Goal: Task Accomplishment & Management: Manage account settings

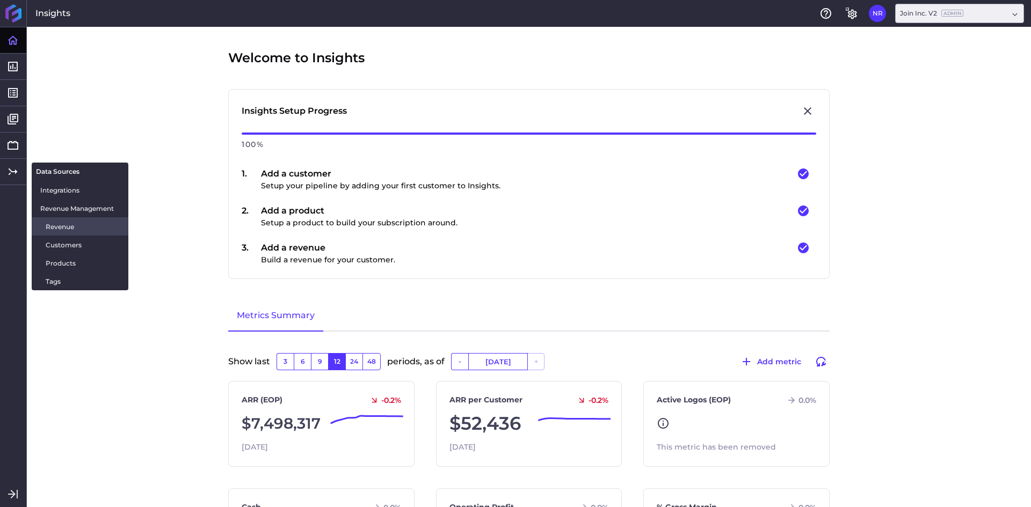
click at [42, 223] on link "Revenue" at bounding box center [80, 226] width 97 height 18
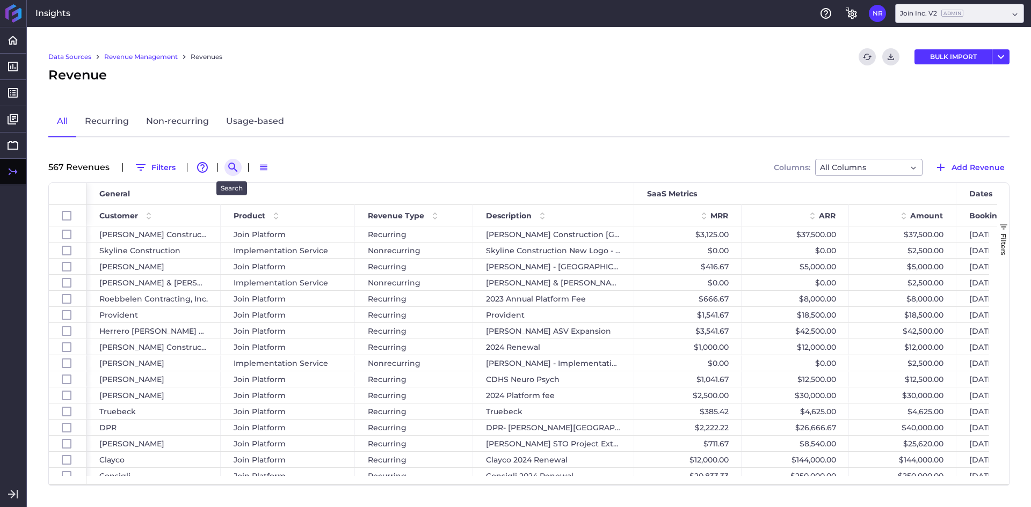
click at [227, 169] on icon "Search by" at bounding box center [233, 167] width 13 height 13
click at [280, 171] on input at bounding box center [286, 167] width 86 height 16
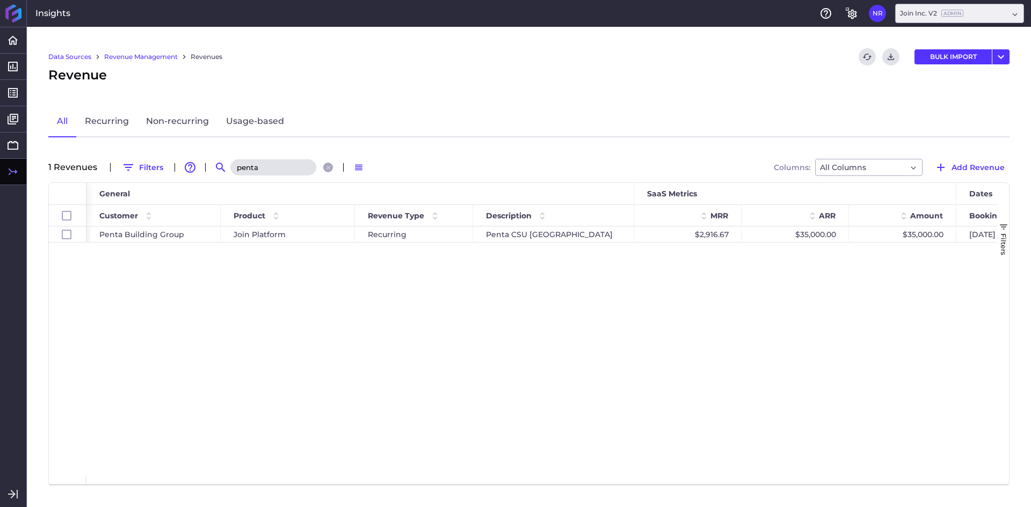
type input "penta"
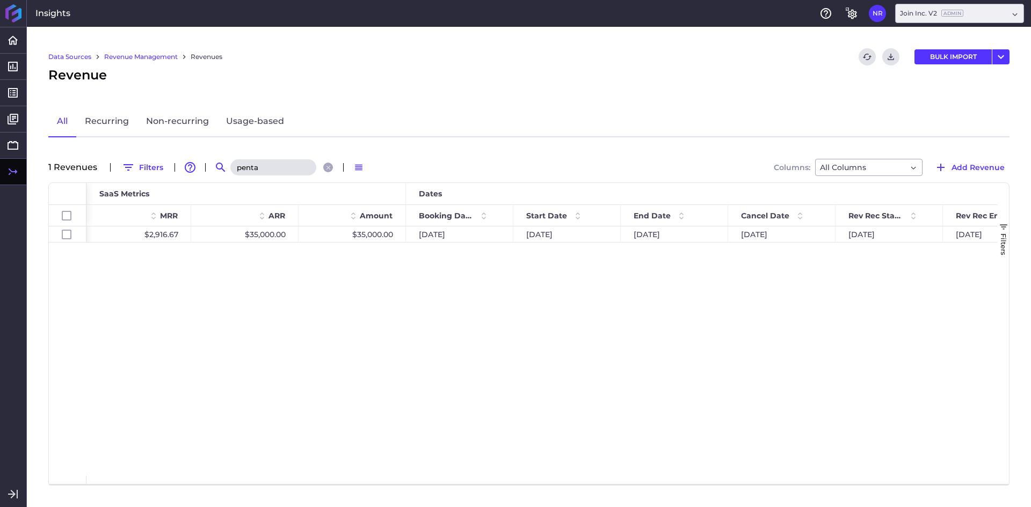
scroll to position [0, 574]
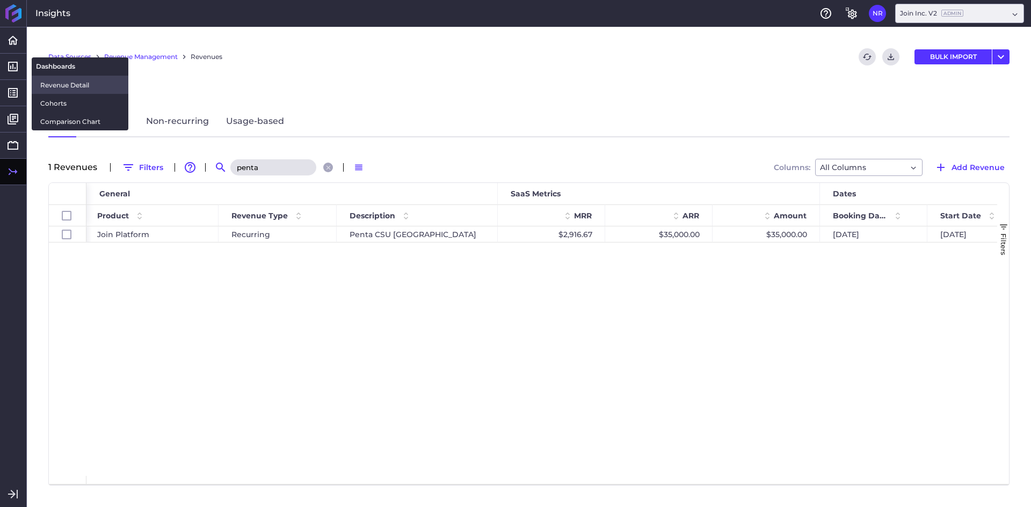
click at [52, 83] on span "Revenue Detail" at bounding box center [79, 84] width 79 height 11
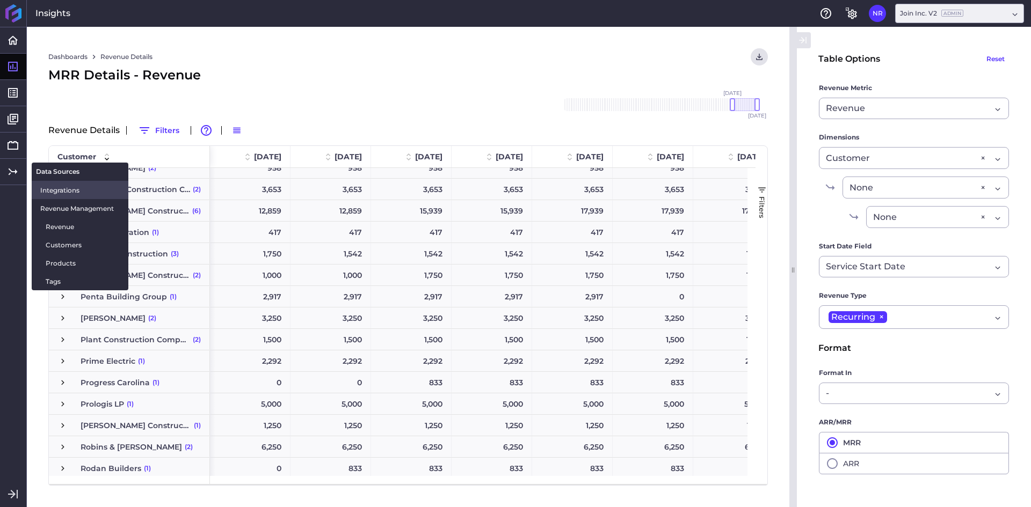
drag, startPoint x: 53, startPoint y: 225, endPoint x: 38, endPoint y: 194, distance: 34.3
click at [53, 225] on span "Revenue" at bounding box center [83, 226] width 74 height 11
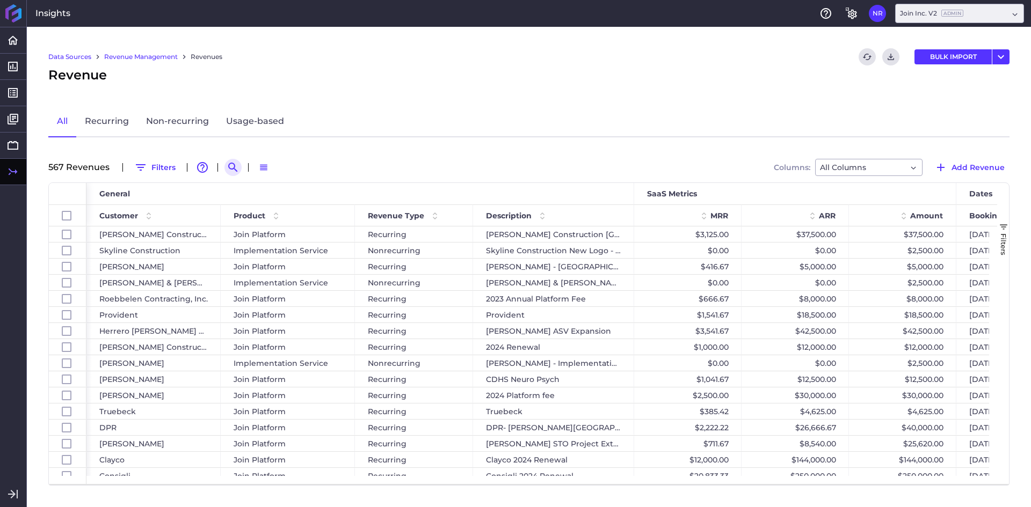
click at [230, 171] on icon "Search by" at bounding box center [233, 167] width 13 height 13
click at [269, 171] on input at bounding box center [286, 167] width 86 height 16
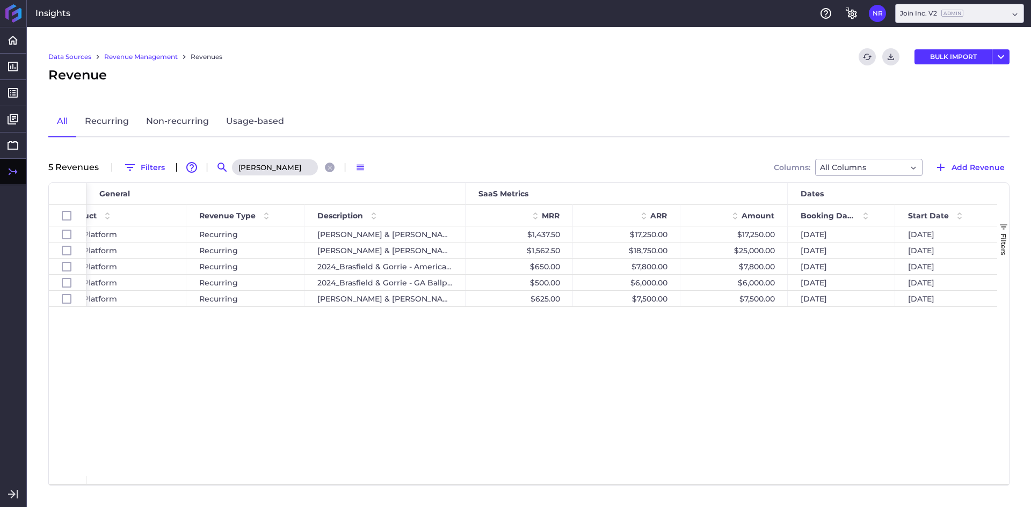
type input "[PERSON_NAME]"
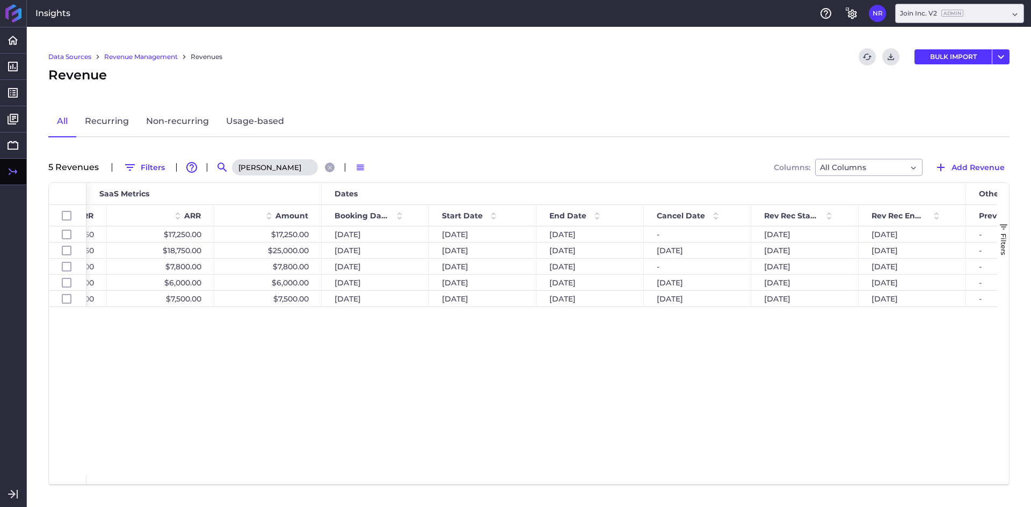
scroll to position [0, 582]
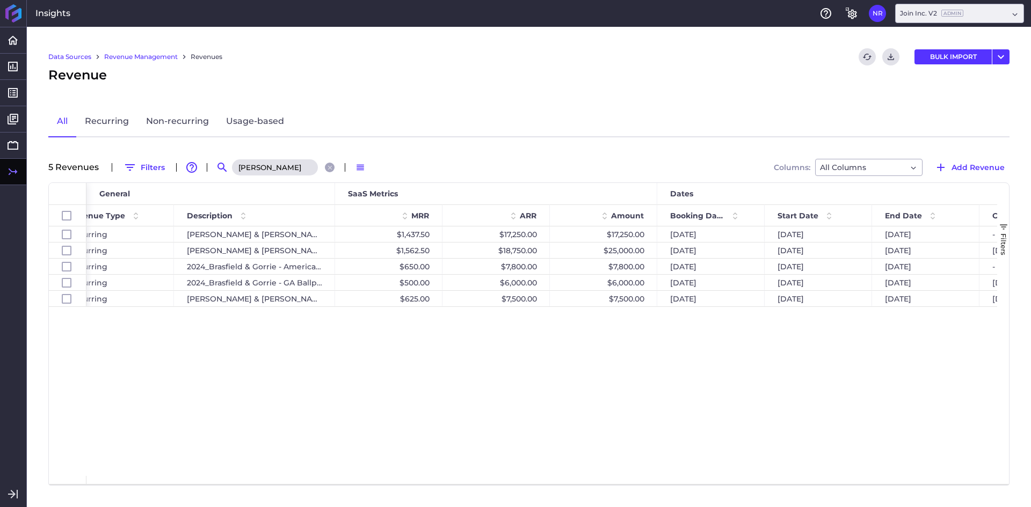
click at [435, 397] on div "[PERSON_NAME] & [PERSON_NAME] [DATE] Healthcare [GEOGRAPHIC_DATA] [GEOGRAPHIC_D…" at bounding box center [541, 352] width 910 height 250
click at [792, 218] on span "Start Date" at bounding box center [797, 216] width 41 height 10
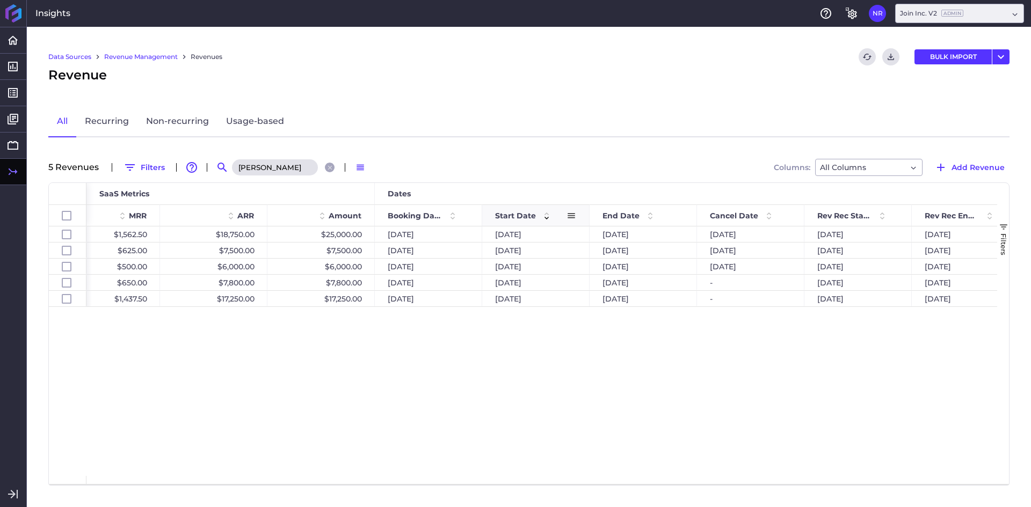
scroll to position [0, 556]
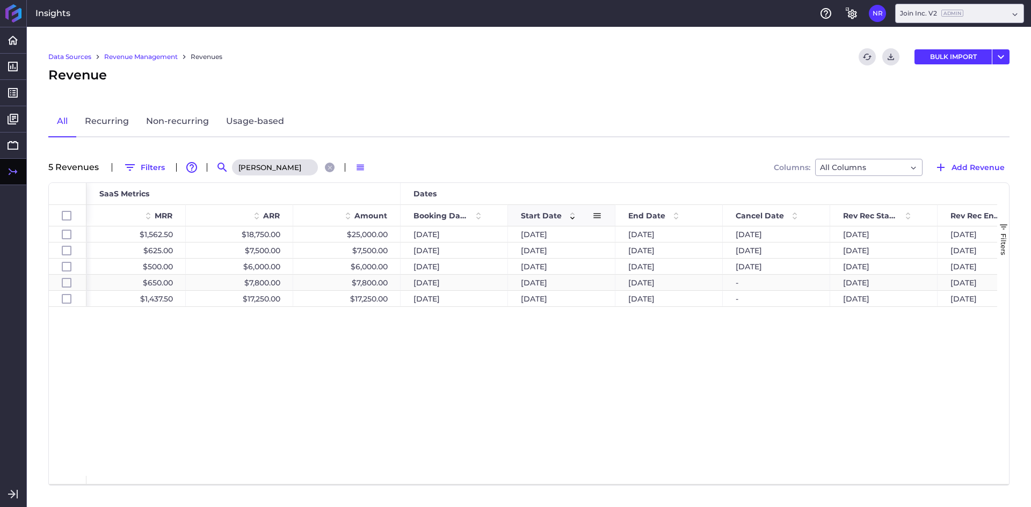
click at [656, 285] on div "[DATE]" at bounding box center [668, 283] width 107 height 16
checkbox input "false"
checkbox input "true"
checkbox input "false"
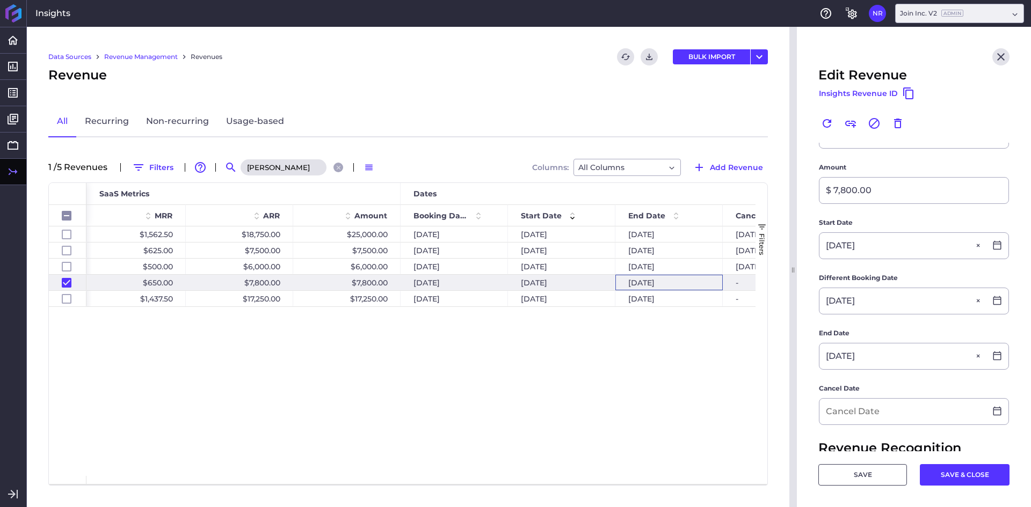
scroll to position [268, 0]
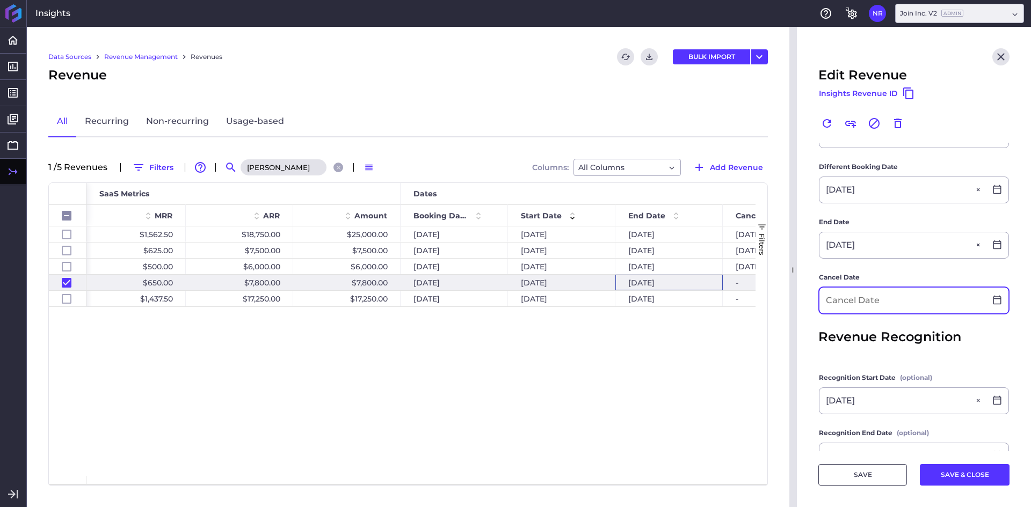
click at [847, 302] on input at bounding box center [902, 301] width 166 height 26
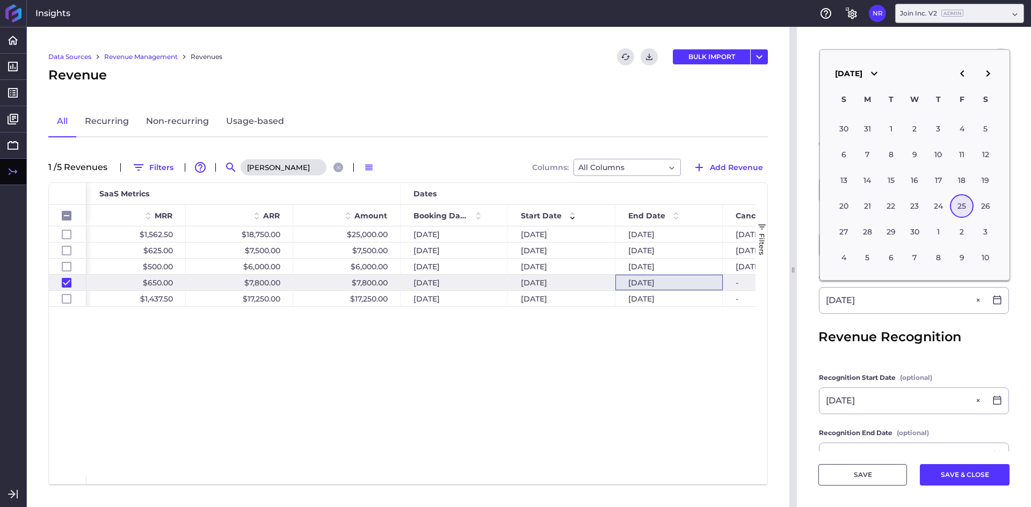
type input "[DATE]"
click at [814, 310] on main "Customer [PERSON_NAME] & [PERSON_NAME] [PERSON_NAME] & [PERSON_NAME] Product Jo…" at bounding box center [914, 194] width 234 height 640
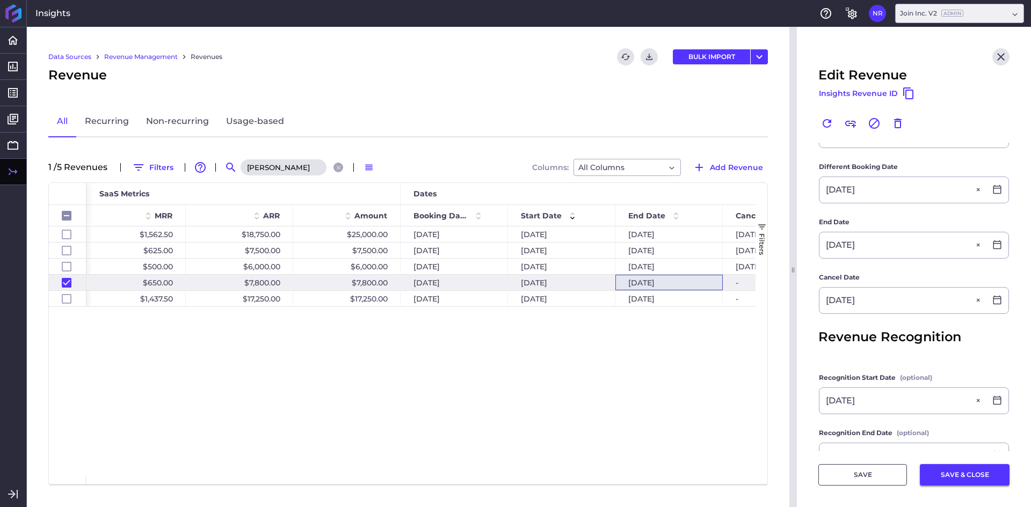
click at [936, 475] on button "SAVE & CLOSE" at bounding box center [965, 474] width 90 height 21
checkbox input "false"
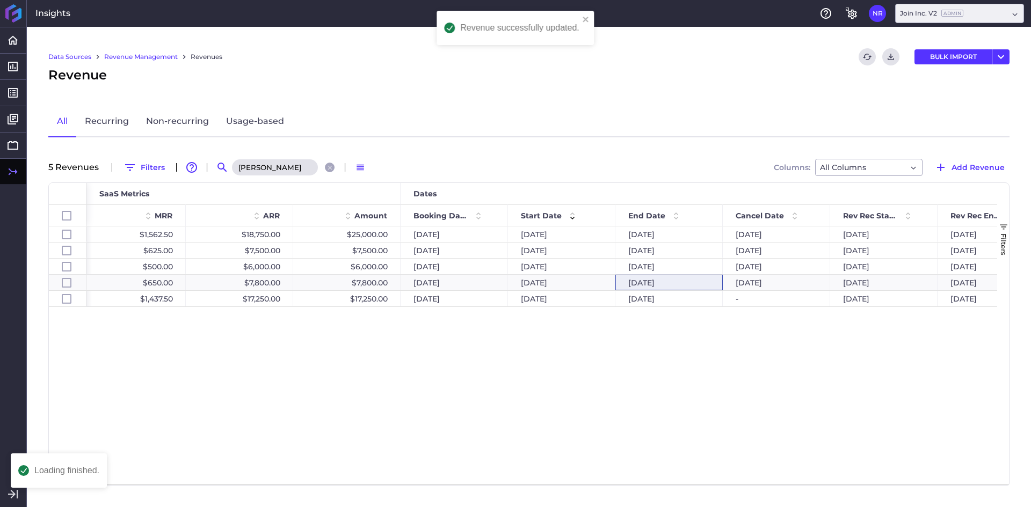
scroll to position [0, 16]
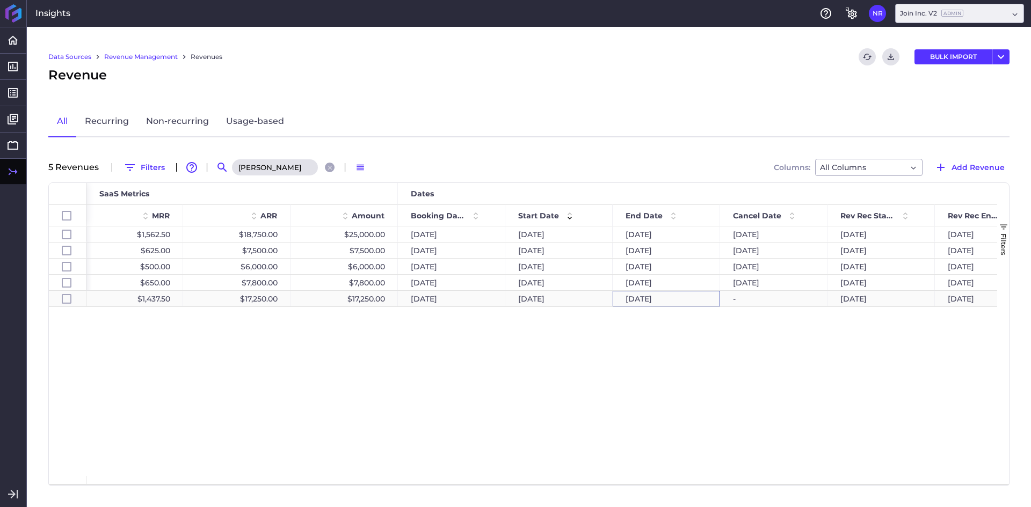
drag, startPoint x: 663, startPoint y: 302, endPoint x: 685, endPoint y: 303, distance: 21.5
click at [663, 301] on div "[DATE]" at bounding box center [665, 299] width 107 height 16
checkbox input "false"
checkbox input "true"
checkbox input "false"
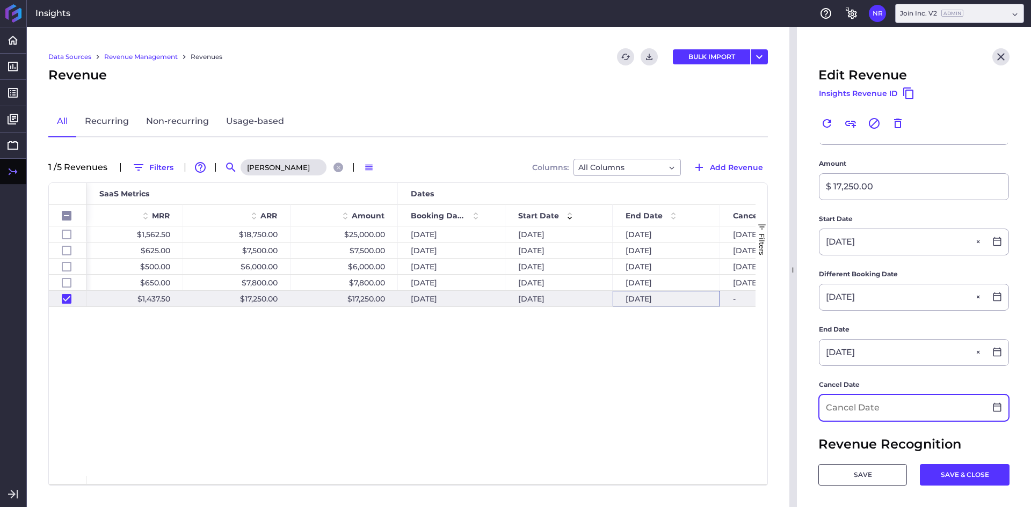
click at [843, 409] on input at bounding box center [902, 408] width 166 height 26
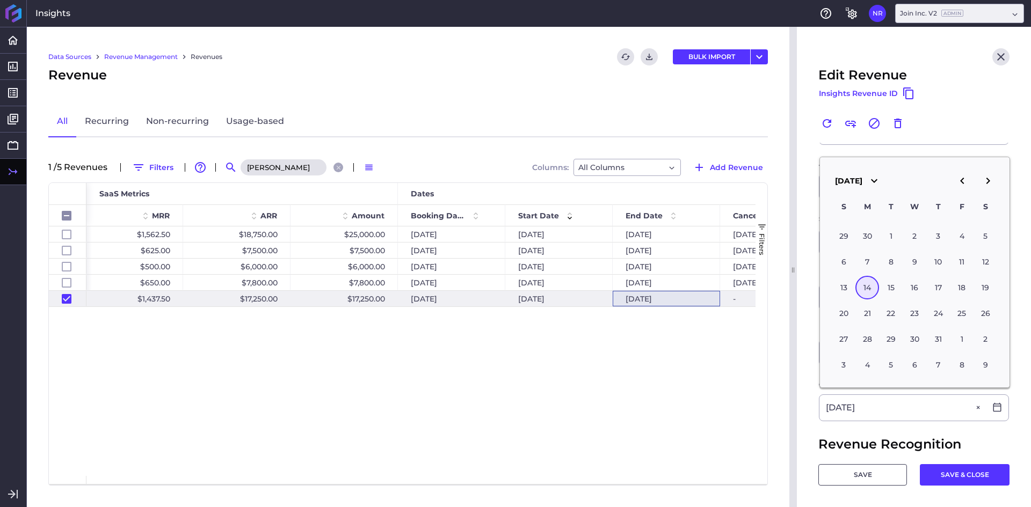
type input "[DATE]"
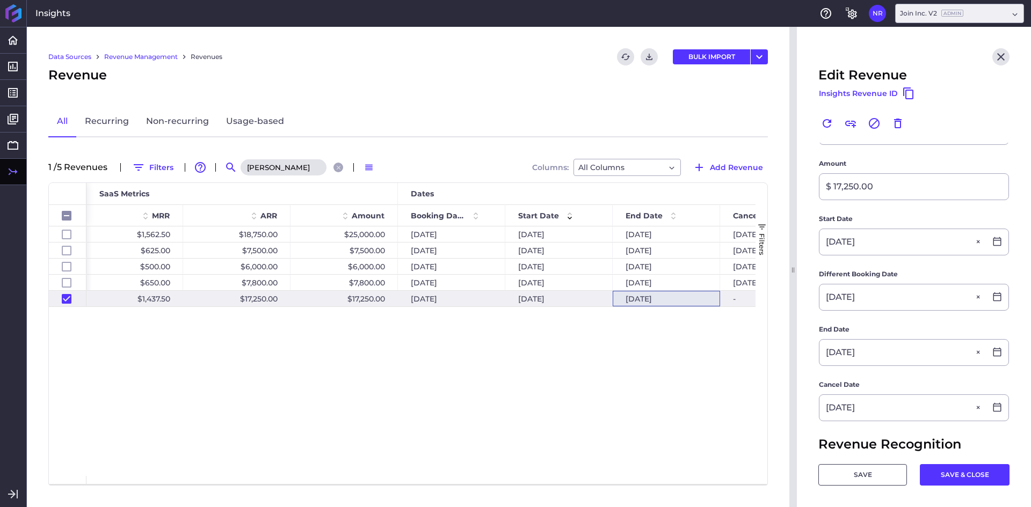
click at [814, 417] on main "Customer [PERSON_NAME] & [PERSON_NAME] [PERSON_NAME] & [PERSON_NAME] Product Jo…" at bounding box center [914, 302] width 234 height 640
click at [858, 471] on button "SAVE" at bounding box center [862, 474] width 89 height 21
checkbox input "false"
checkbox input "true"
checkbox input "false"
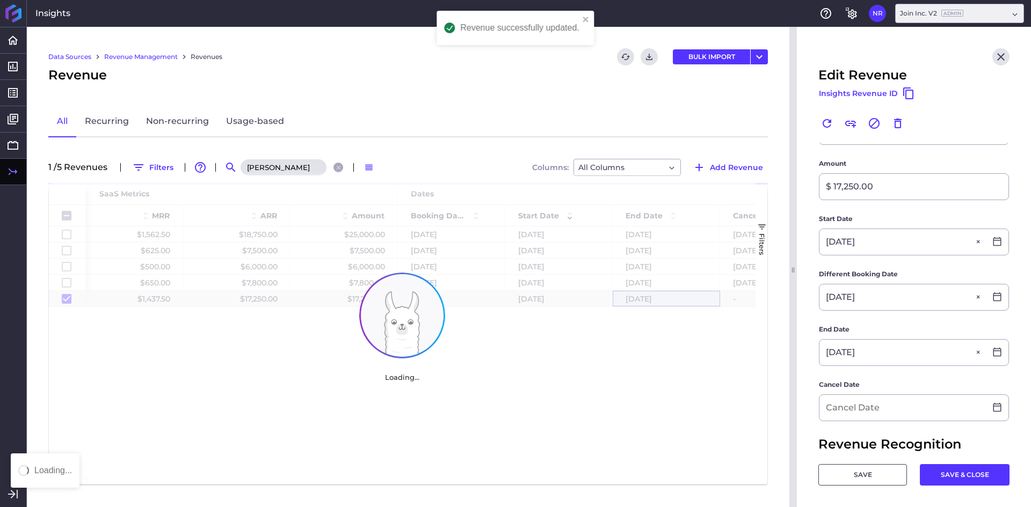
checkbox input "false"
checkbox input "true"
checkbox input "false"
type input "[DATE]"
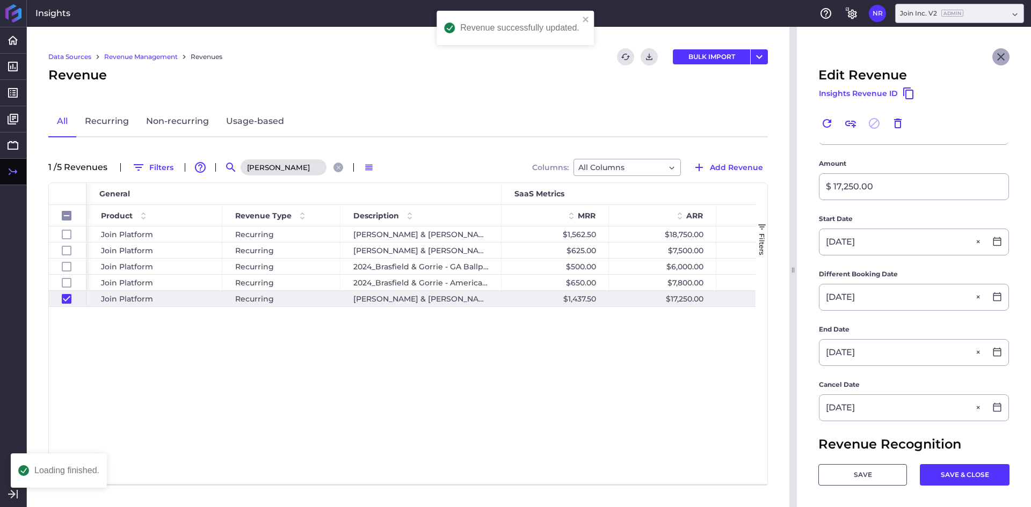
click at [994, 59] on icon "Close" at bounding box center [1000, 56] width 13 height 13
checkbox input "false"
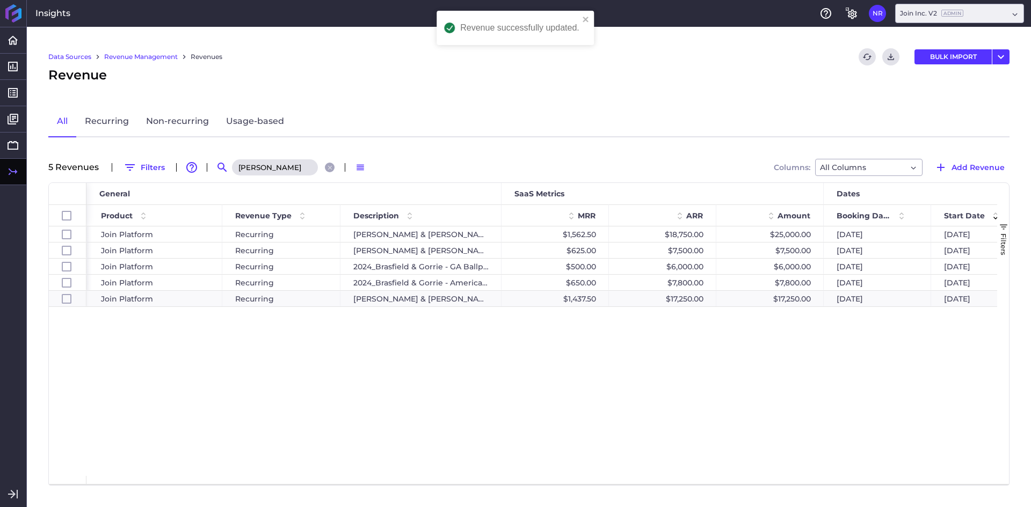
click at [280, 172] on input "[PERSON_NAME]" at bounding box center [275, 167] width 86 height 16
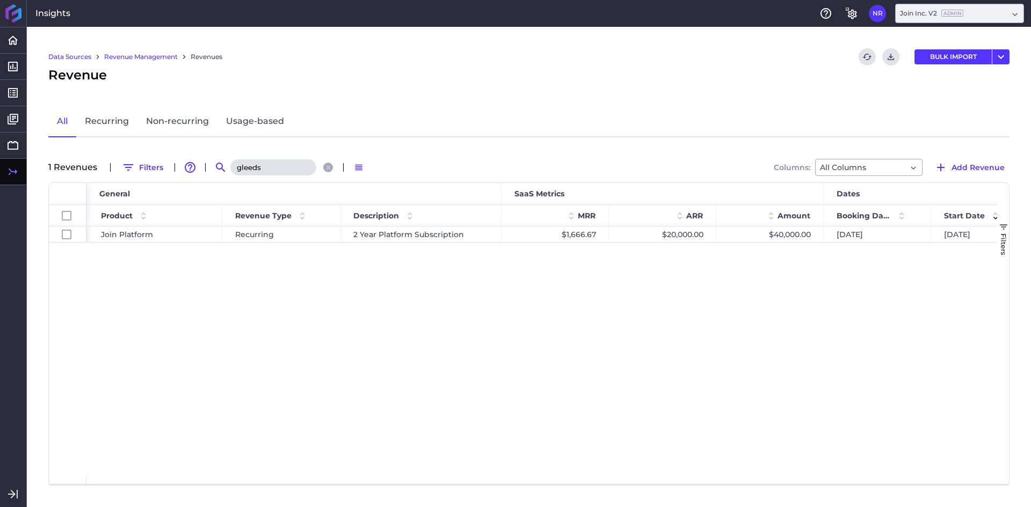
click at [322, 278] on div "Gleeds Americas Join Platform Recurring 2 Year Platform Subscription $1,666.67 …" at bounding box center [541, 352] width 910 height 250
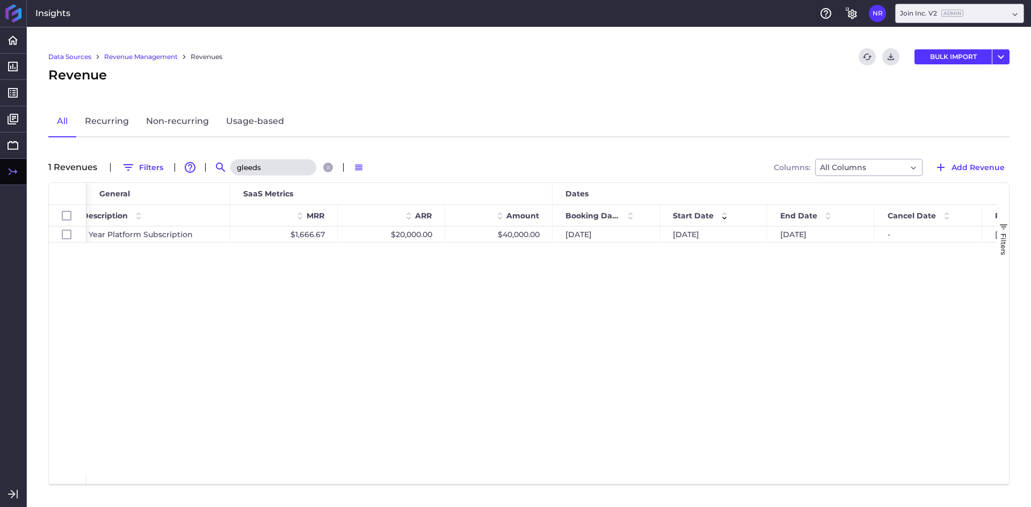
click at [265, 164] on input "gleeds" at bounding box center [273, 167] width 86 height 16
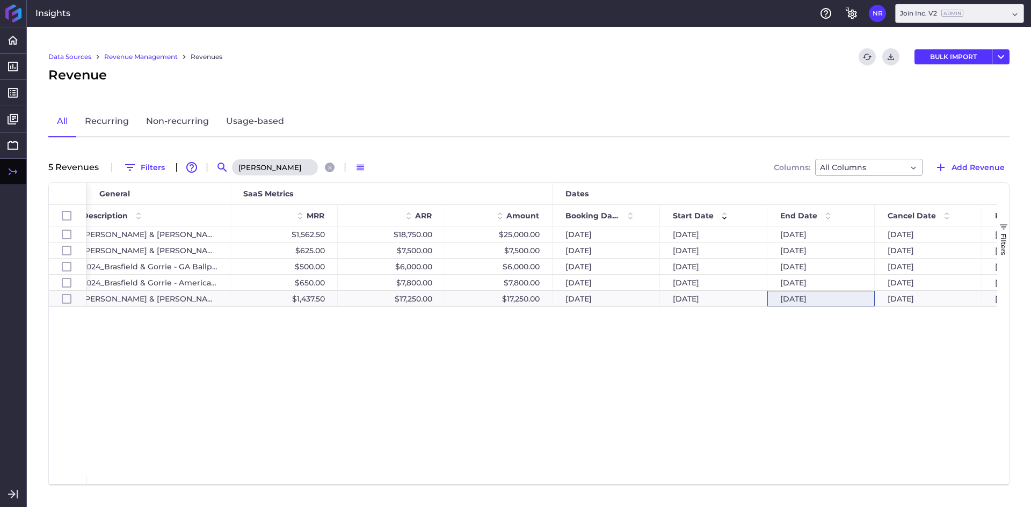
type input "[PERSON_NAME]"
click at [382, 391] on div "Recurring [PERSON_NAME] & [PERSON_NAME] $1,562.50 $18,750.00 $25,000.00 [DATE] …" at bounding box center [541, 352] width 910 height 250
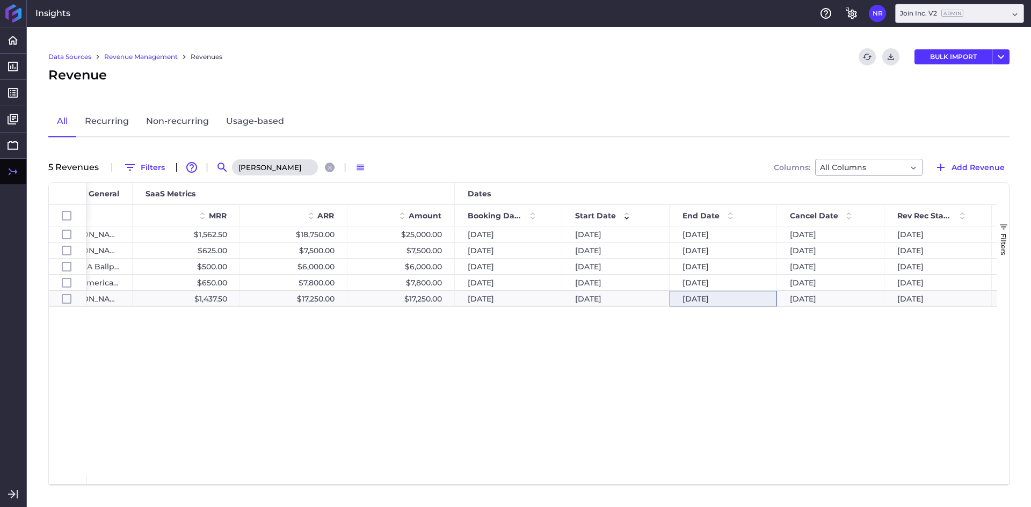
scroll to position [0, 440]
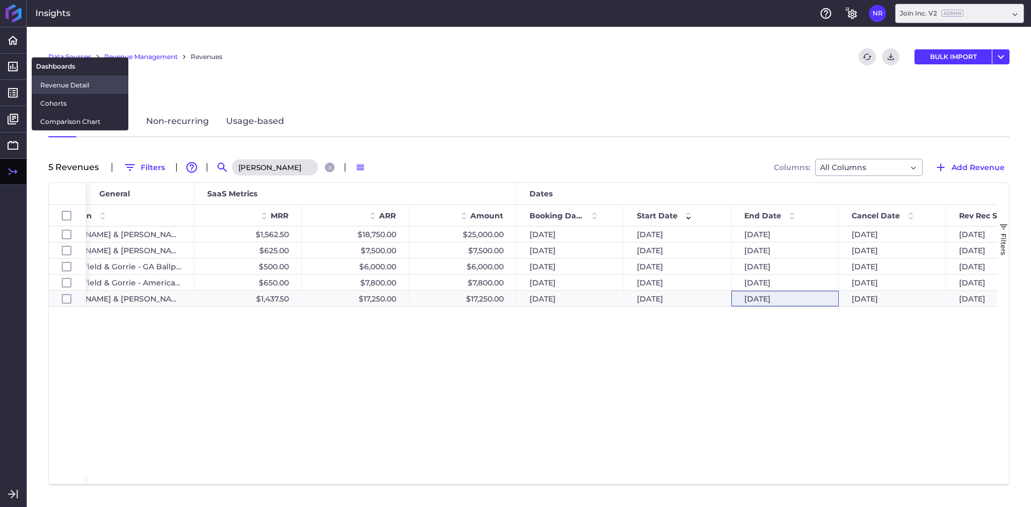
click at [49, 77] on link "Revenue Detail" at bounding box center [80, 85] width 97 height 18
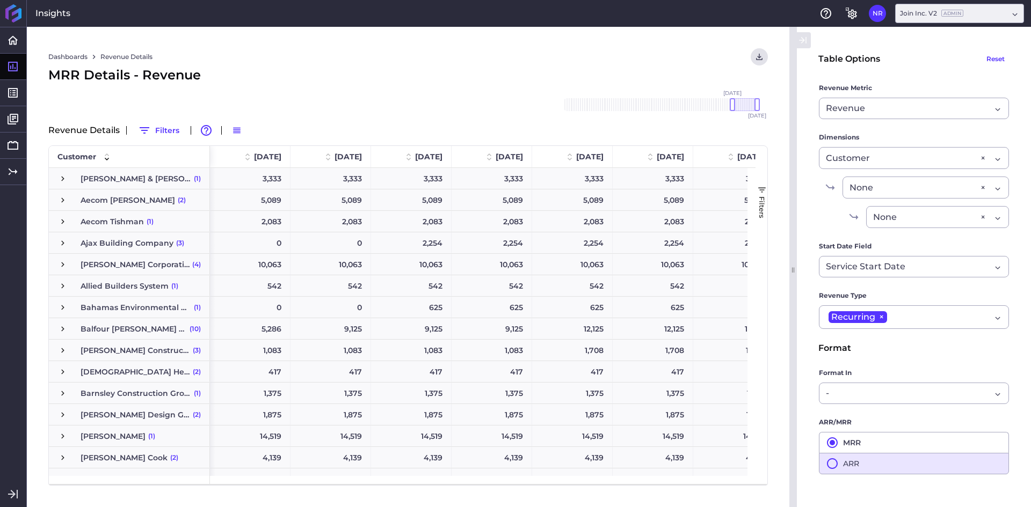
click at [830, 464] on icon "button" at bounding box center [832, 463] width 13 height 13
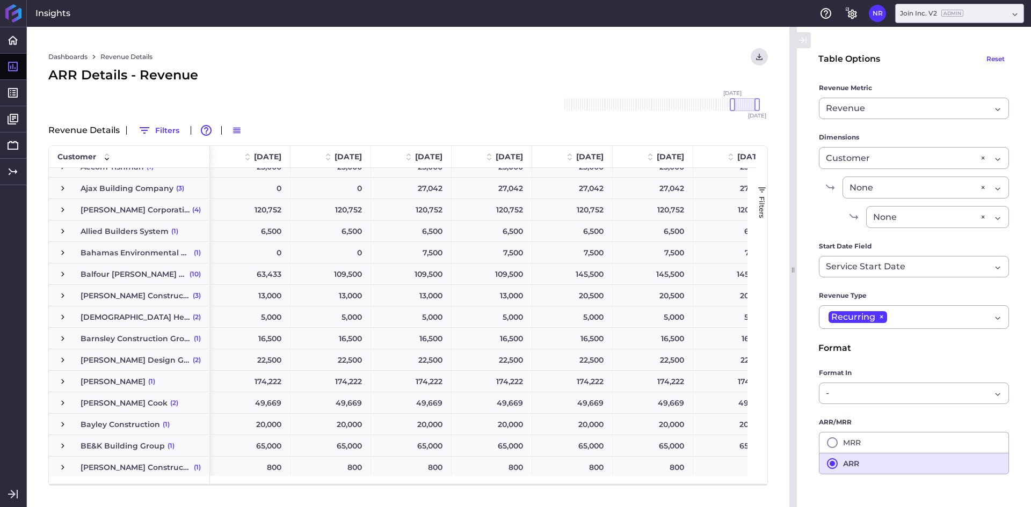
scroll to position [103, 0]
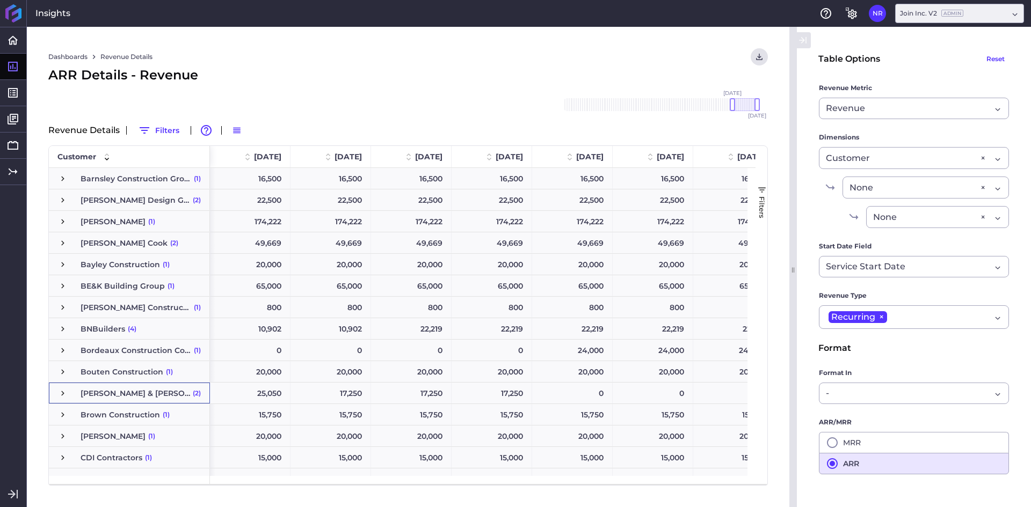
click at [62, 390] on span "Press SPACE to select this row." at bounding box center [63, 394] width 10 height 10
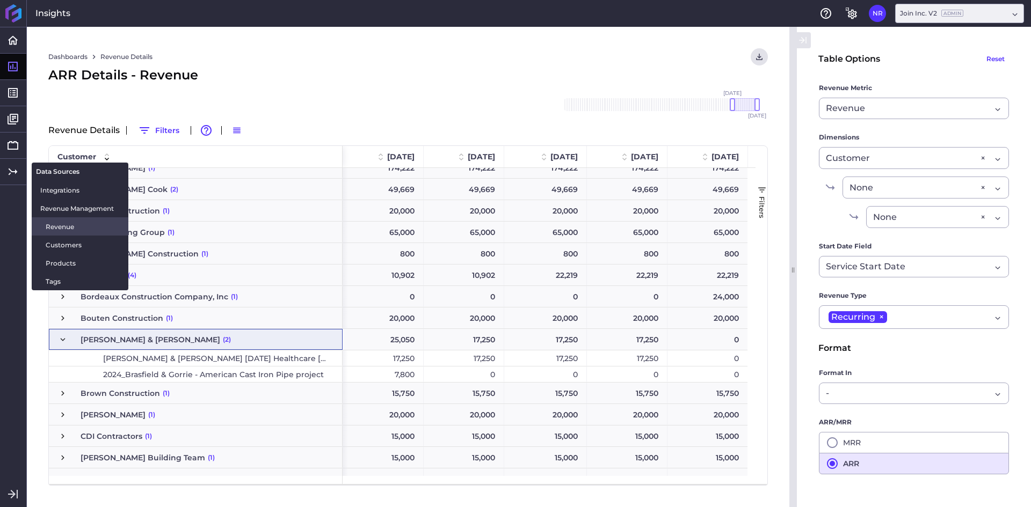
click at [59, 225] on span "Revenue" at bounding box center [83, 226] width 74 height 11
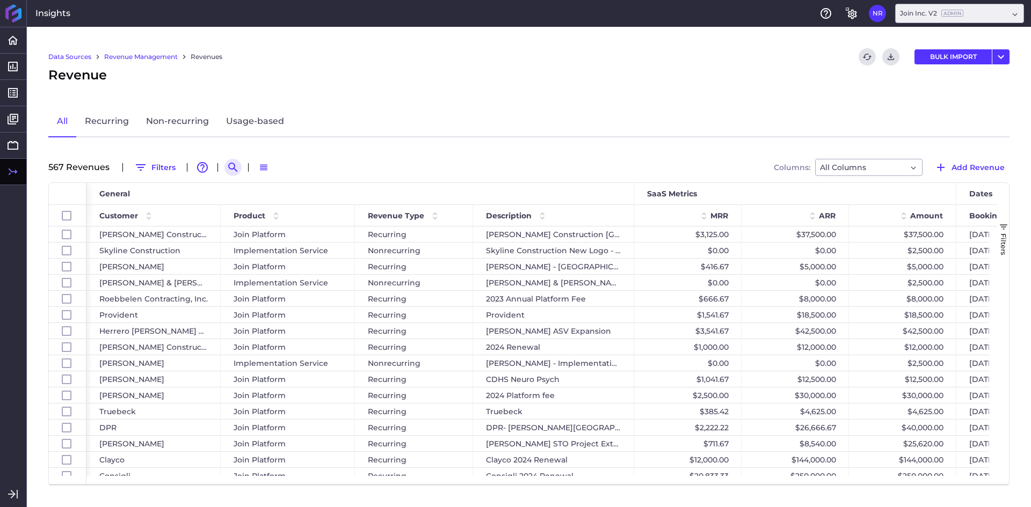
click at [229, 173] on icon "Search by" at bounding box center [233, 167] width 13 height 13
click at [278, 166] on input at bounding box center [286, 167] width 86 height 16
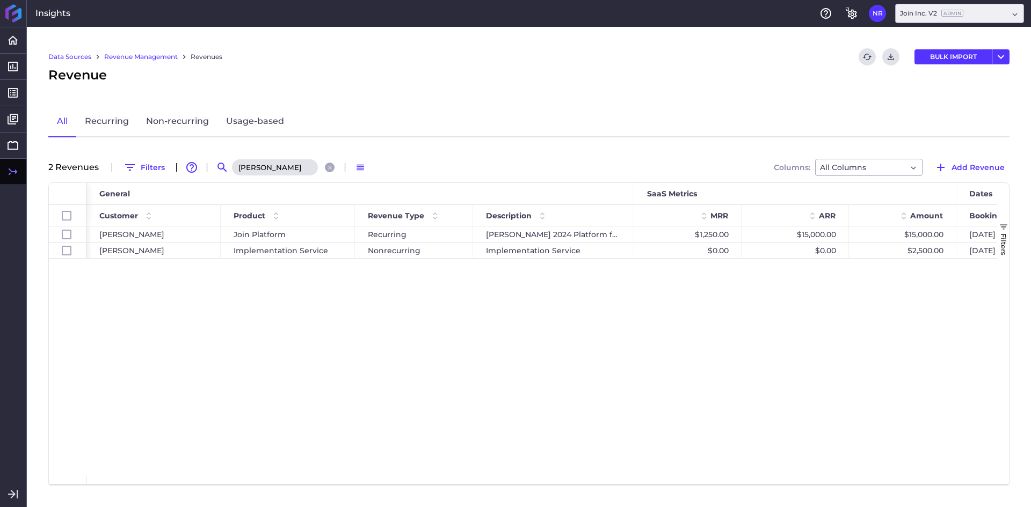
type input "[PERSON_NAME]"
click at [338, 391] on div "[PERSON_NAME] Join Platform Recurring [PERSON_NAME] 2024 Platform fee $1,250.00…" at bounding box center [541, 352] width 910 height 250
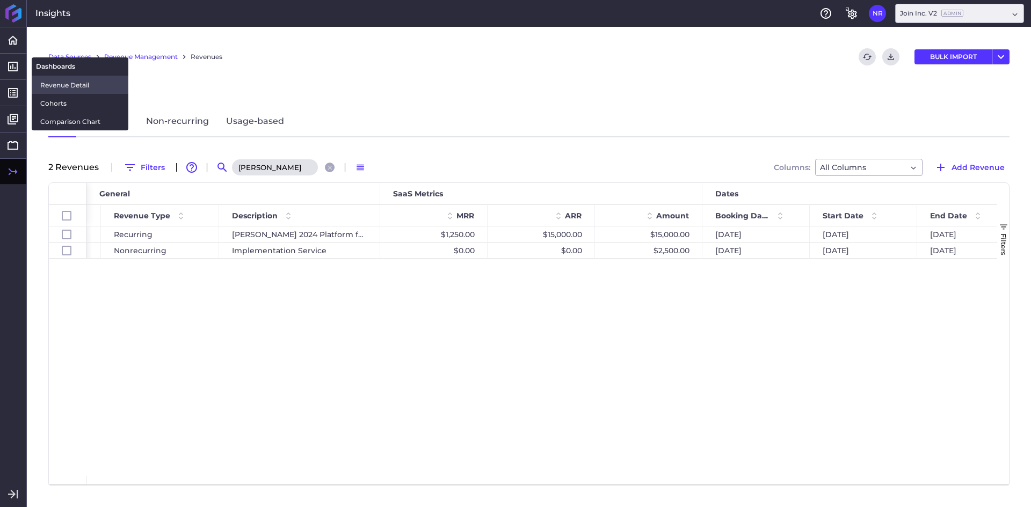
click at [83, 85] on span "Revenue Detail" at bounding box center [79, 84] width 79 height 11
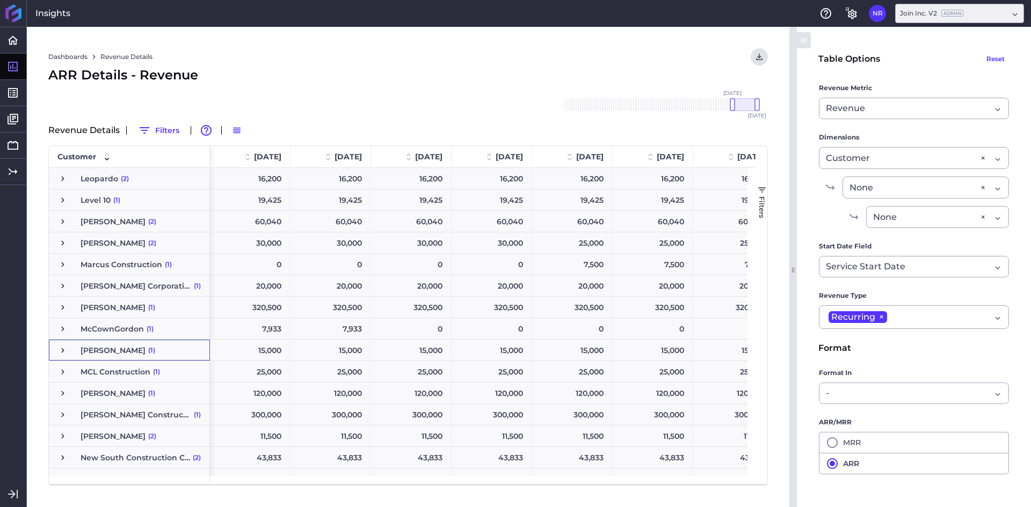
click at [61, 355] on span "Press SPACE to select this row." at bounding box center [63, 351] width 10 height 10
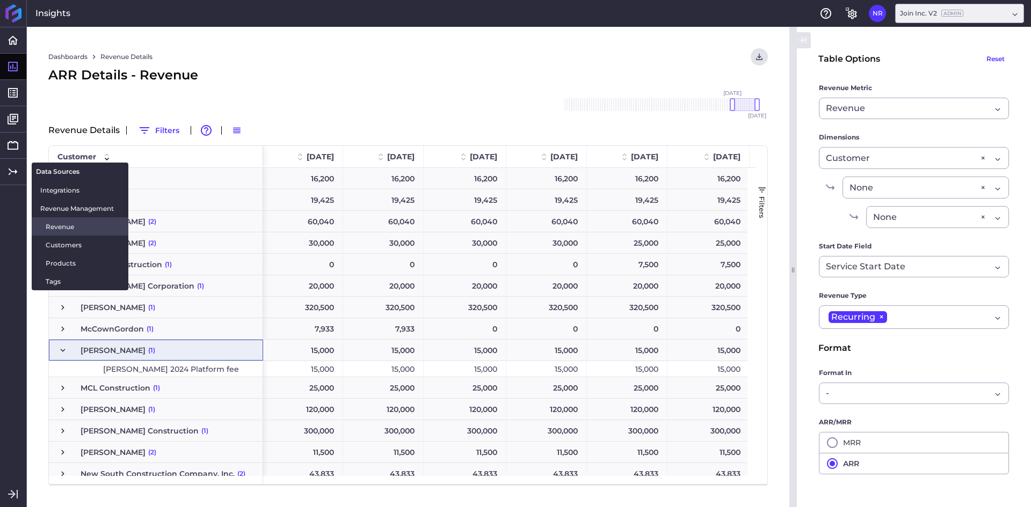
click at [45, 223] on link "Revenue" at bounding box center [80, 226] width 97 height 18
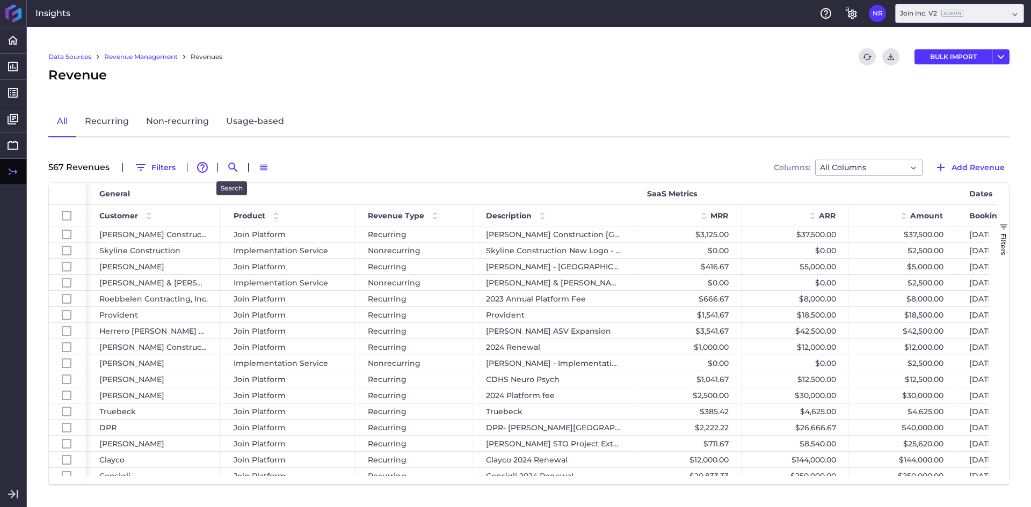
click at [224, 174] on div at bounding box center [232, 167] width 17 height 17
click at [222, 168] on div "567 Revenue s Filters Advanced table features Search Switch to Default Density …" at bounding box center [528, 167] width 961 height 17
click at [240, 171] on div "567 Revenue s Filters Advanced table features Search Switch to Default Density …" at bounding box center [528, 167] width 961 height 17
click at [236, 171] on icon "Search by" at bounding box center [233, 167] width 13 height 13
click at [276, 167] on input at bounding box center [286, 167] width 86 height 16
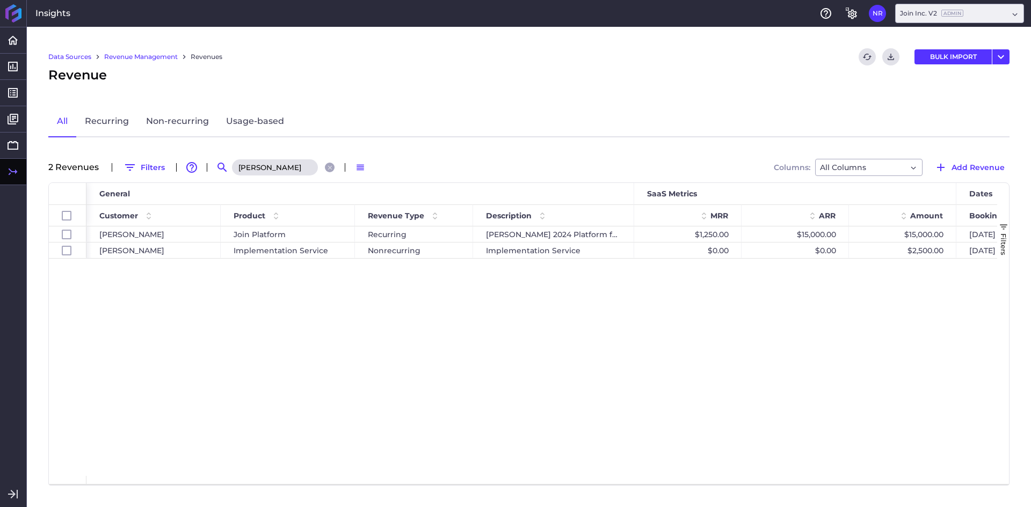
type input "[PERSON_NAME]"
click at [365, 393] on div "[PERSON_NAME] Join Platform Recurring [PERSON_NAME] 2024 Platform fee $1,250.00…" at bounding box center [541, 352] width 910 height 250
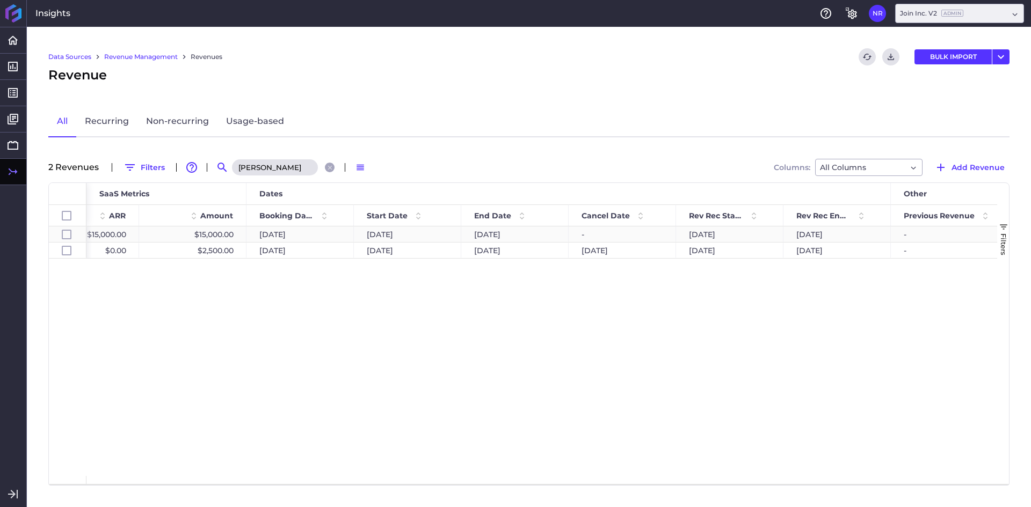
click at [514, 235] on div "[DATE]" at bounding box center [514, 235] width 107 height 16
checkbox input "false"
checkbox input "true"
checkbox input "false"
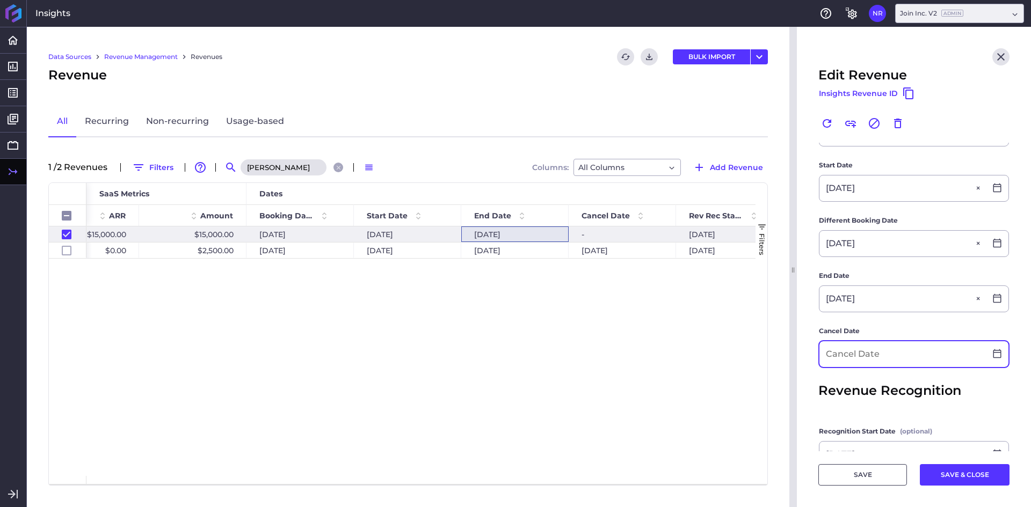
click at [850, 359] on input at bounding box center [902, 354] width 166 height 26
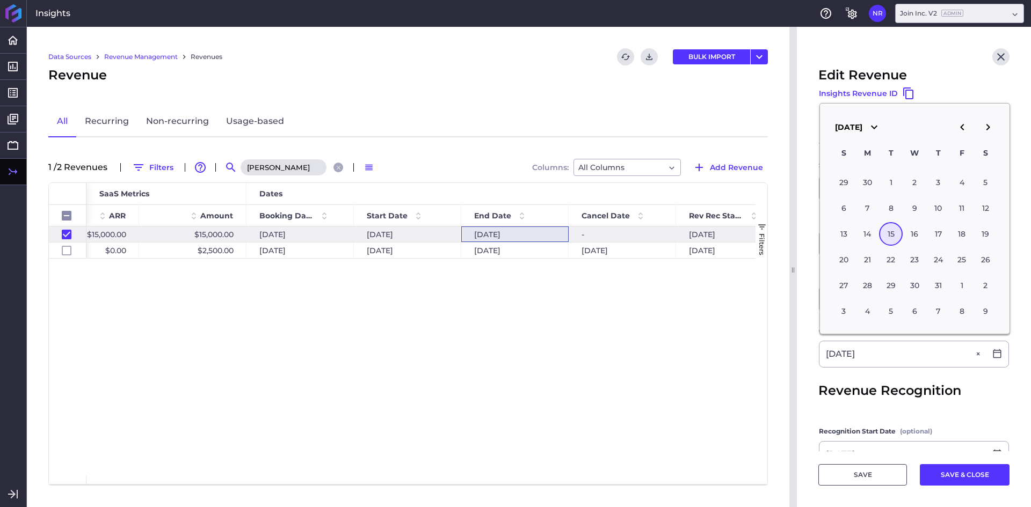
type input "[DATE]"
click at [814, 366] on main "Customer [PERSON_NAME] [PERSON_NAME] Product Join Platform Join Platform Recurr…" at bounding box center [914, 248] width 234 height 640
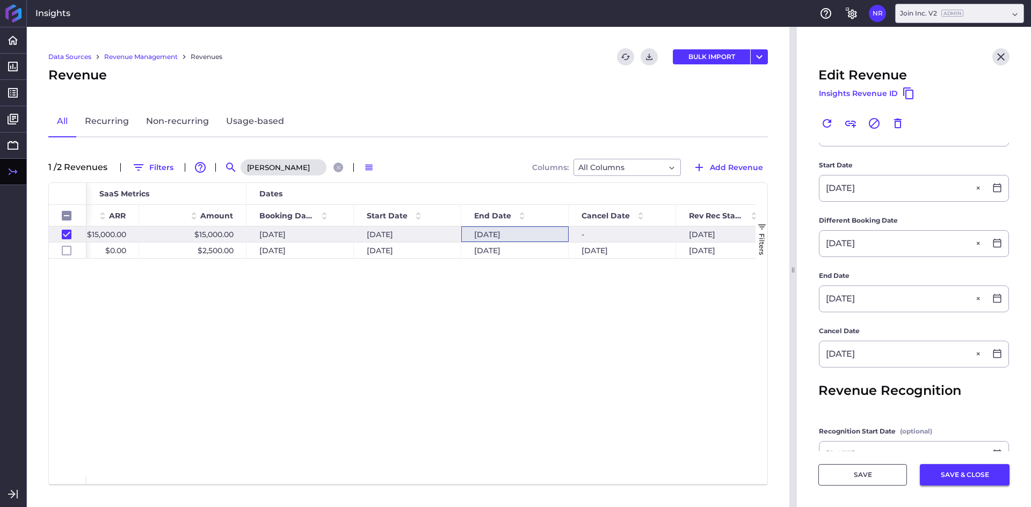
click at [954, 480] on button "SAVE & CLOSE" at bounding box center [965, 474] width 90 height 21
checkbox input "false"
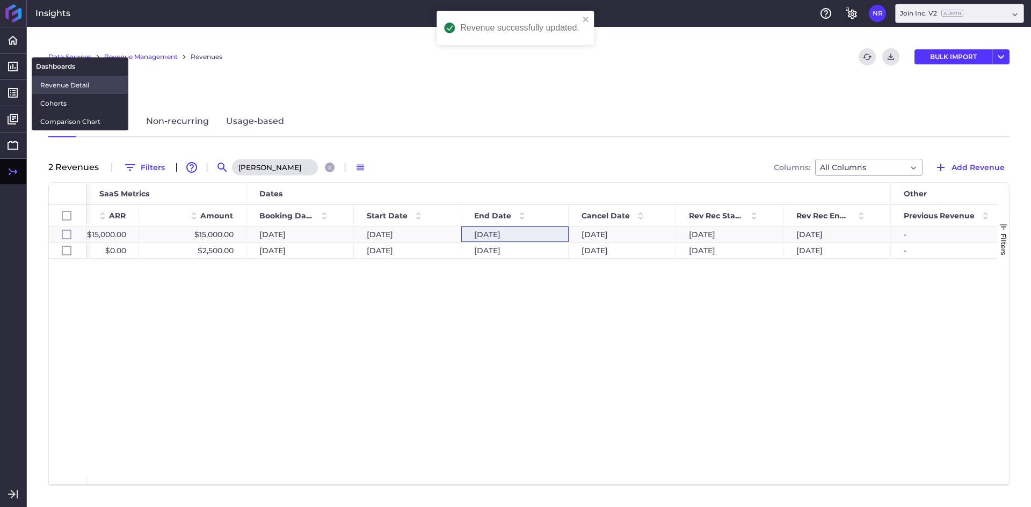
drag, startPoint x: 65, startPoint y: 87, endPoint x: 115, endPoint y: 88, distance: 49.4
click at [65, 87] on span "Revenue Detail" at bounding box center [79, 84] width 79 height 11
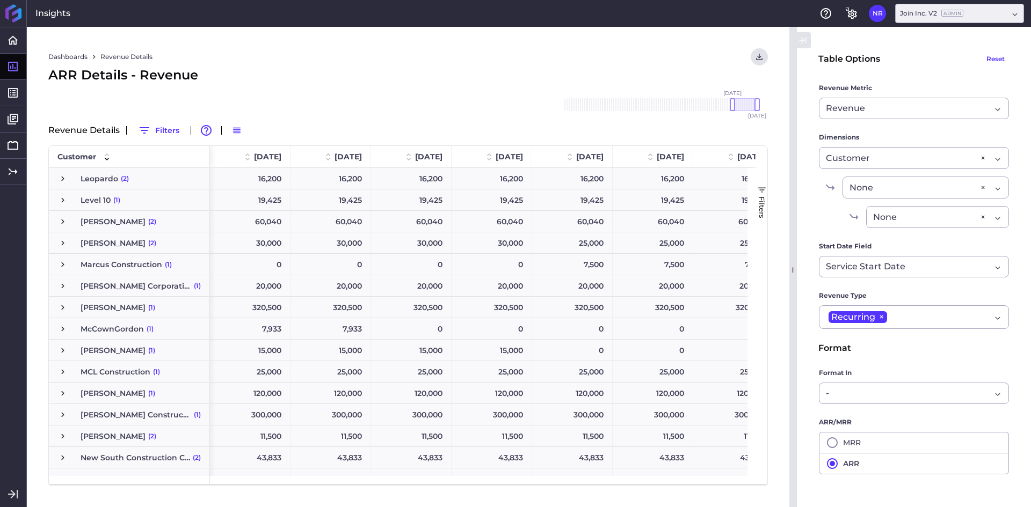
click at [63, 353] on span "Press SPACE to select this row." at bounding box center [63, 351] width 10 height 10
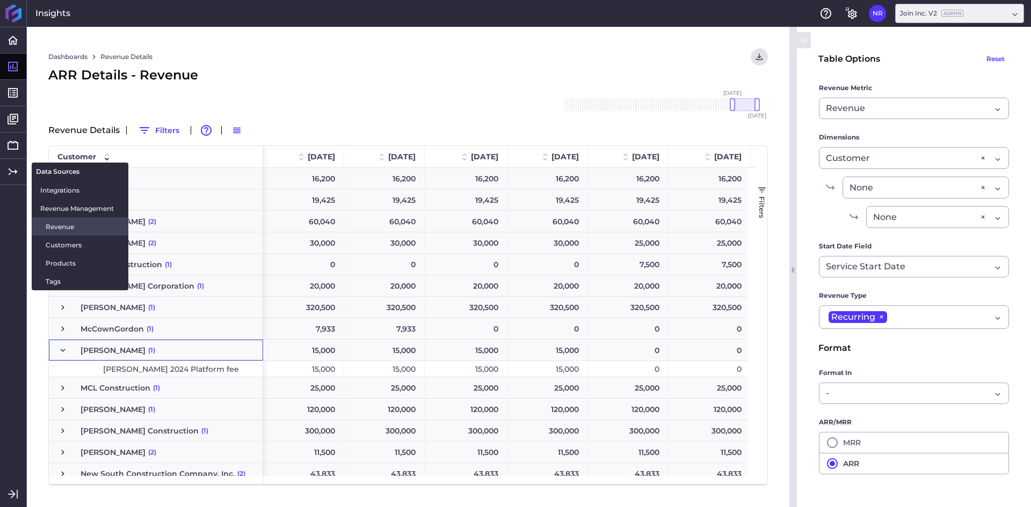
click at [75, 229] on span "Revenue" at bounding box center [83, 226] width 74 height 11
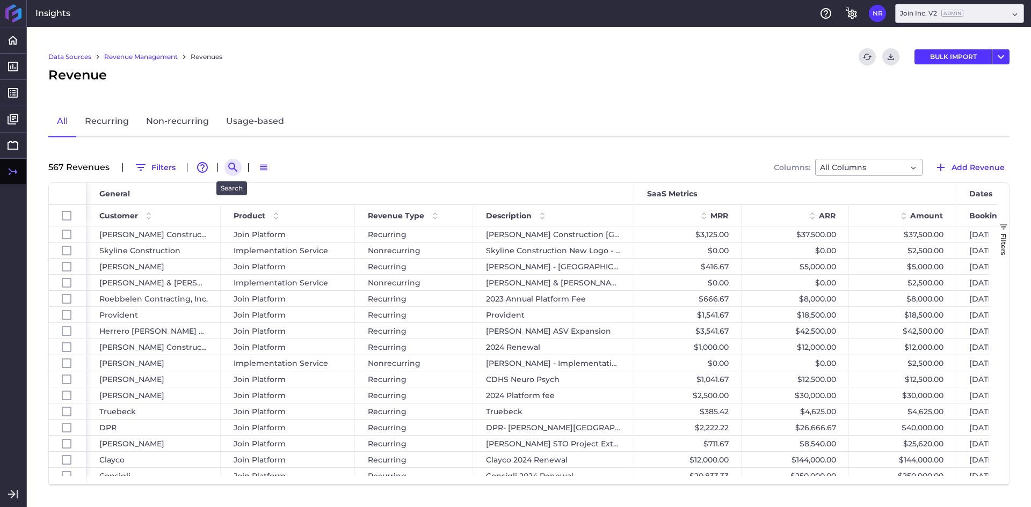
click at [233, 165] on icon "Search by" at bounding box center [232, 167] width 9 height 9
click at [273, 169] on input at bounding box center [286, 167] width 86 height 16
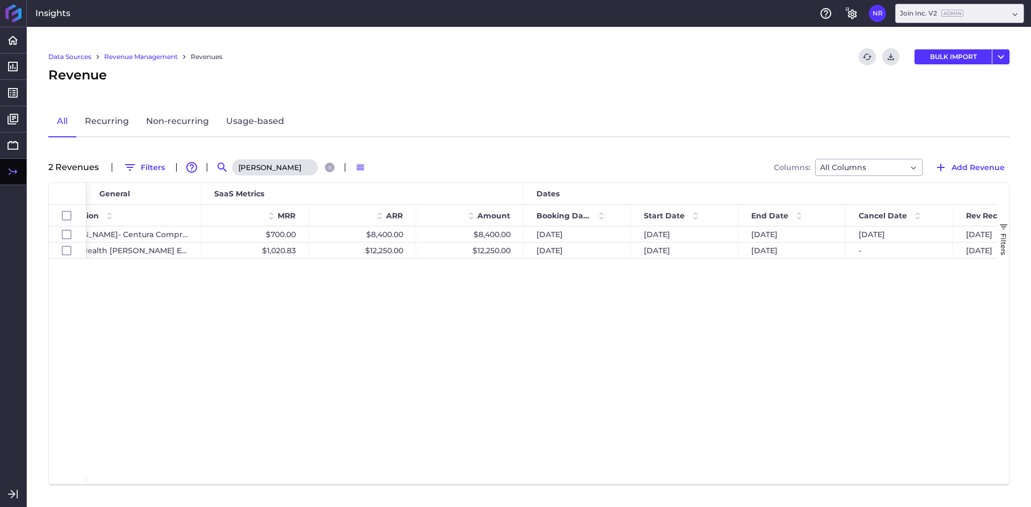
type input "[PERSON_NAME]"
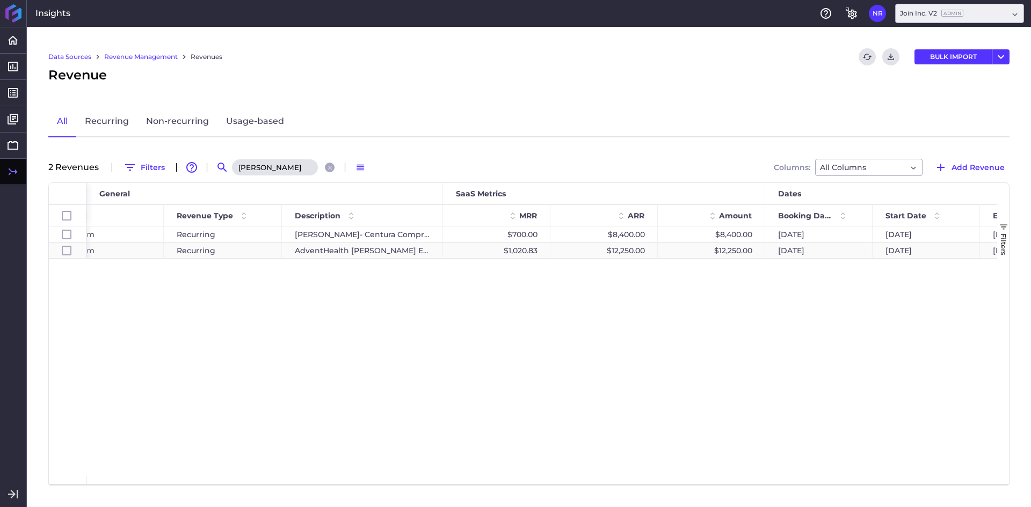
click at [362, 249] on div "AdventHealth [PERSON_NAME] Exp" at bounding box center [362, 251] width 161 height 16
checkbox input "false"
checkbox input "true"
checkbox input "false"
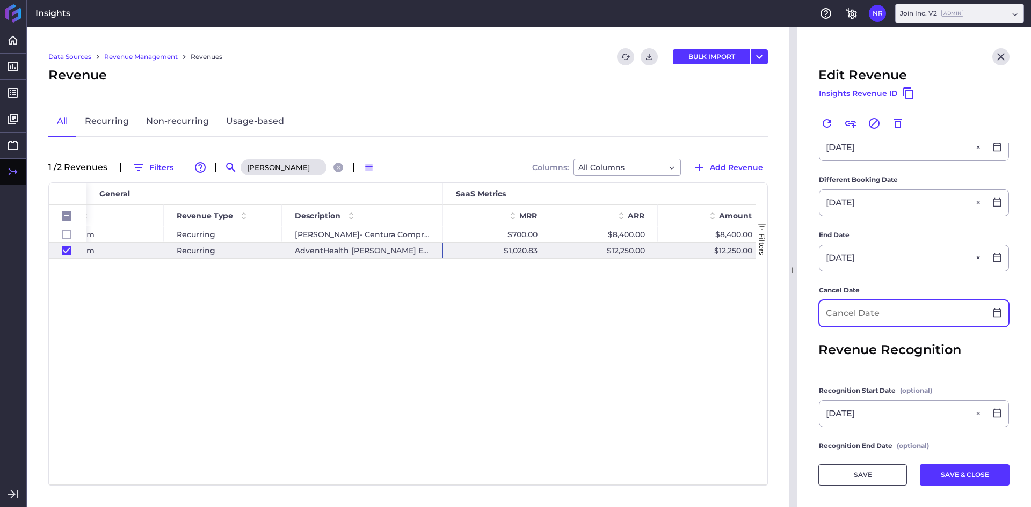
click at [853, 305] on input at bounding box center [902, 314] width 166 height 26
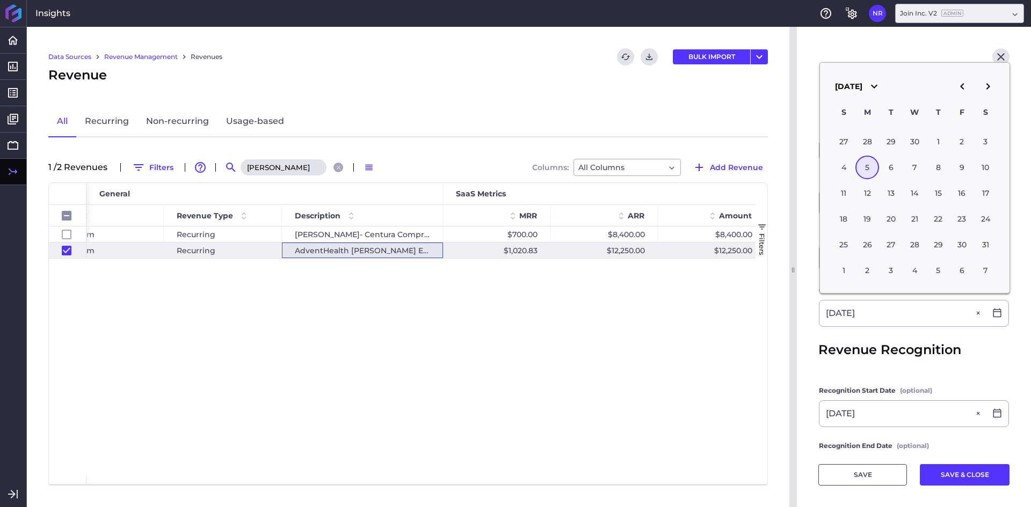
type input "[DATE]"
click at [803, 321] on main "Customer [PERSON_NAME] Construction Company [PERSON_NAME] Construction Company …" at bounding box center [914, 200] width 234 height 653
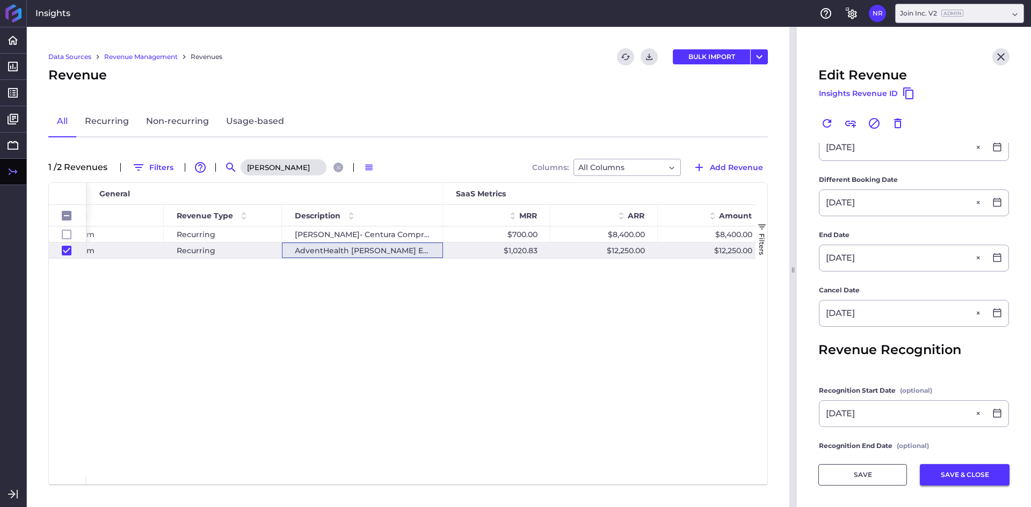
click at [933, 480] on button "SAVE & CLOSE" at bounding box center [965, 474] width 90 height 21
checkbox input "false"
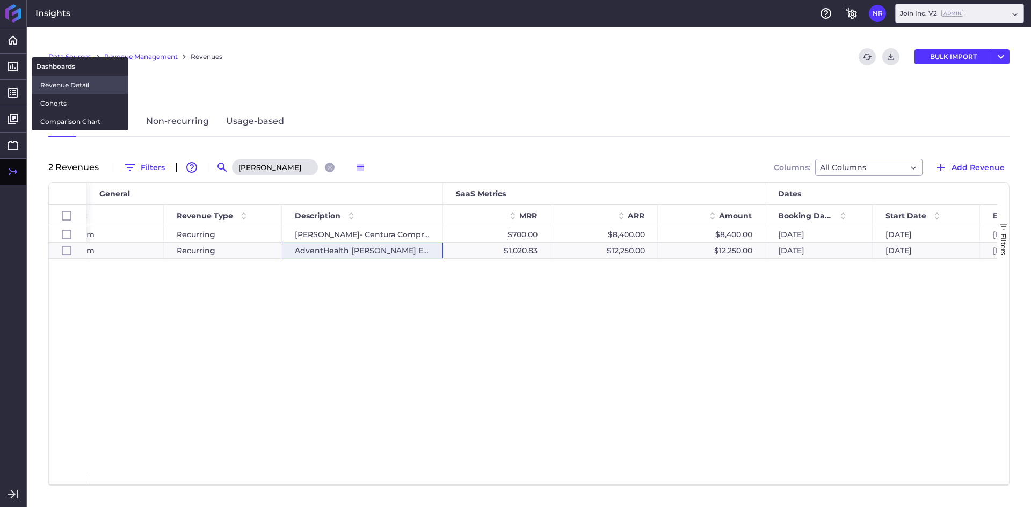
click at [55, 81] on span "Revenue Detail" at bounding box center [79, 84] width 79 height 11
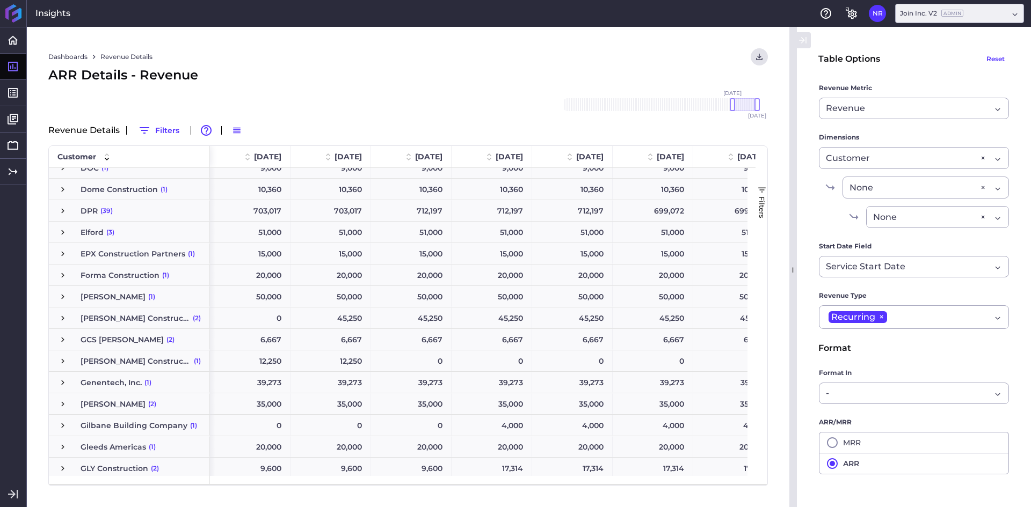
click at [61, 360] on span "Press SPACE to select this row." at bounding box center [63, 361] width 10 height 10
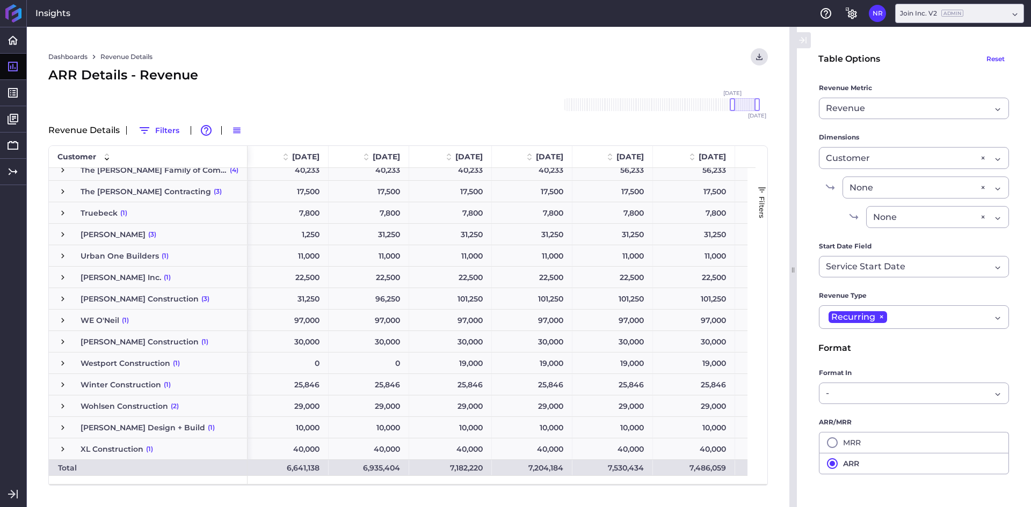
click at [59, 256] on span "Press SPACE to select this row." at bounding box center [63, 256] width 10 height 10
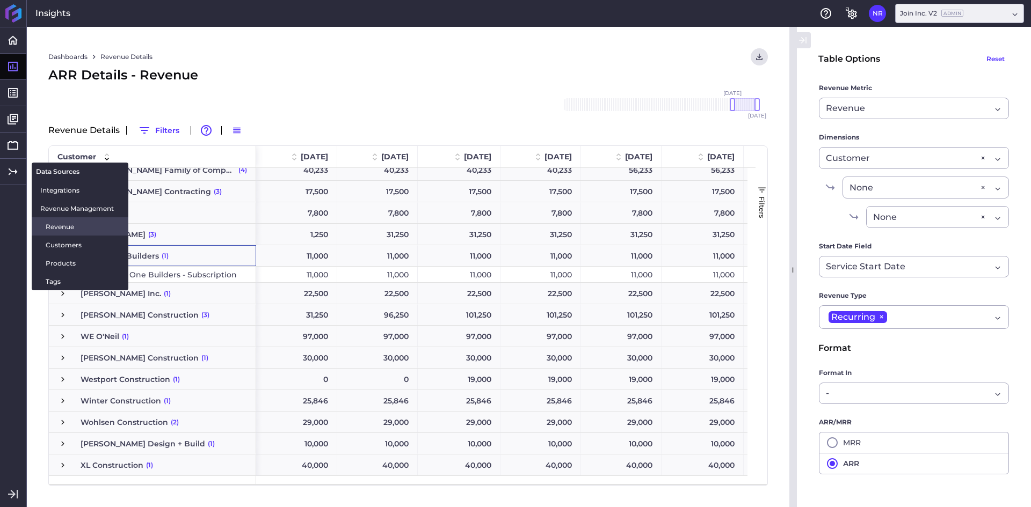
click at [56, 223] on span "Revenue" at bounding box center [83, 226] width 74 height 11
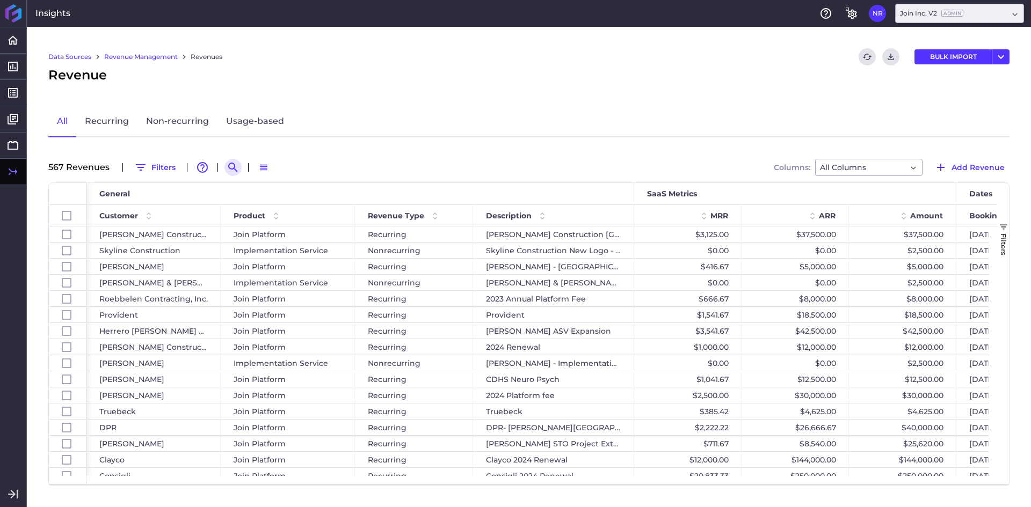
click at [234, 164] on icon "Search by" at bounding box center [233, 167] width 13 height 13
click at [294, 170] on input at bounding box center [286, 167] width 86 height 16
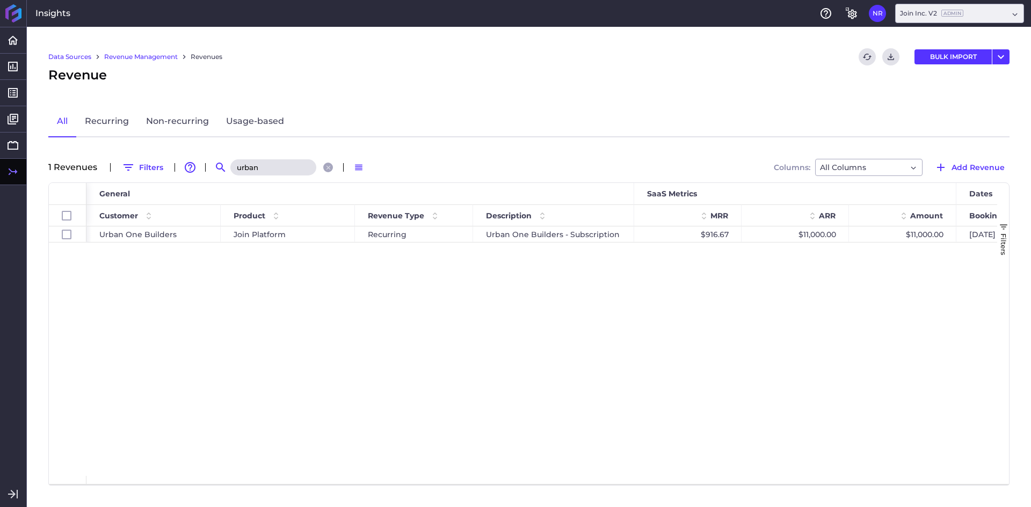
type input "urban"
click at [396, 338] on div "Urban One Builders Join Platform Recurring Urban One Builders - Subscription $9…" at bounding box center [541, 352] width 910 height 250
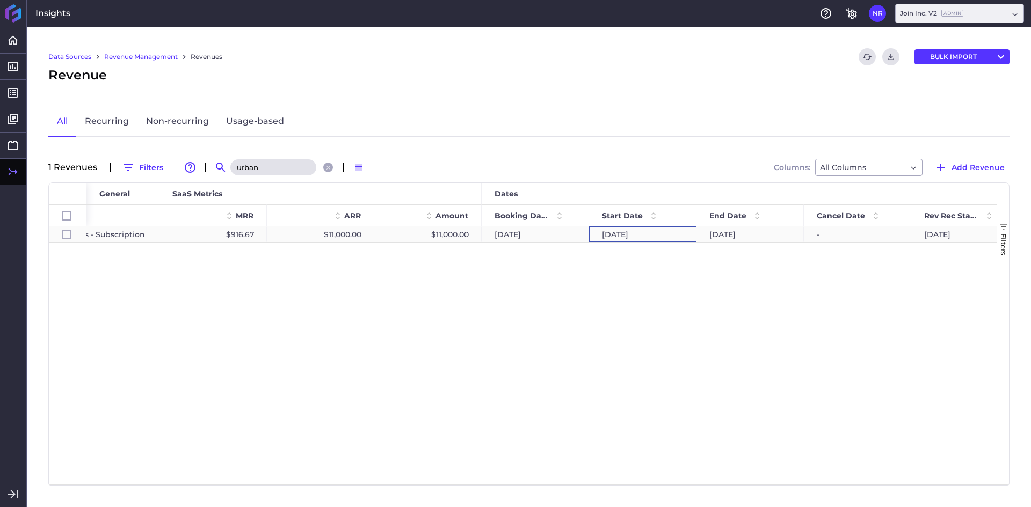
click at [608, 237] on div "[DATE]" at bounding box center [642, 235] width 107 height 16
checkbox input "true"
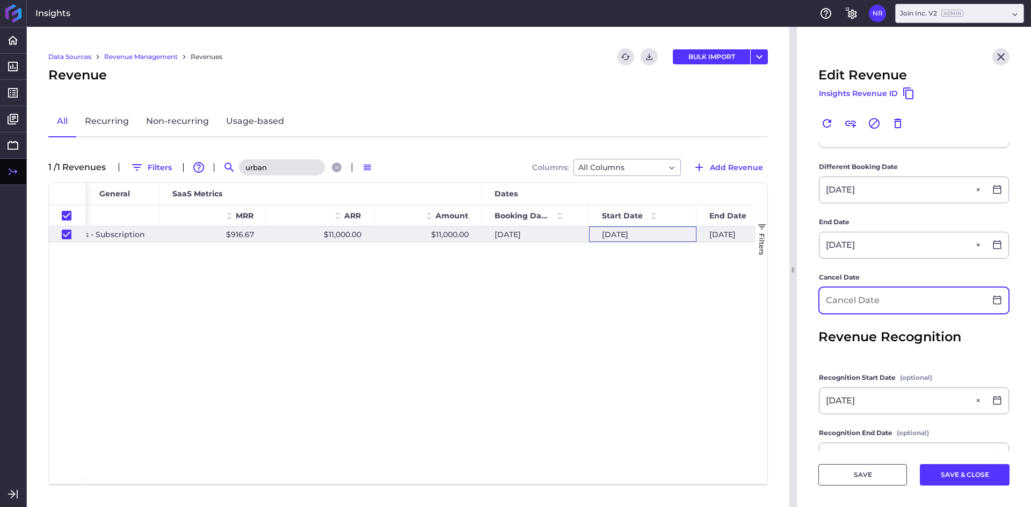
click at [829, 296] on input at bounding box center [902, 301] width 166 height 26
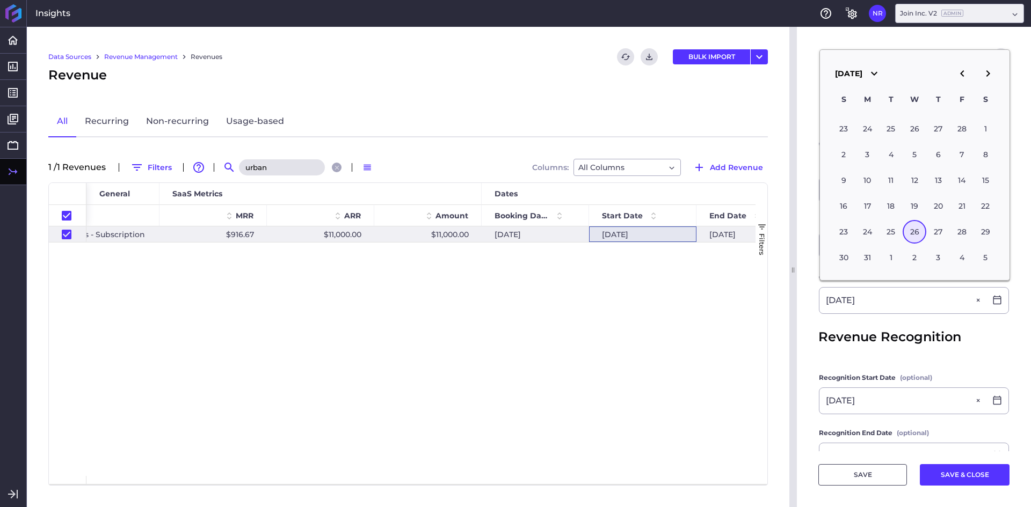
type input "[DATE]"
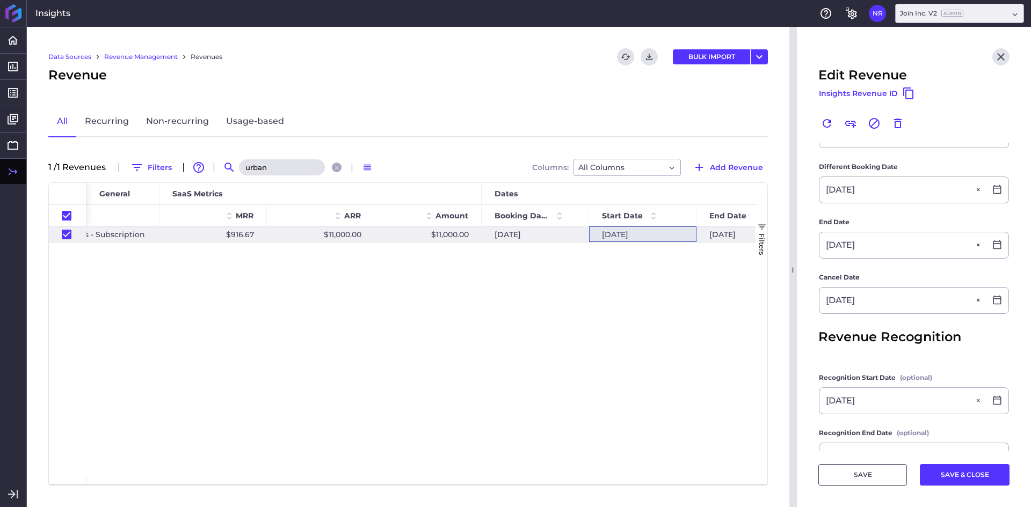
click at [810, 305] on main "Customer Urban One Builders Urban One Builders Product Join Platform Join Platf…" at bounding box center [914, 194] width 234 height 640
click at [960, 485] on button "SAVE & CLOSE" at bounding box center [965, 474] width 90 height 21
checkbox input "false"
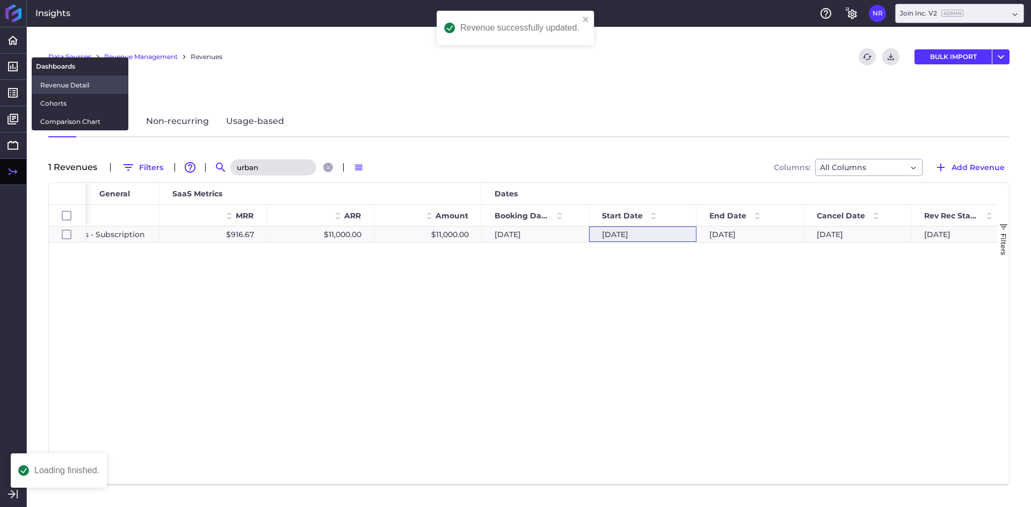
click at [58, 84] on span "Revenue Detail" at bounding box center [79, 84] width 79 height 11
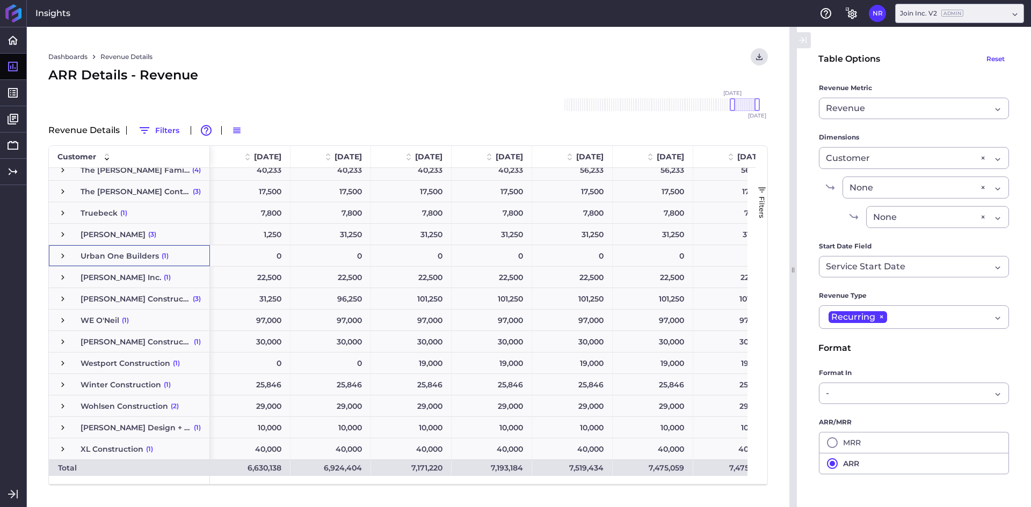
click at [67, 256] on span "Press SPACE to select this row." at bounding box center [63, 256] width 10 height 10
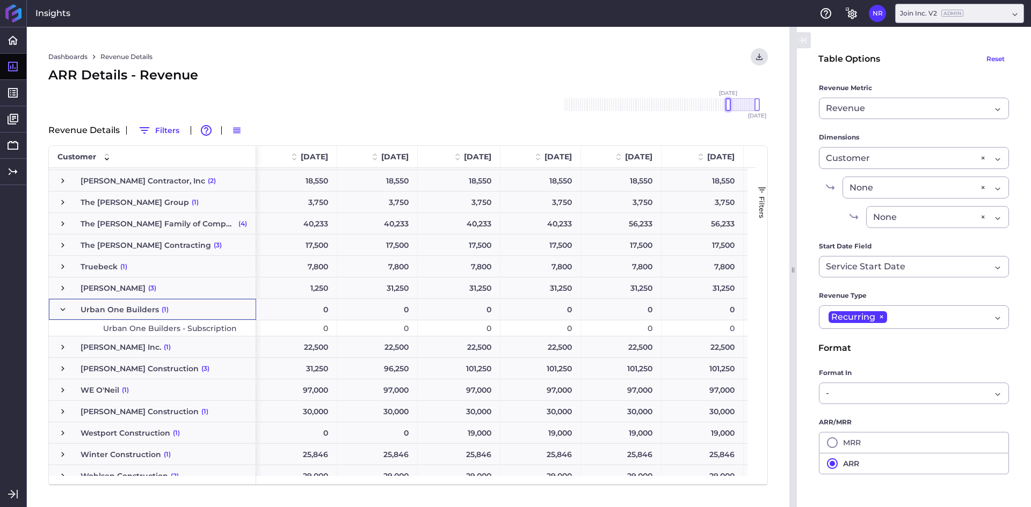
click at [727, 106] on div at bounding box center [727, 104] width 5 height 13
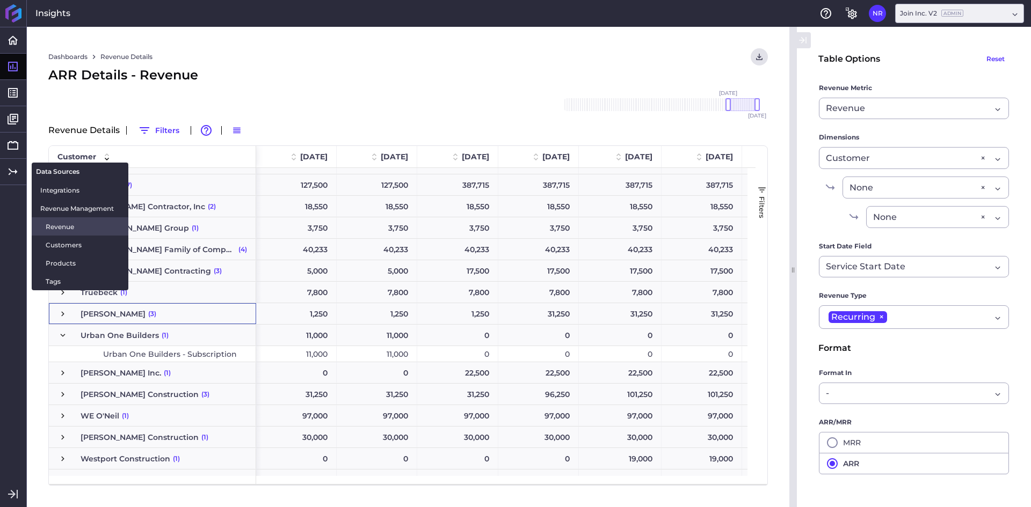
click at [51, 224] on span "Revenue" at bounding box center [83, 226] width 74 height 11
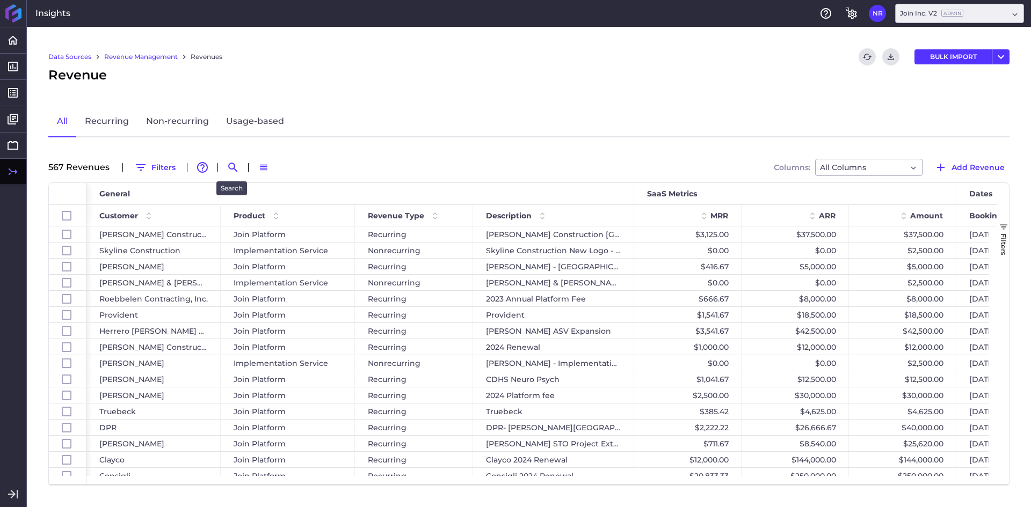
click at [224, 164] on div at bounding box center [232, 167] width 17 height 17
click at [231, 171] on icon "Search by" at bounding box center [233, 167] width 13 height 13
click at [277, 170] on input at bounding box center [286, 167] width 86 height 16
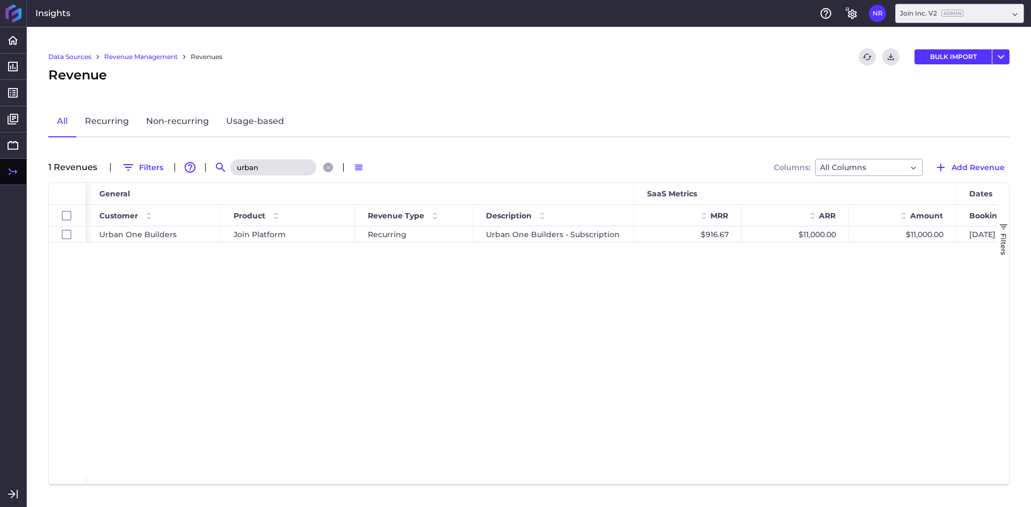
click at [265, 170] on input "urban" at bounding box center [273, 167] width 86 height 16
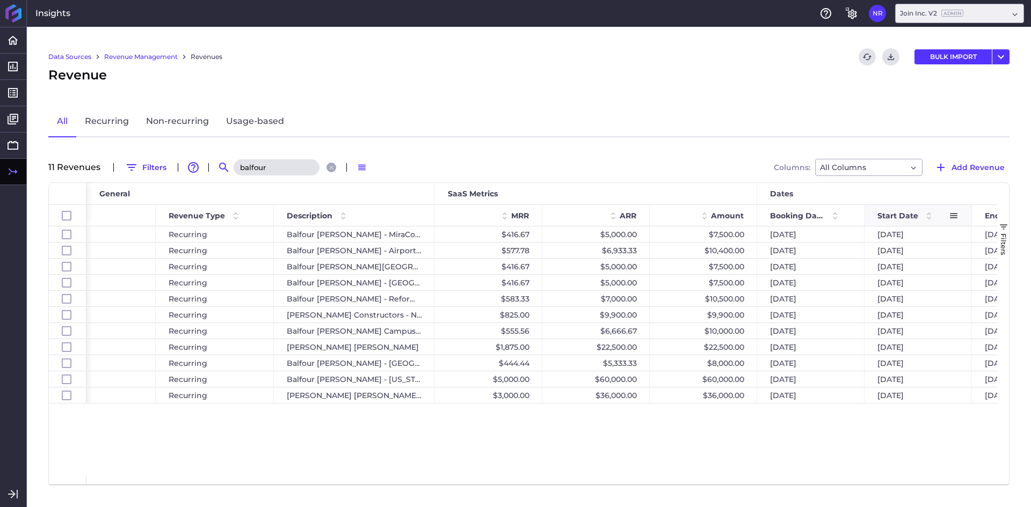
type input "balfour"
click at [894, 213] on span "Start Date" at bounding box center [897, 216] width 41 height 10
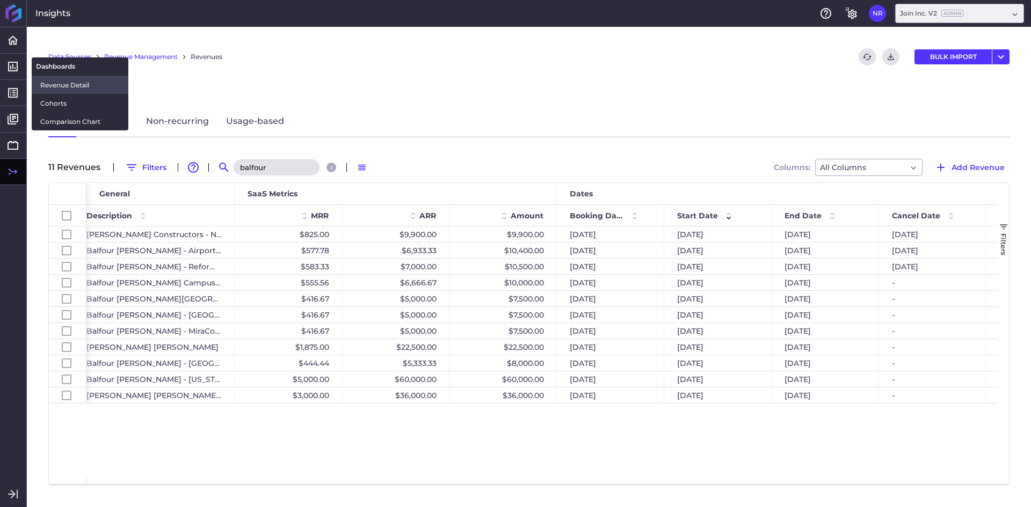
click at [41, 80] on span "Revenue Detail" at bounding box center [79, 84] width 79 height 11
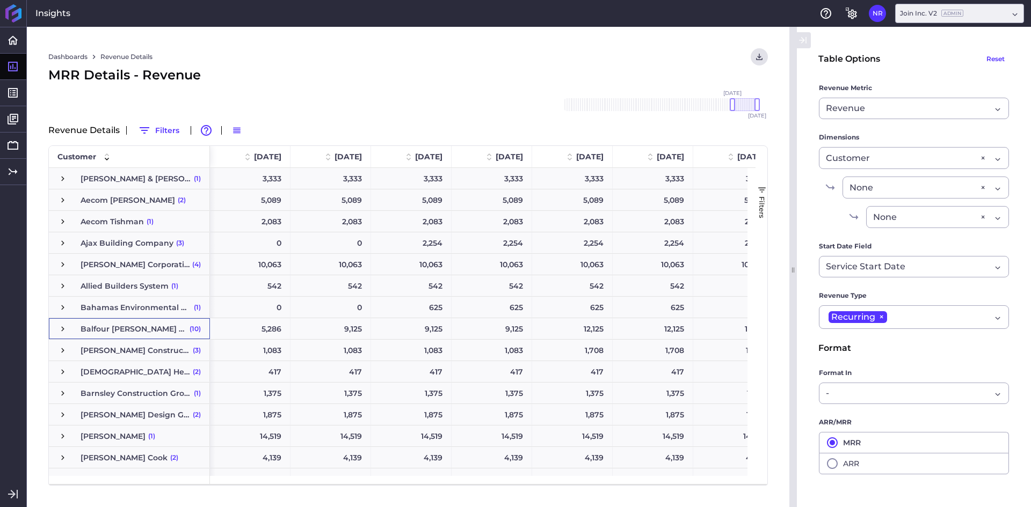
click at [54, 329] on div "Balfour [PERSON_NAME] Management Inc. (10)" at bounding box center [129, 328] width 161 height 21
click at [60, 329] on span "Press SPACE to select this row." at bounding box center [63, 329] width 10 height 10
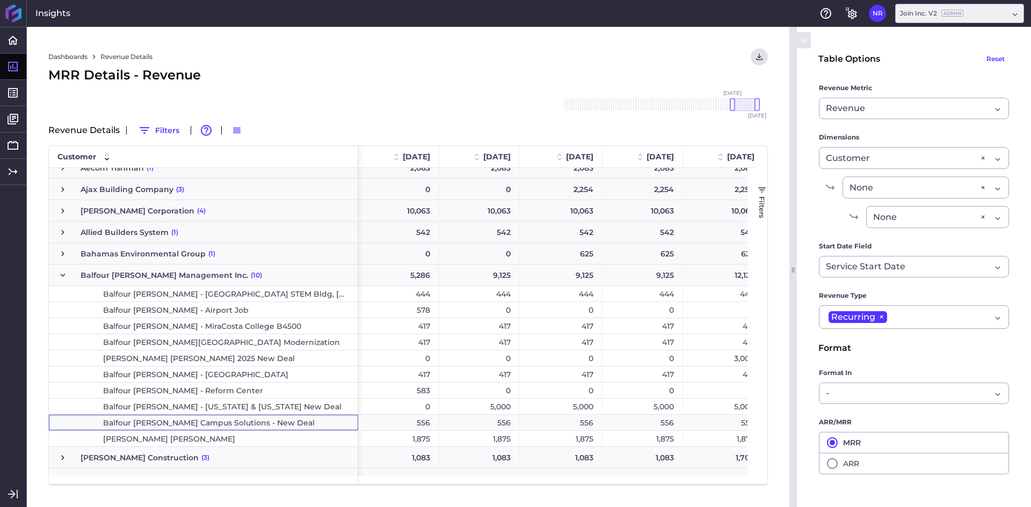
click at [279, 418] on span "Balfour [PERSON_NAME] Campus Solutions - New Deal" at bounding box center [215, 422] width 268 height 15
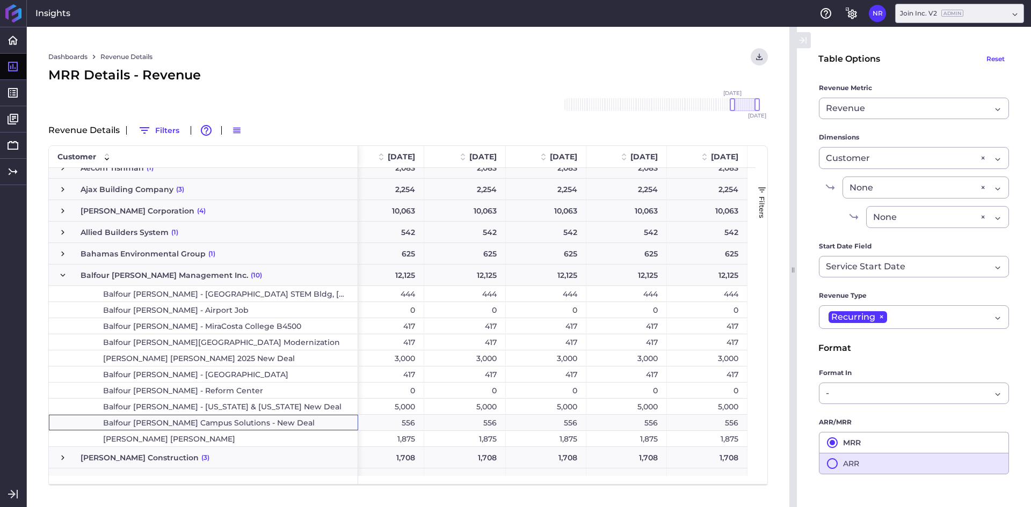
click at [835, 463] on icon "button" at bounding box center [832, 463] width 13 height 13
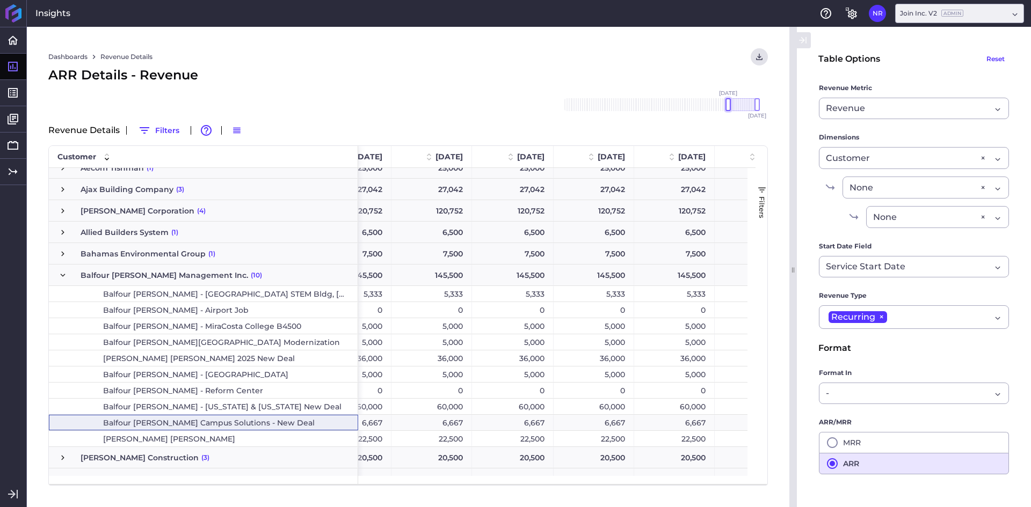
click at [728, 103] on div at bounding box center [727, 104] width 5 height 13
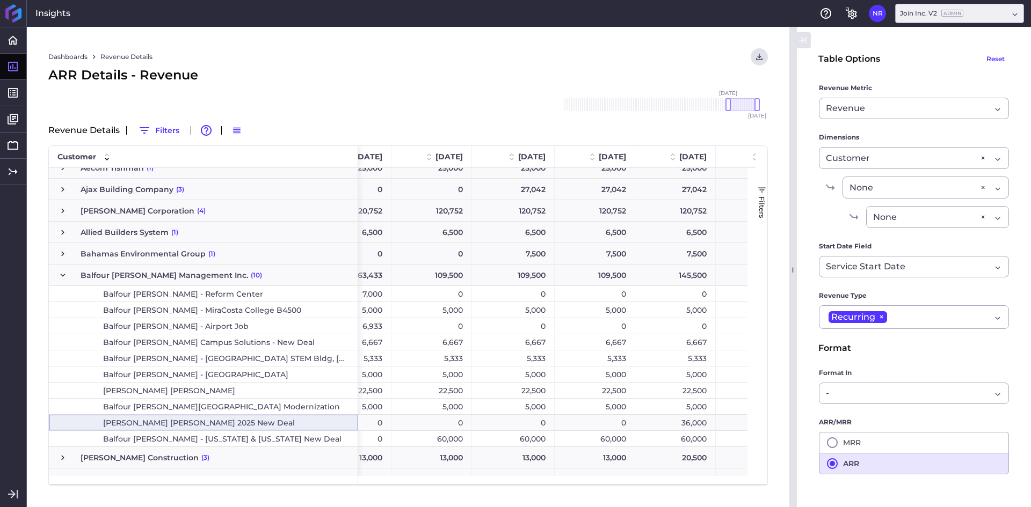
click at [167, 343] on span "Balfour [PERSON_NAME] Campus Solutions - New Deal" at bounding box center [208, 342] width 211 height 15
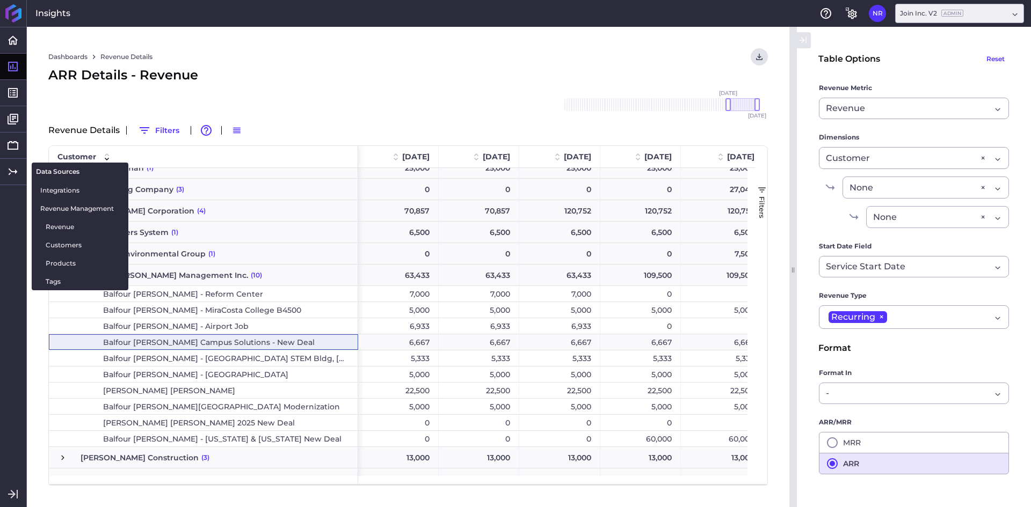
drag, startPoint x: 62, startPoint y: 224, endPoint x: 132, endPoint y: 184, distance: 81.0
click at [62, 224] on span "Revenue" at bounding box center [83, 226] width 74 height 11
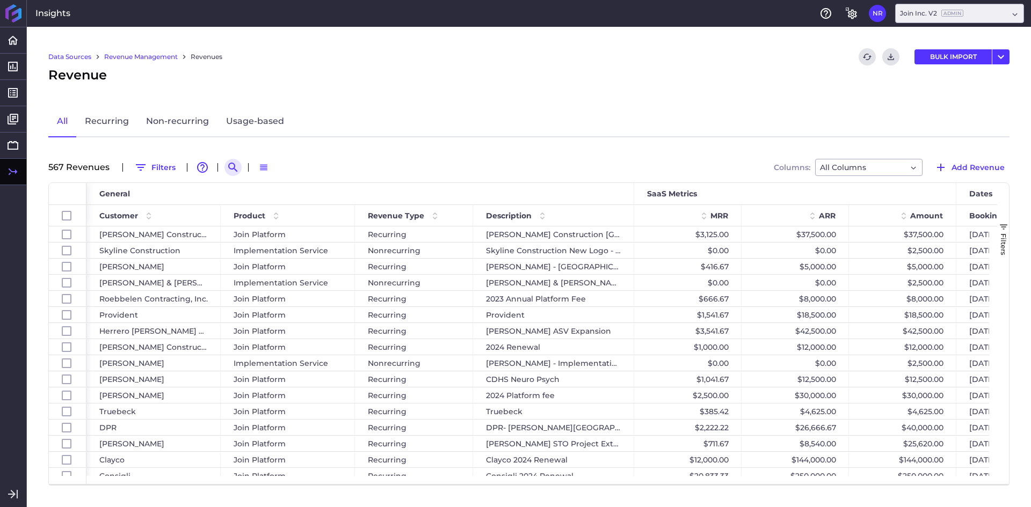
click at [234, 163] on icon "Search by" at bounding box center [233, 167] width 13 height 13
click at [272, 169] on input at bounding box center [286, 167] width 86 height 16
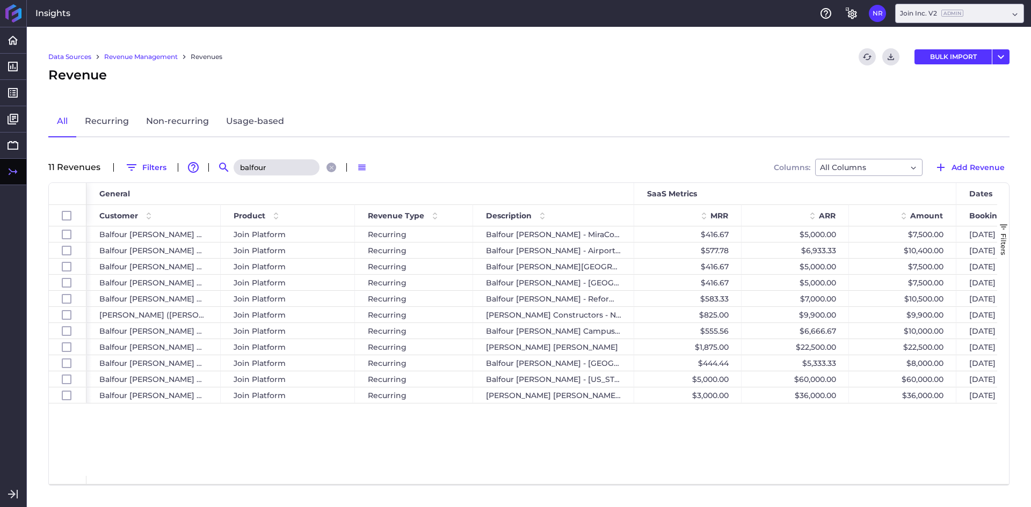
type input "balfour"
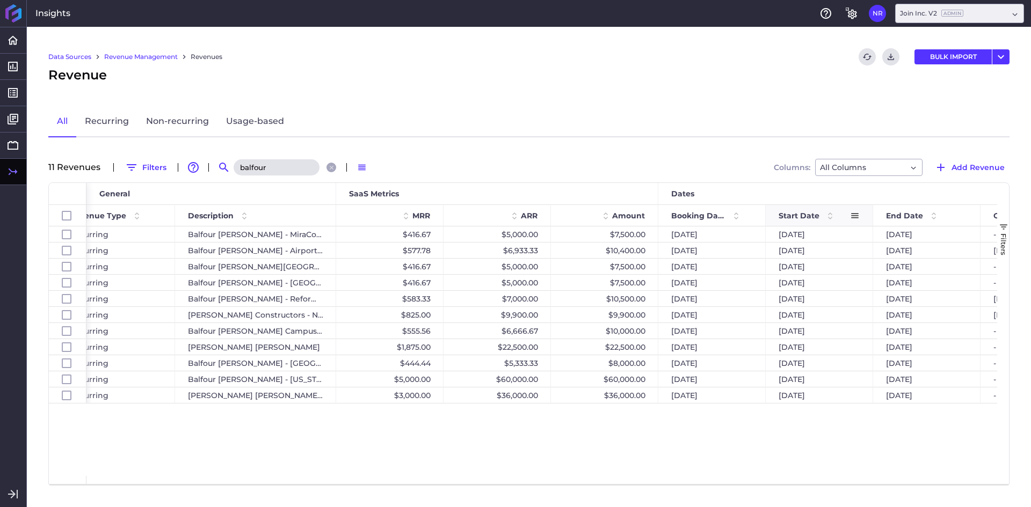
click at [814, 210] on div "Start Date" at bounding box center [813, 216] width 71 height 16
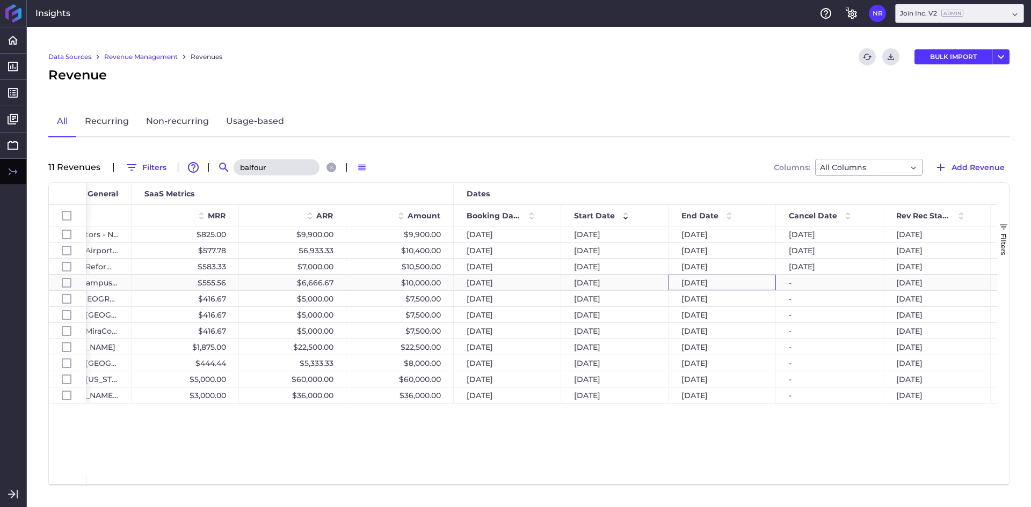
click at [684, 285] on div "[DATE]" at bounding box center [721, 283] width 107 height 16
checkbox input "false"
checkbox input "true"
checkbox input "false"
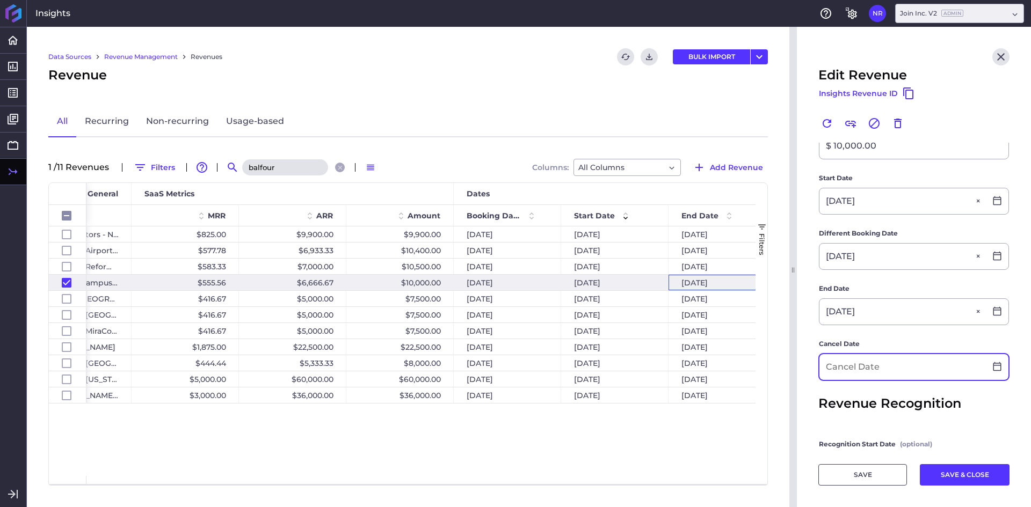
click at [856, 354] on input at bounding box center [902, 367] width 166 height 26
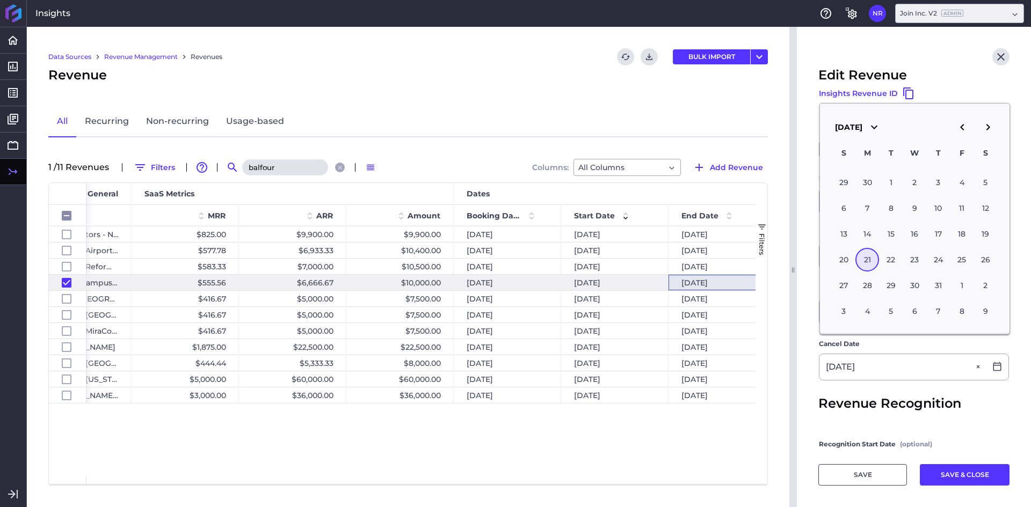
type input "[DATE]"
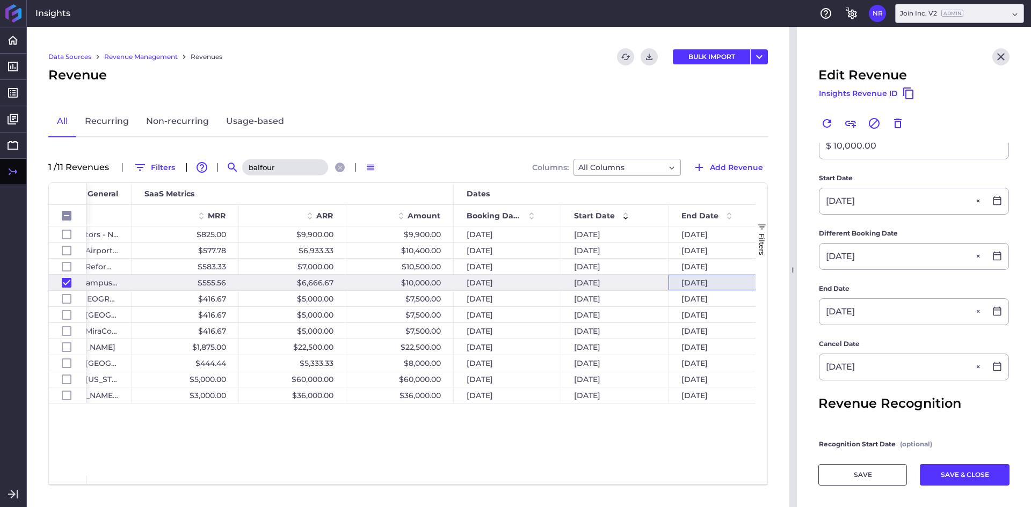
click at [806, 365] on main "Customer Balfour [PERSON_NAME] Management Inc. Balfour [PERSON_NAME] Management…" at bounding box center [914, 254] width 234 height 653
click at [958, 474] on button "SAVE & CLOSE" at bounding box center [965, 474] width 90 height 21
checkbox input "false"
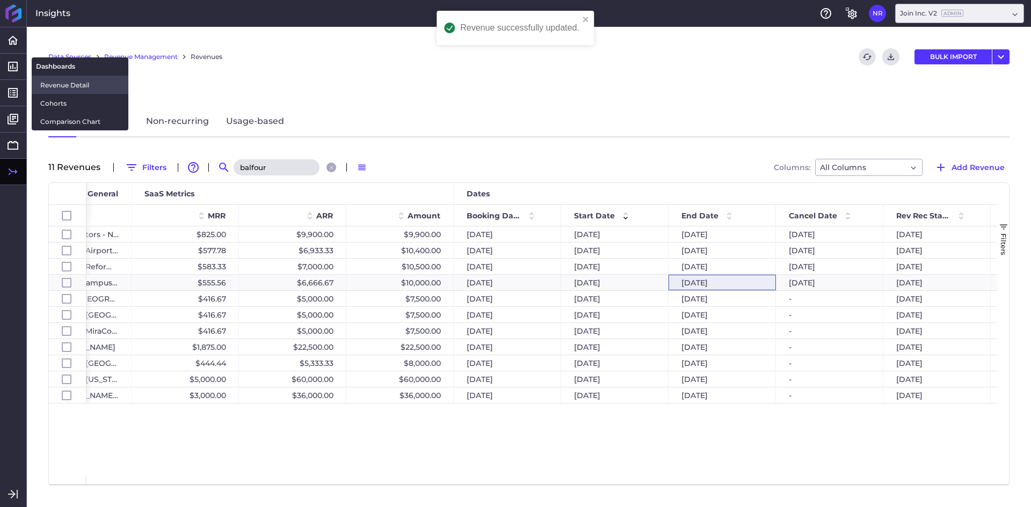
click at [57, 83] on span "Revenue Detail" at bounding box center [79, 84] width 79 height 11
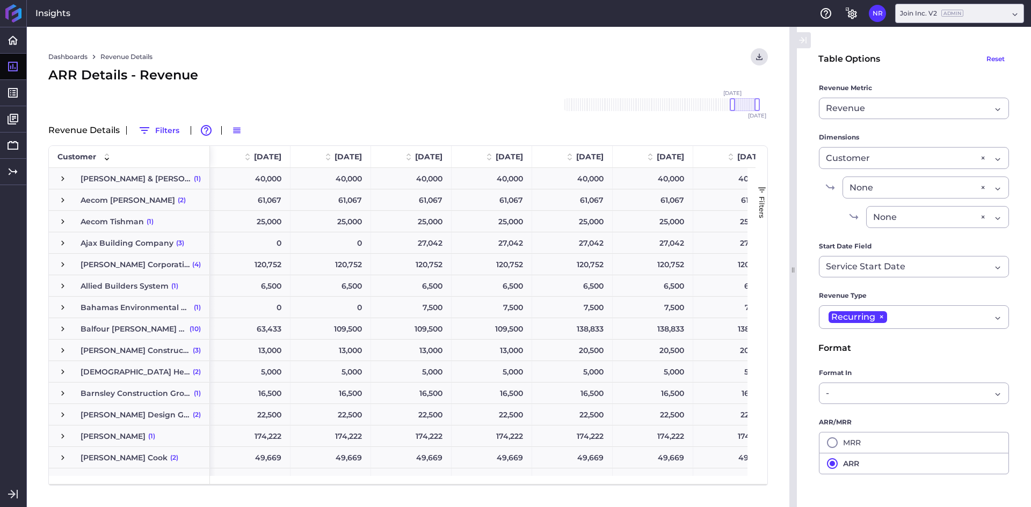
click at [65, 330] on span "Press SPACE to select this row." at bounding box center [63, 329] width 10 height 10
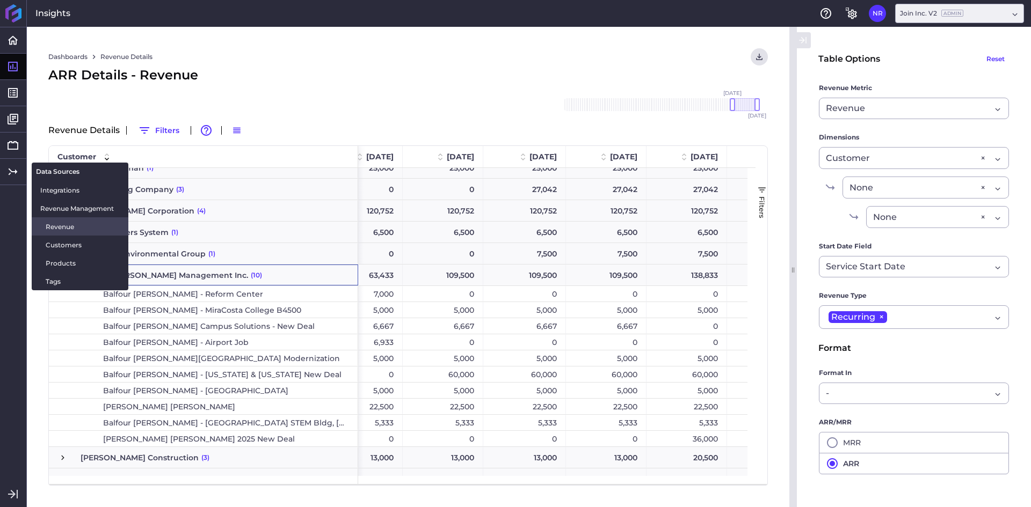
click at [74, 226] on span "Revenue" at bounding box center [83, 226] width 74 height 11
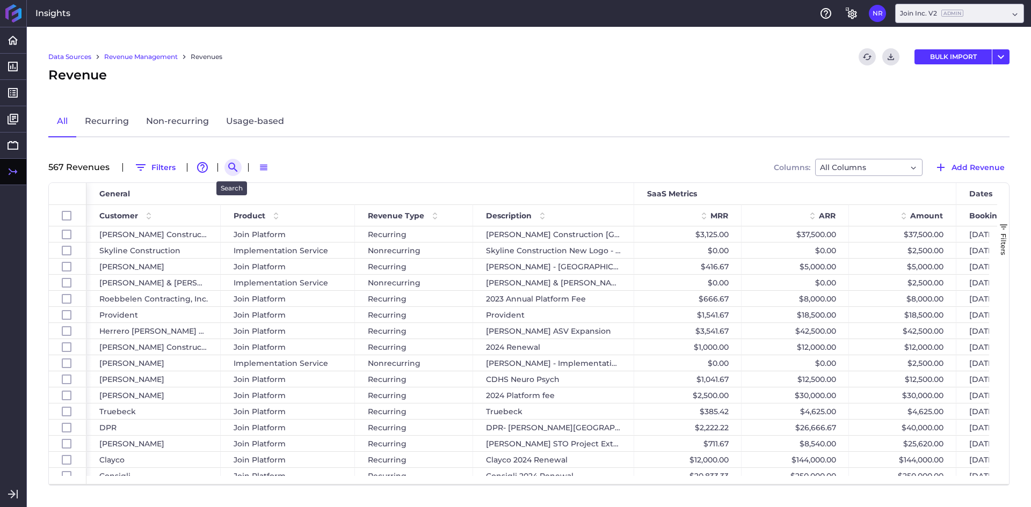
click at [233, 168] on icon "Search by" at bounding box center [232, 167] width 9 height 9
click at [283, 172] on input at bounding box center [286, 167] width 86 height 16
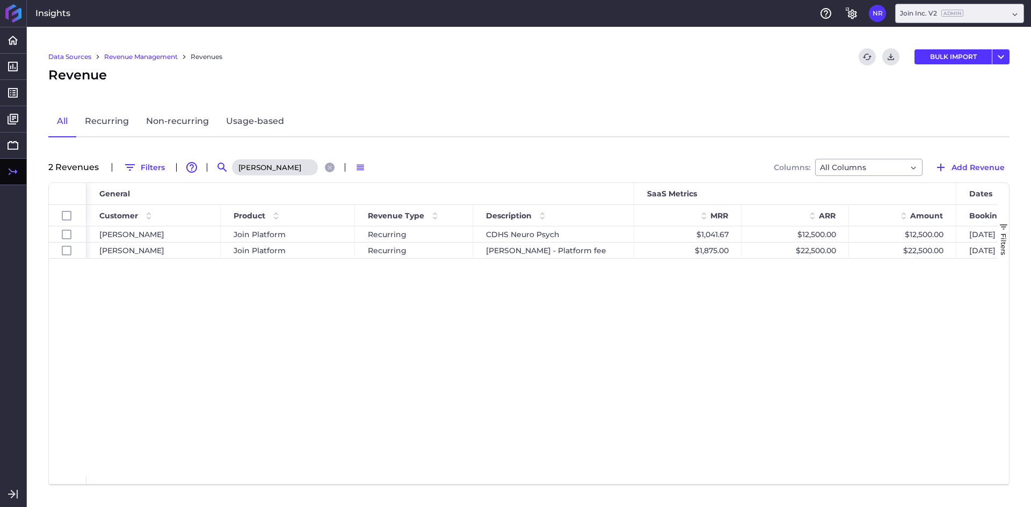
type input "[PERSON_NAME]"
click at [360, 360] on div "[PERSON_NAME] Join Platform Recurring CDHS Neuro Psych $1,041.67 $12,500.00 $12…" at bounding box center [541, 352] width 910 height 250
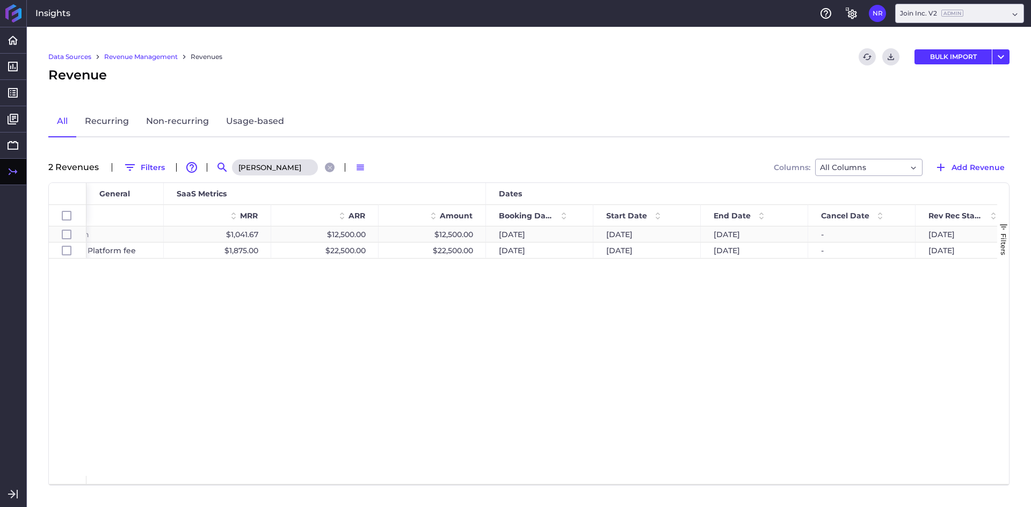
click at [757, 232] on div "[DATE]" at bounding box center [754, 235] width 107 height 16
checkbox input "false"
checkbox input "true"
checkbox input "false"
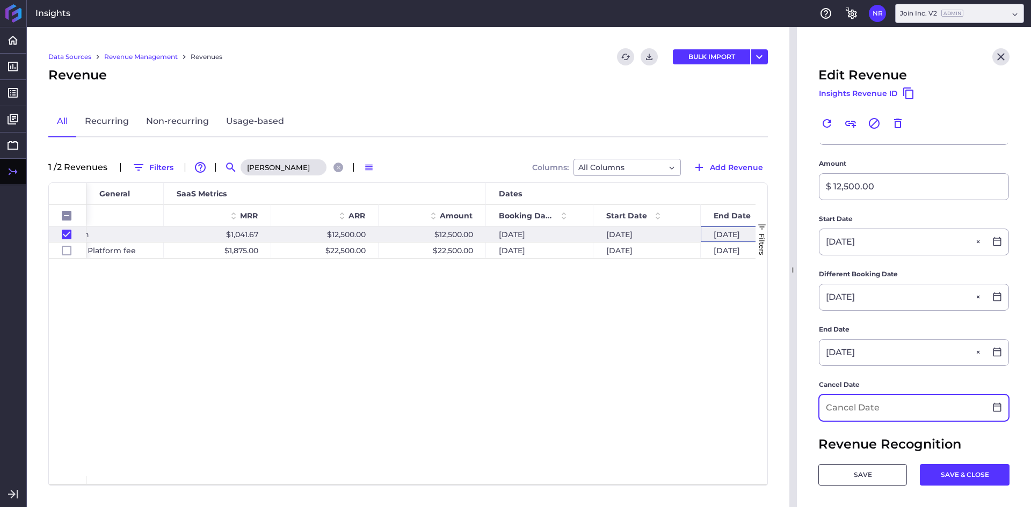
click at [857, 407] on input at bounding box center [902, 408] width 166 height 26
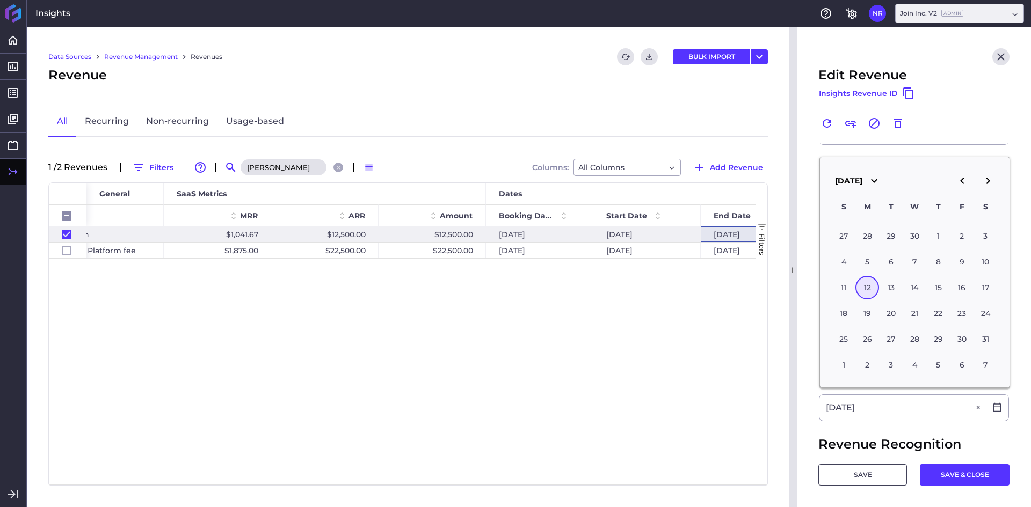
type input "[DATE]"
click at [812, 365] on main "Customer [PERSON_NAME] [PERSON_NAME] Product Join Platform Join Platform Recurr…" at bounding box center [914, 302] width 234 height 640
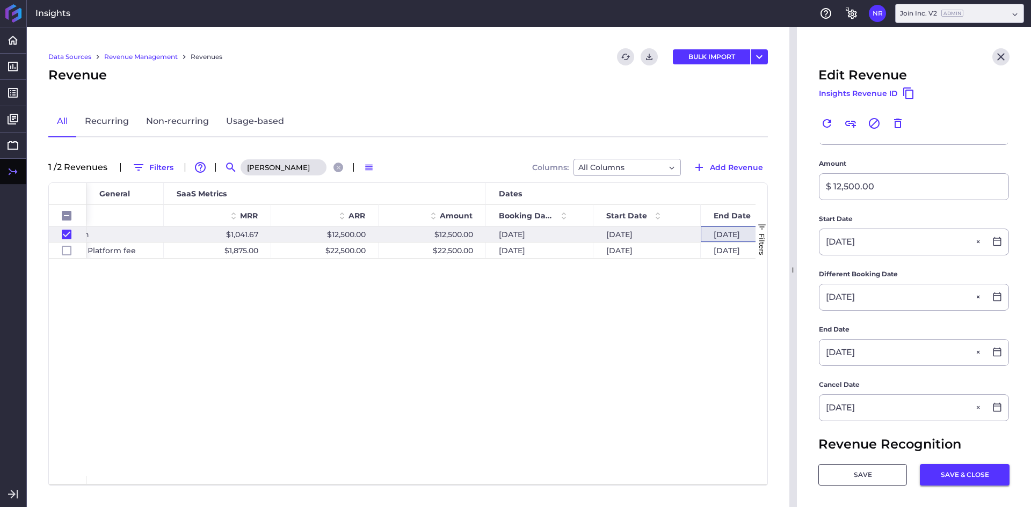
click at [955, 484] on button "SAVE & CLOSE" at bounding box center [965, 474] width 90 height 21
checkbox input "false"
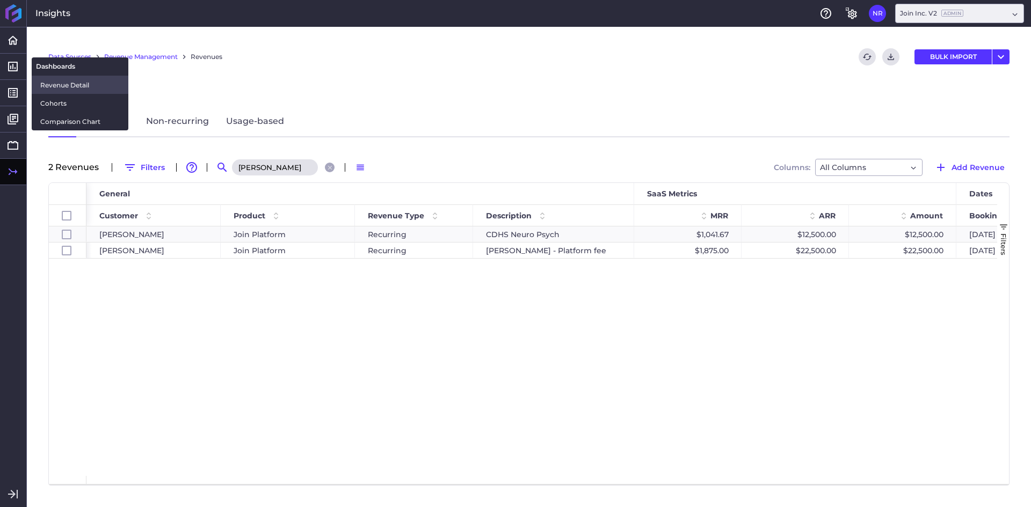
click at [42, 79] on span "Revenue Detail" at bounding box center [79, 84] width 79 height 11
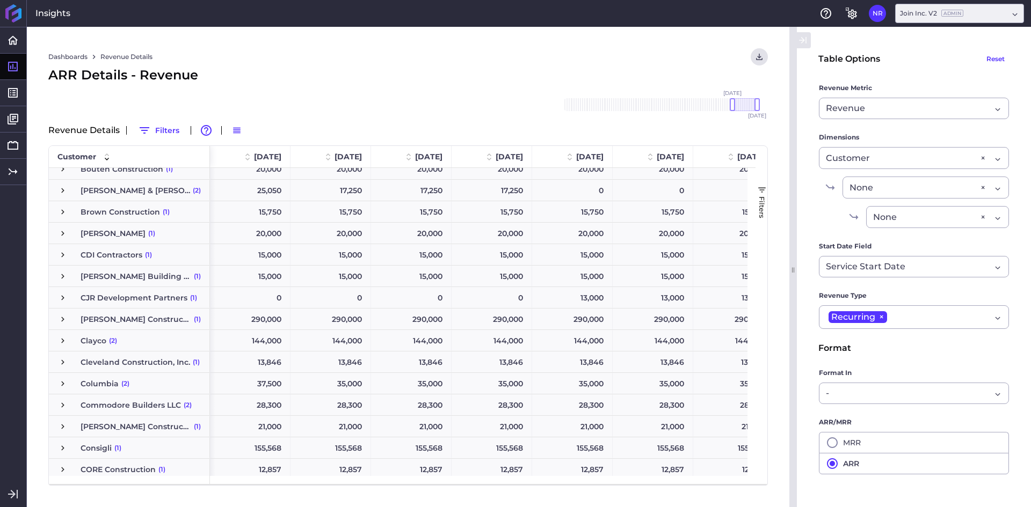
scroll to position [429, 0]
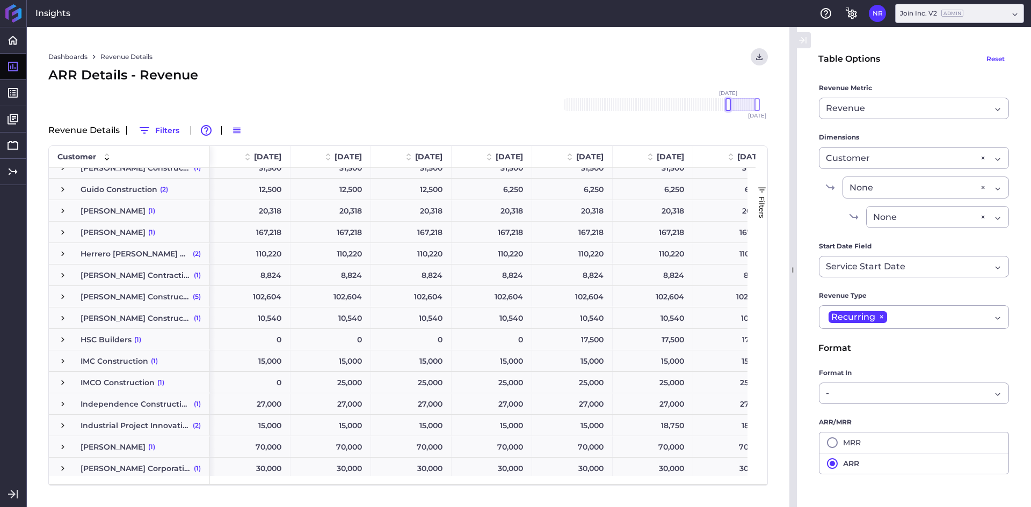
click at [727, 101] on div at bounding box center [727, 104] width 5 height 13
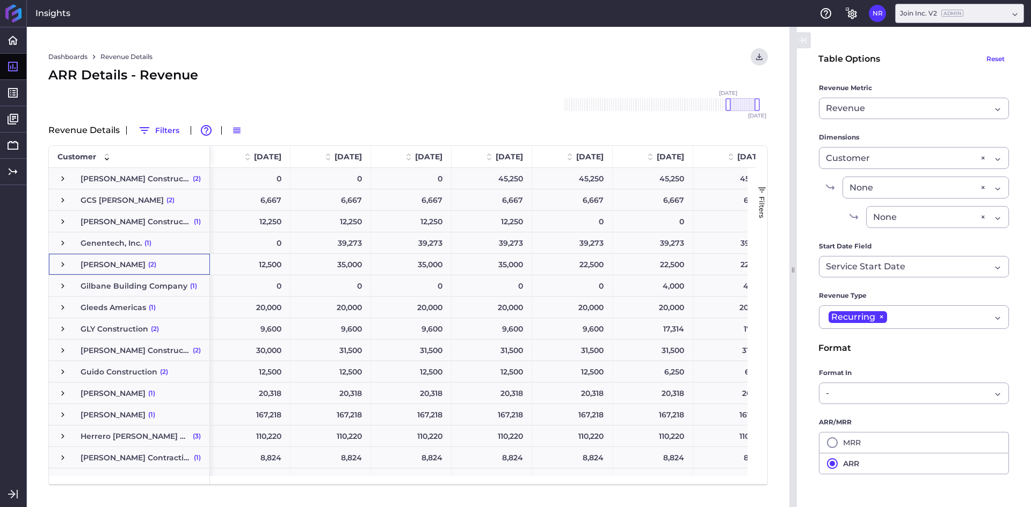
click at [70, 264] on span "[PERSON_NAME] (2)" at bounding box center [129, 264] width 143 height 20
click at [69, 266] on span "[PERSON_NAME] (2)" at bounding box center [129, 264] width 143 height 20
click at [63, 266] on span "Press SPACE to select this row." at bounding box center [63, 265] width 10 height 10
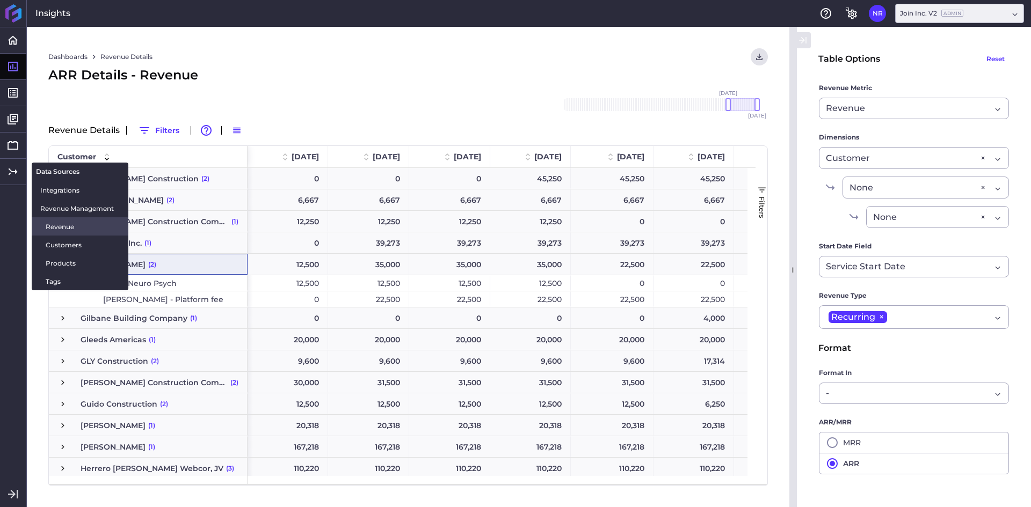
drag, startPoint x: 57, startPoint y: 224, endPoint x: 61, endPoint y: 159, distance: 65.6
click at [57, 224] on span "Revenue" at bounding box center [83, 226] width 74 height 11
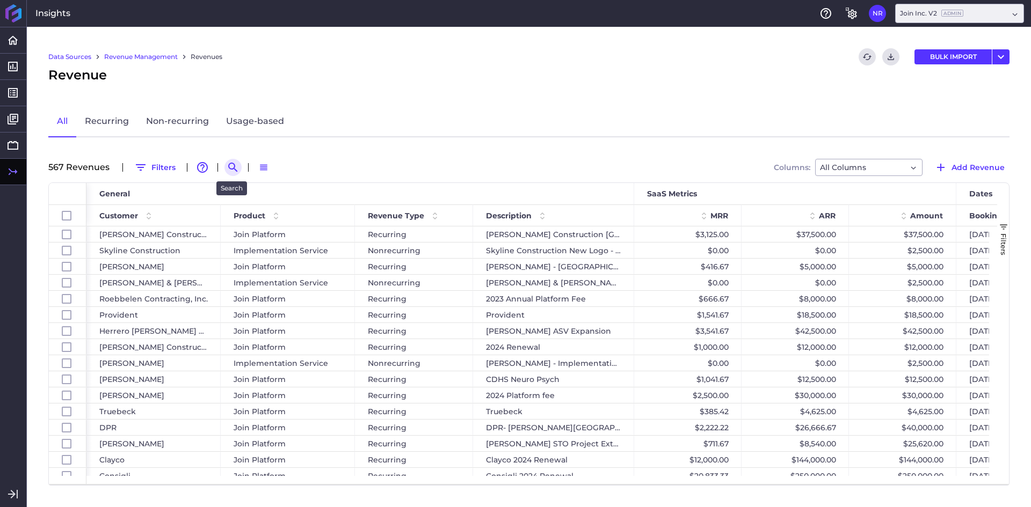
click at [236, 168] on icon "Search by" at bounding box center [233, 167] width 13 height 13
click at [257, 165] on input at bounding box center [286, 167] width 86 height 16
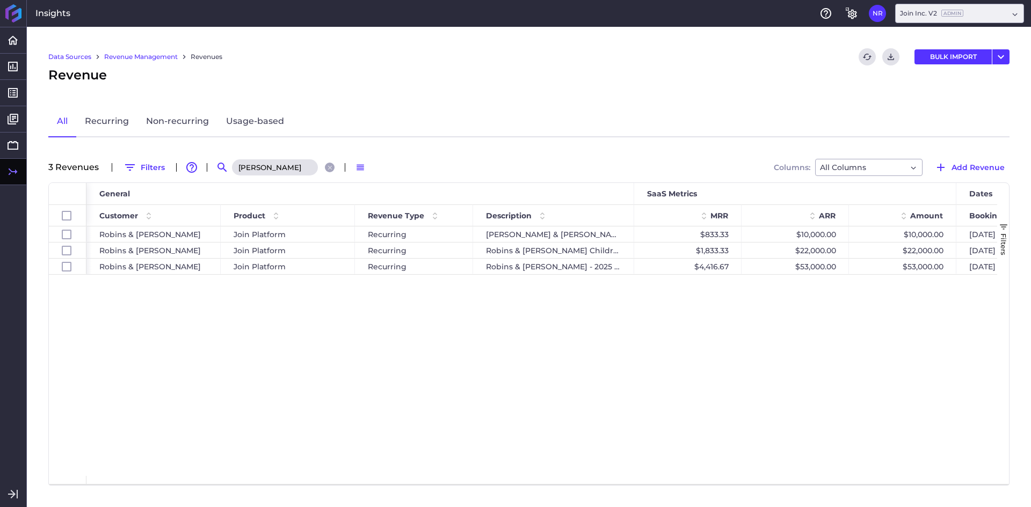
click at [396, 388] on div "Robins & [PERSON_NAME] Join Platform Recurring Robins & [PERSON_NAME] - Carilli…" at bounding box center [541, 352] width 910 height 250
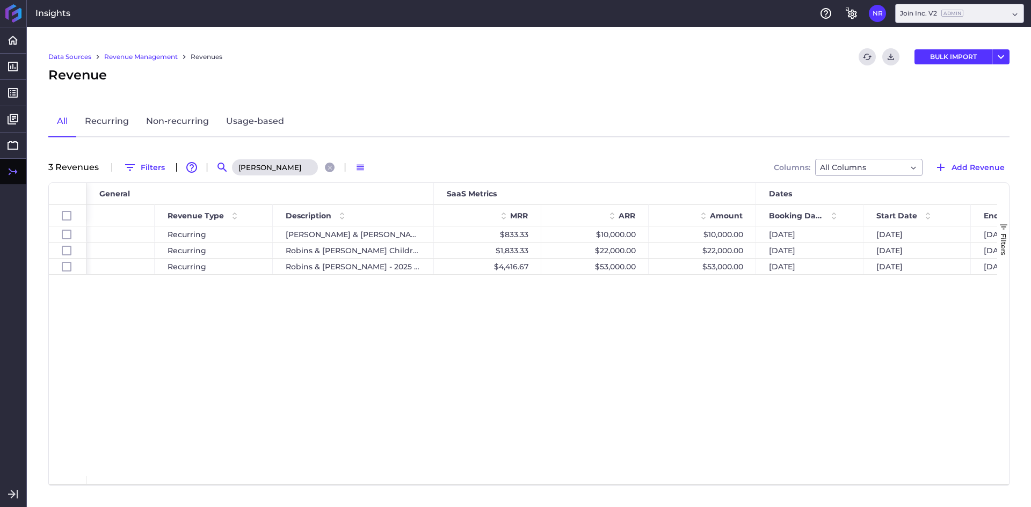
scroll to position [0, 266]
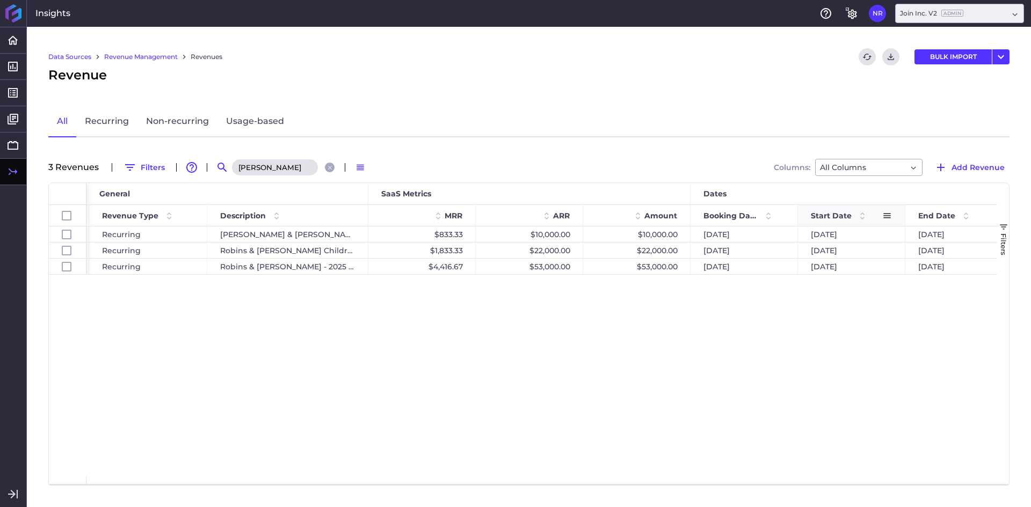
click at [830, 210] on div "Start Date" at bounding box center [846, 216] width 71 height 16
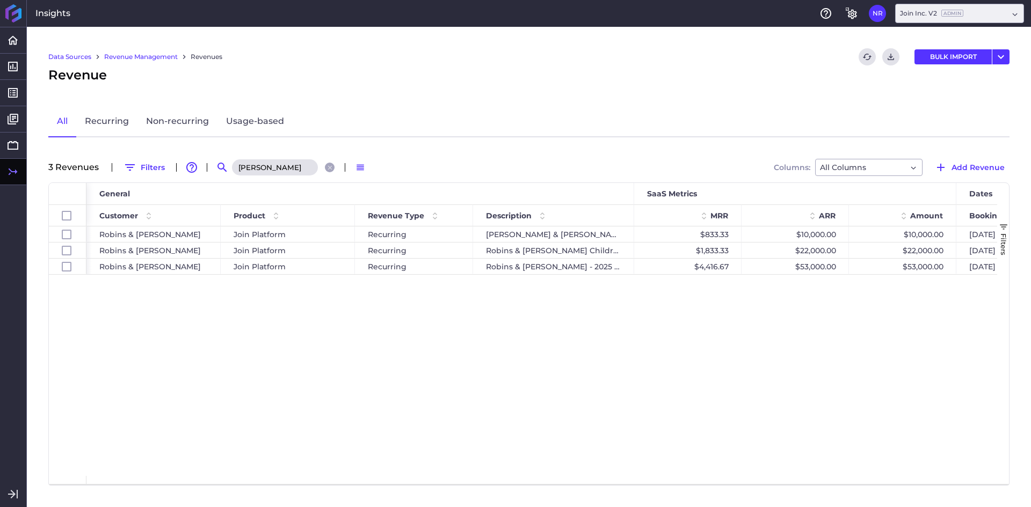
click at [266, 164] on input "[PERSON_NAME]" at bounding box center [275, 167] width 86 height 16
type input "robins"
click at [411, 390] on div "$10,000.00 $10,000.00 [DATE] [DATE] $833.33 [PERSON_NAME] & [PERSON_NAME] - Car…" at bounding box center [541, 352] width 910 height 250
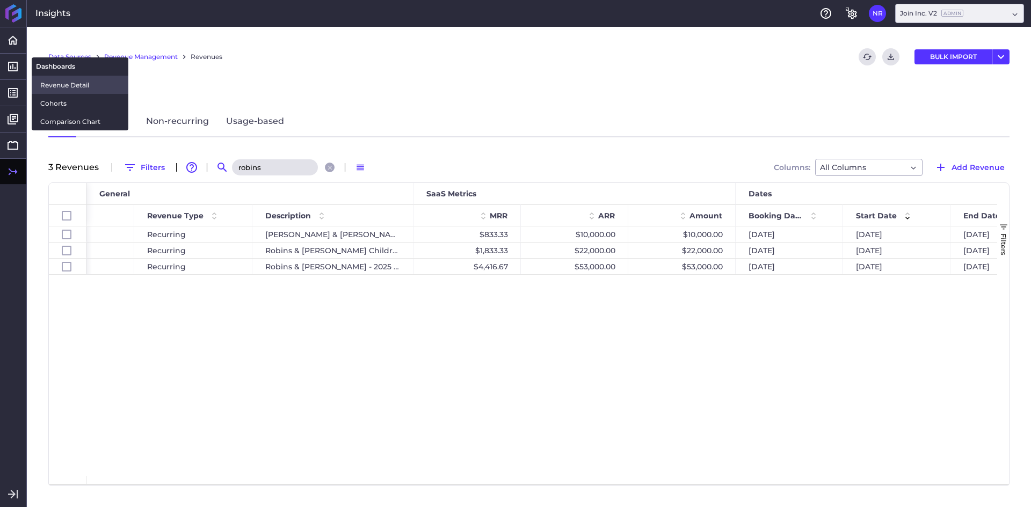
click at [64, 84] on span "Revenue Detail" at bounding box center [79, 84] width 79 height 11
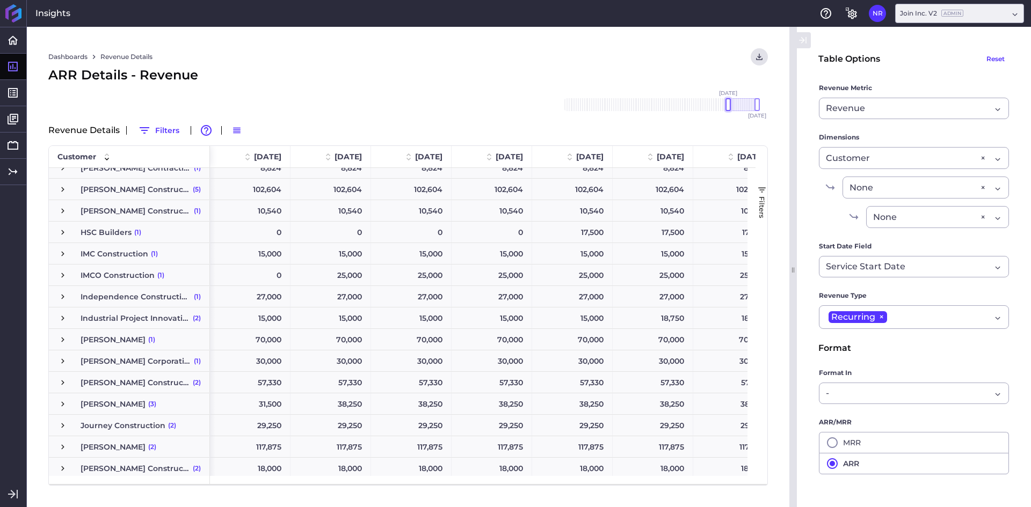
click at [727, 109] on div at bounding box center [727, 104] width 5 height 13
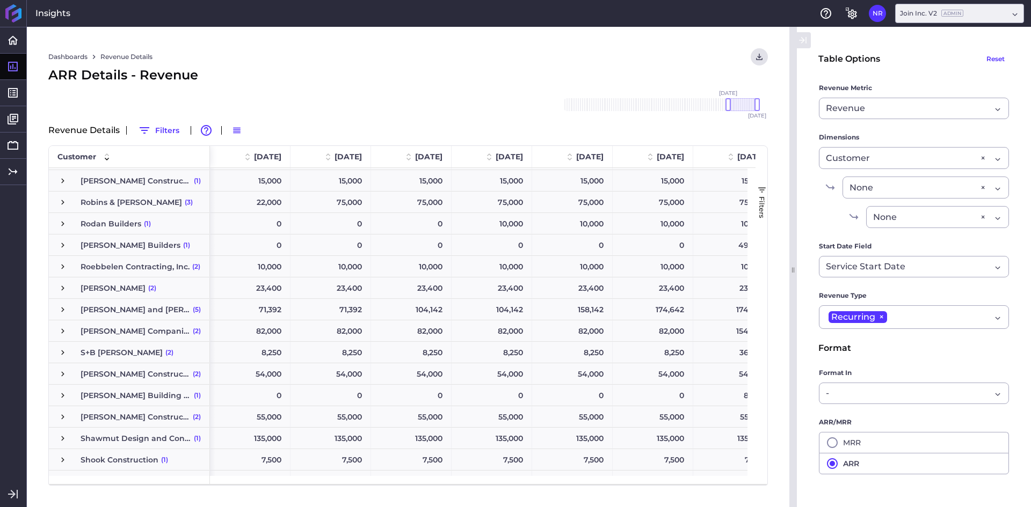
click at [64, 203] on span "Press SPACE to select this row." at bounding box center [63, 203] width 10 height 10
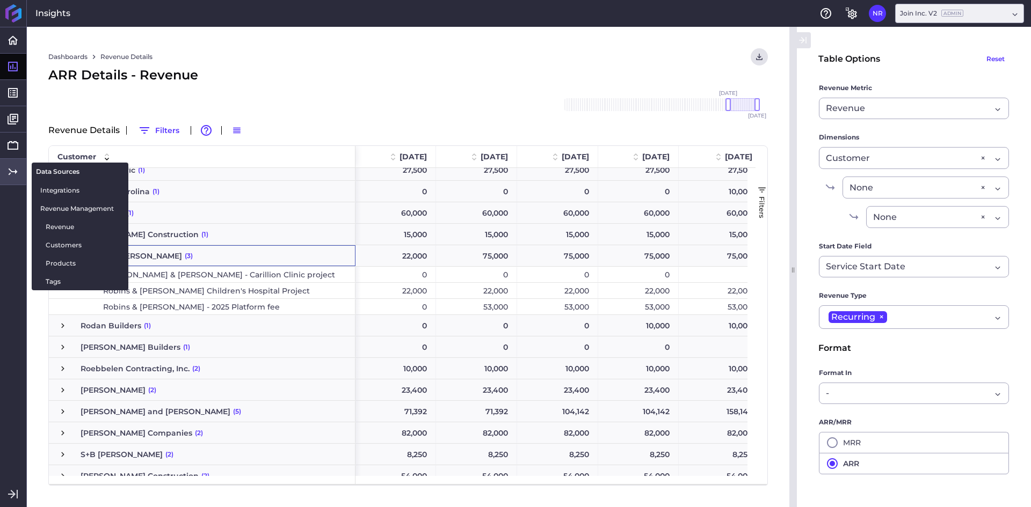
click at [10, 168] on icon at bounding box center [12, 171] width 13 height 13
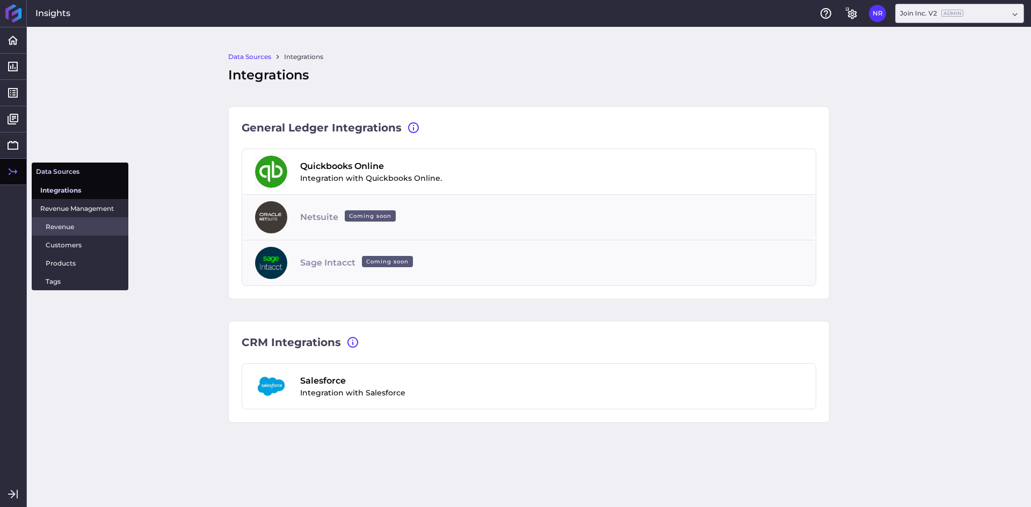
click at [57, 223] on span "Revenue" at bounding box center [83, 226] width 74 height 11
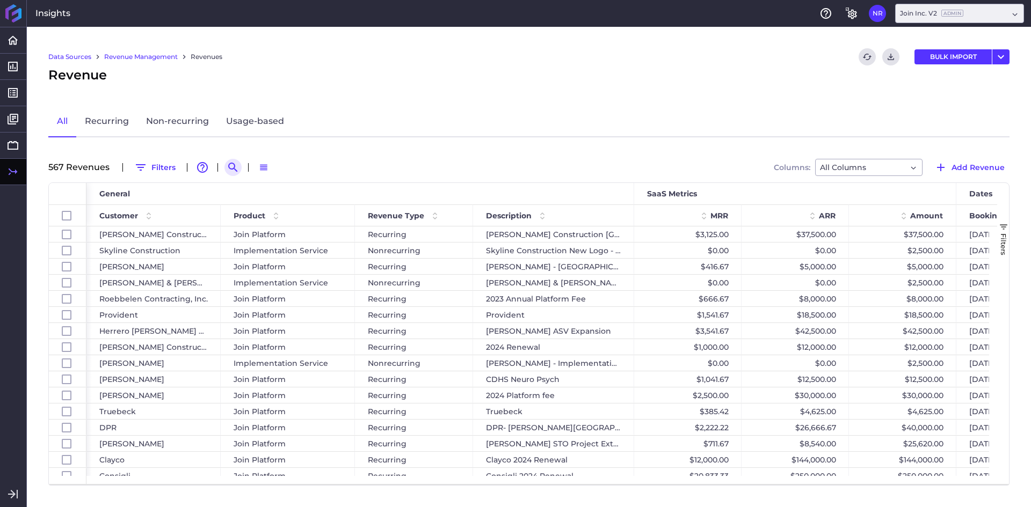
click at [232, 172] on icon "Search by" at bounding box center [233, 167] width 13 height 13
click at [296, 169] on input at bounding box center [286, 167] width 86 height 16
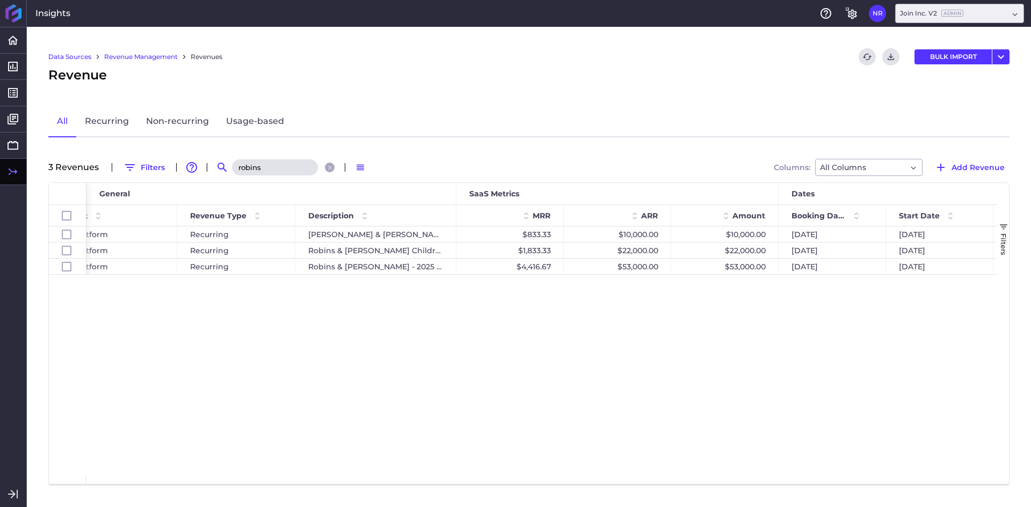
click at [276, 159] on input "robins" at bounding box center [275, 167] width 86 height 16
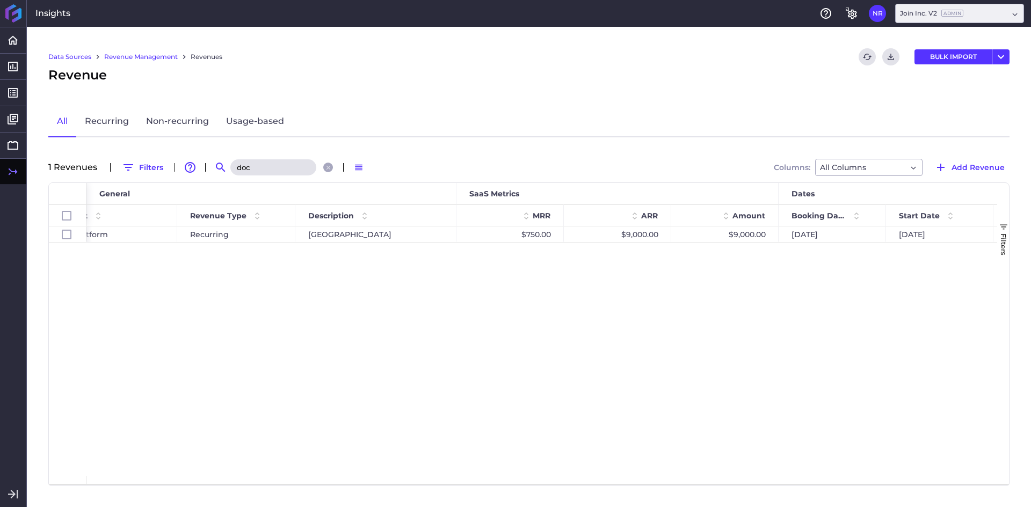
type input "doc"
click at [320, 395] on div "DOC Join Platform Recurring [GEOGRAPHIC_DATA] $750.00 $9,000.00 $9,000.00 [DATE…" at bounding box center [541, 352] width 910 height 250
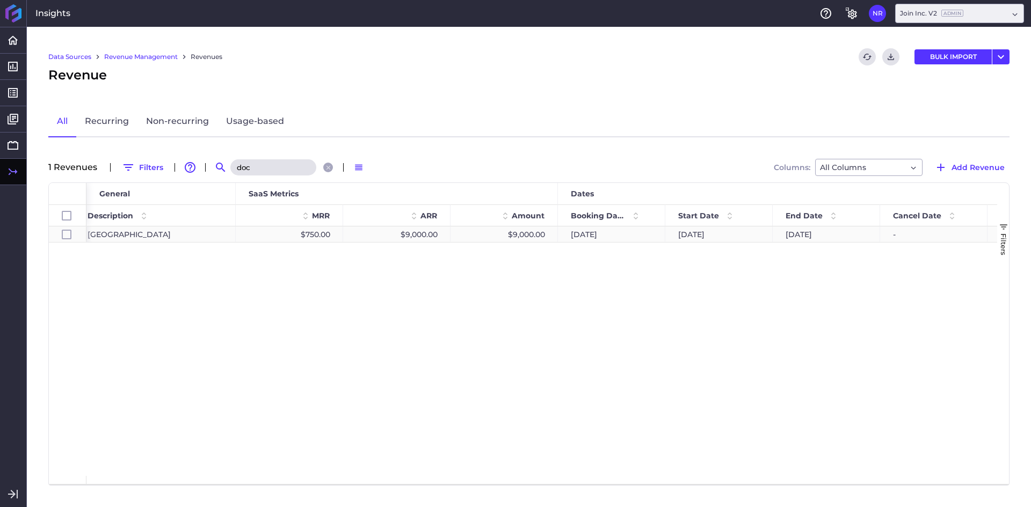
click at [797, 235] on div "[DATE]" at bounding box center [825, 235] width 107 height 16
checkbox input "true"
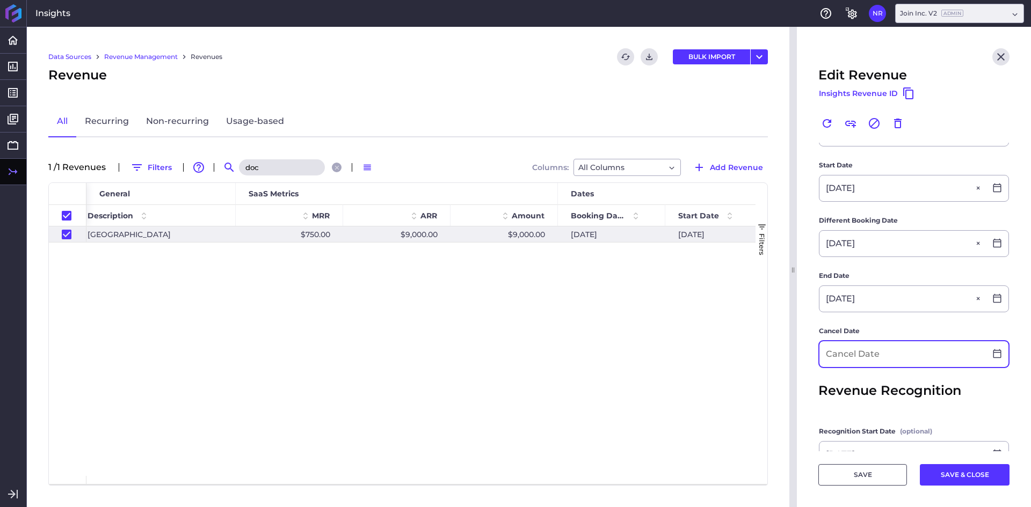
click at [831, 356] on input at bounding box center [902, 354] width 166 height 26
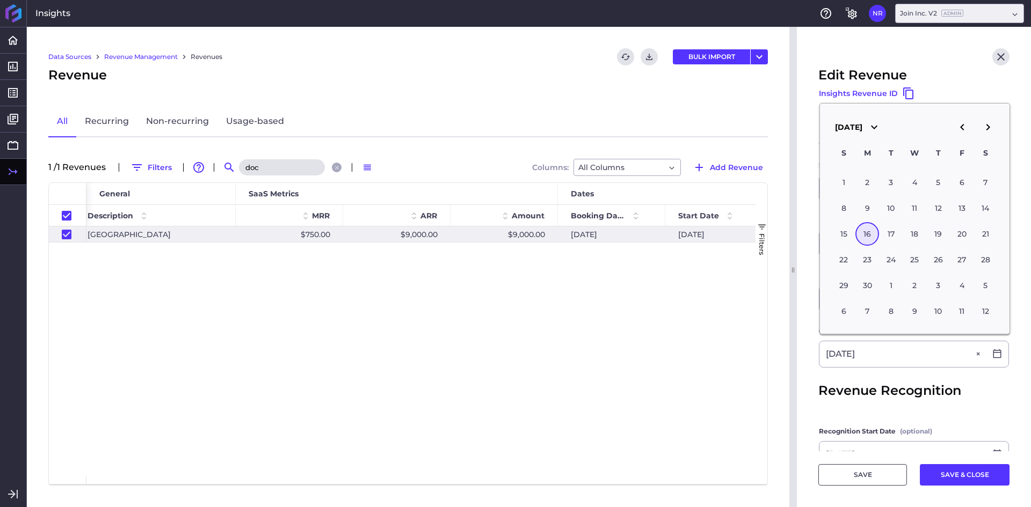
type input "[DATE]"
click at [808, 335] on main "Customer DOC DOC Product Join Platform Join Platform Recurring Description Woon…" at bounding box center [914, 248] width 234 height 640
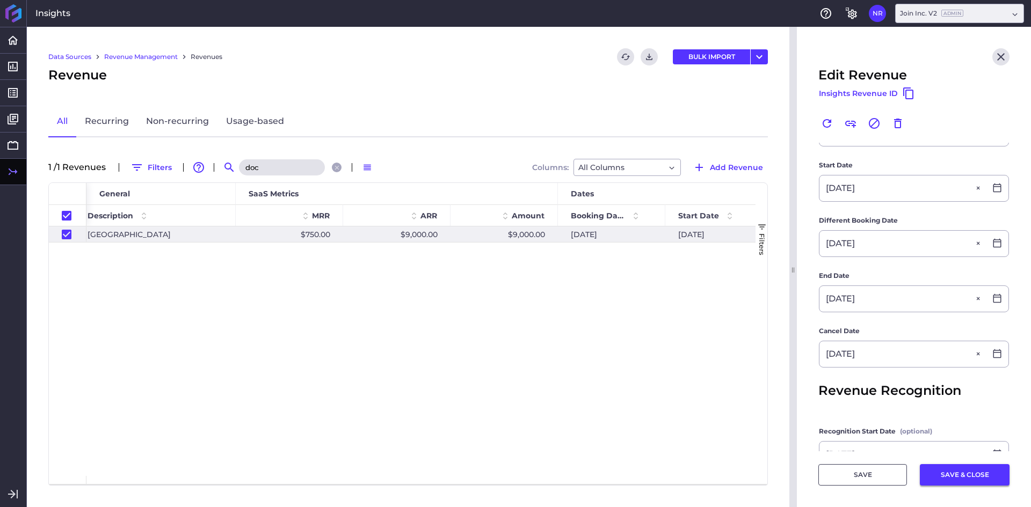
click at [961, 475] on button "SAVE & CLOSE" at bounding box center [965, 474] width 90 height 21
checkbox input "false"
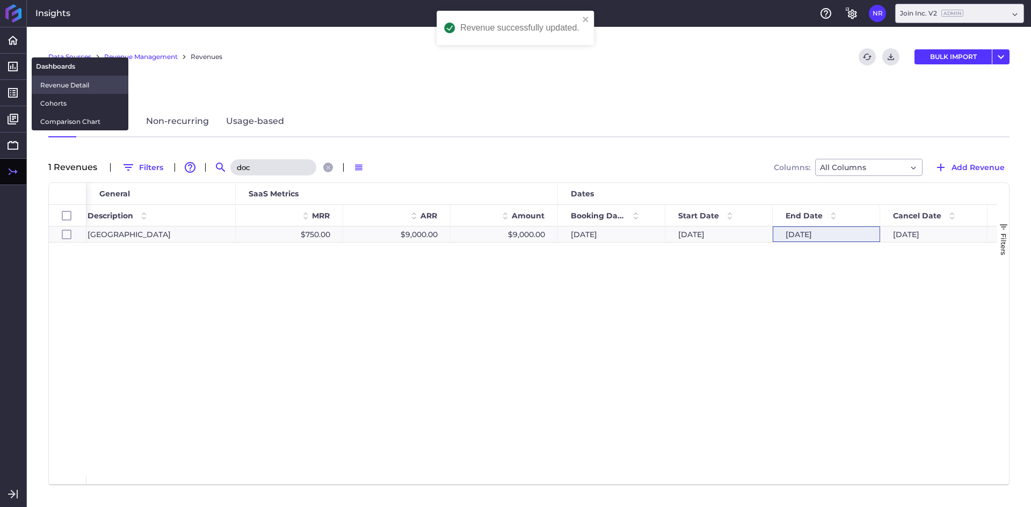
click at [53, 83] on span "Revenue Detail" at bounding box center [79, 84] width 79 height 11
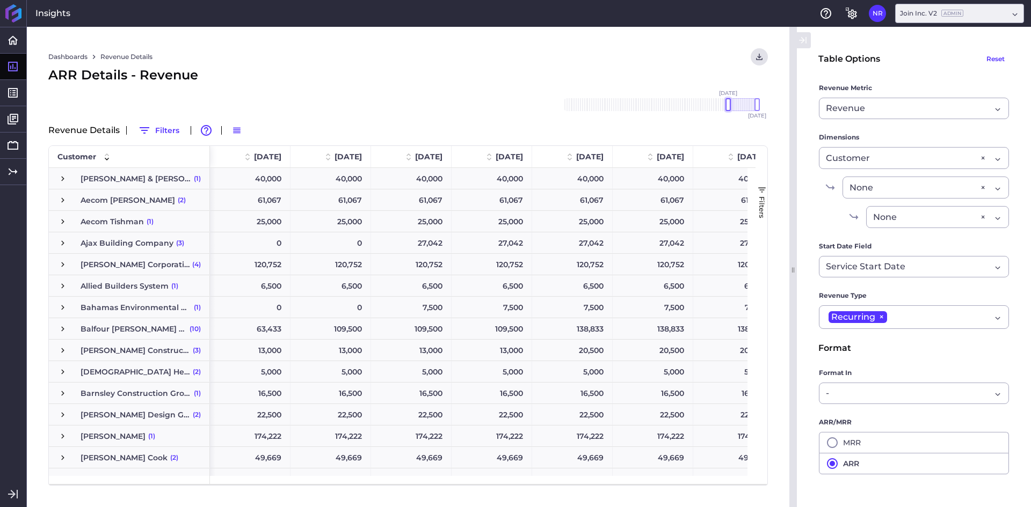
drag, startPoint x: 731, startPoint y: 105, endPoint x: 726, endPoint y: 105, distance: 5.4
click at [726, 105] on div at bounding box center [727, 104] width 5 height 13
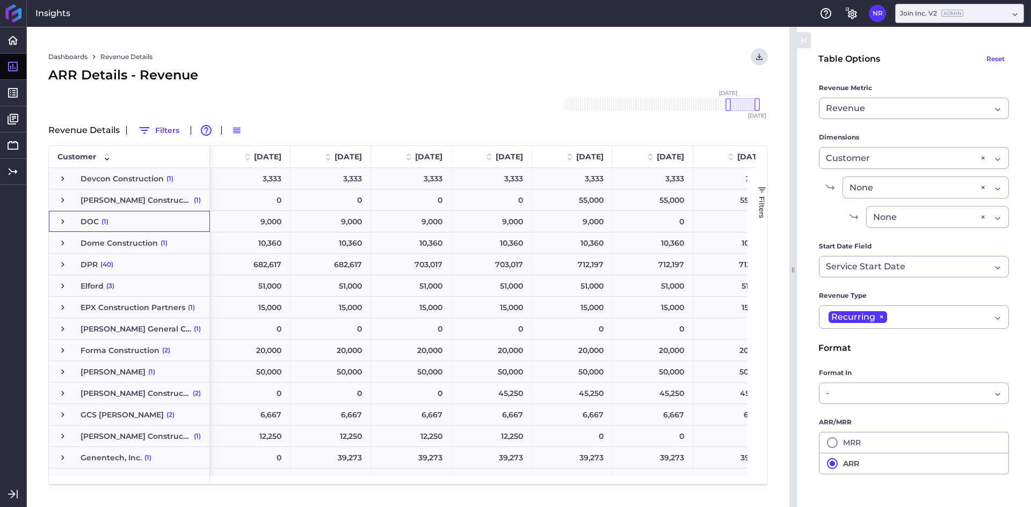
click at [60, 223] on span "Press SPACE to select this row." at bounding box center [63, 222] width 10 height 10
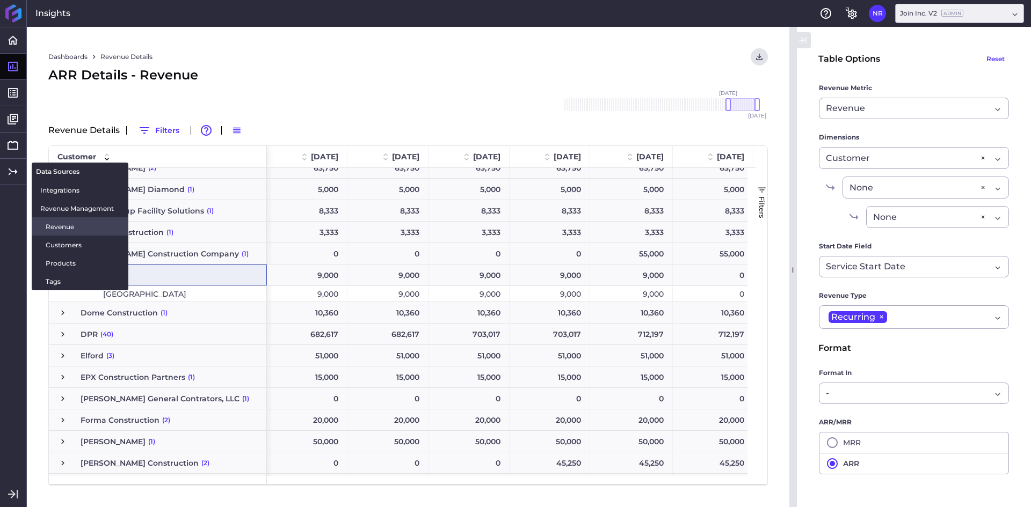
click at [62, 229] on span "Revenue" at bounding box center [83, 226] width 74 height 11
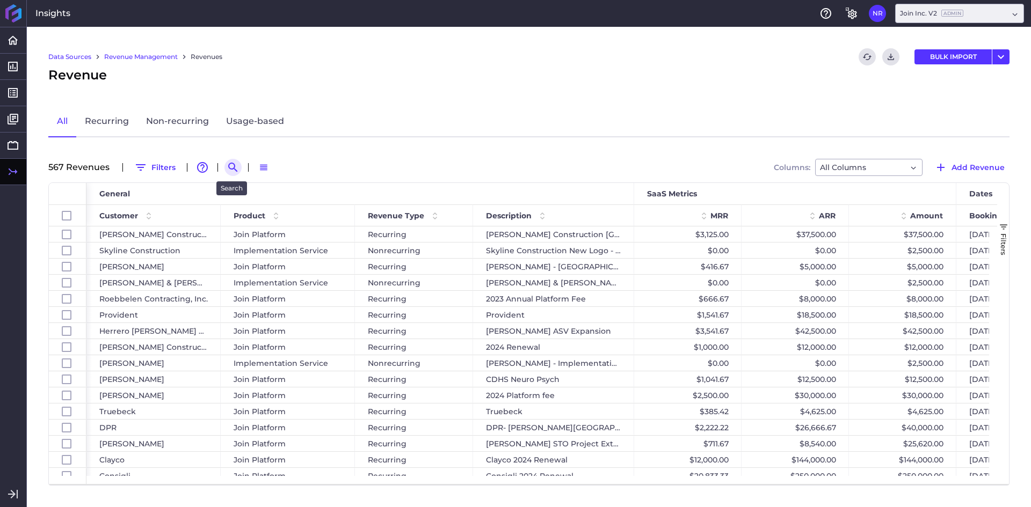
click at [231, 167] on icon "Search by" at bounding box center [233, 167] width 13 height 13
click at [267, 172] on input at bounding box center [286, 167] width 86 height 16
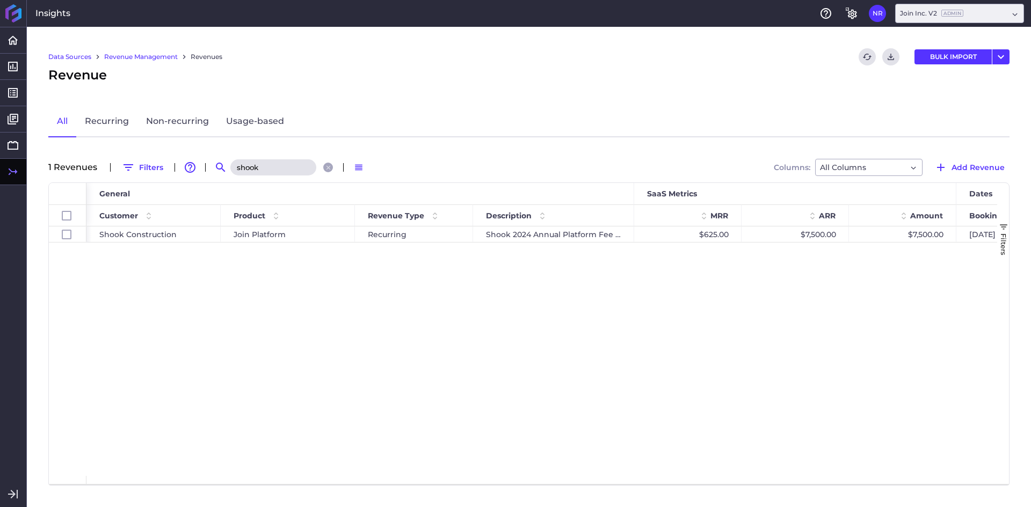
type input "shook"
click at [386, 75] on div "Revenue" at bounding box center [528, 74] width 961 height 19
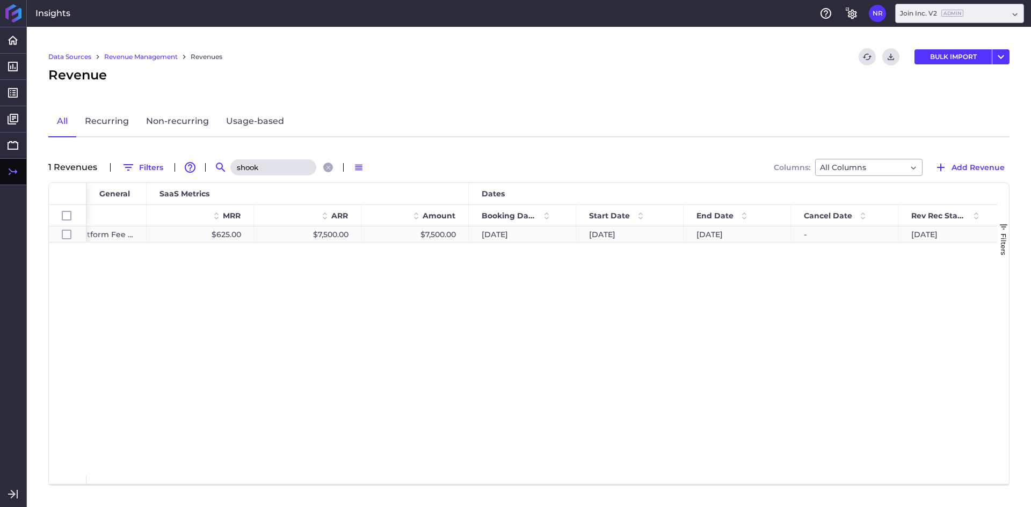
click at [723, 236] on div "[DATE]" at bounding box center [736, 235] width 107 height 16
checkbox input "true"
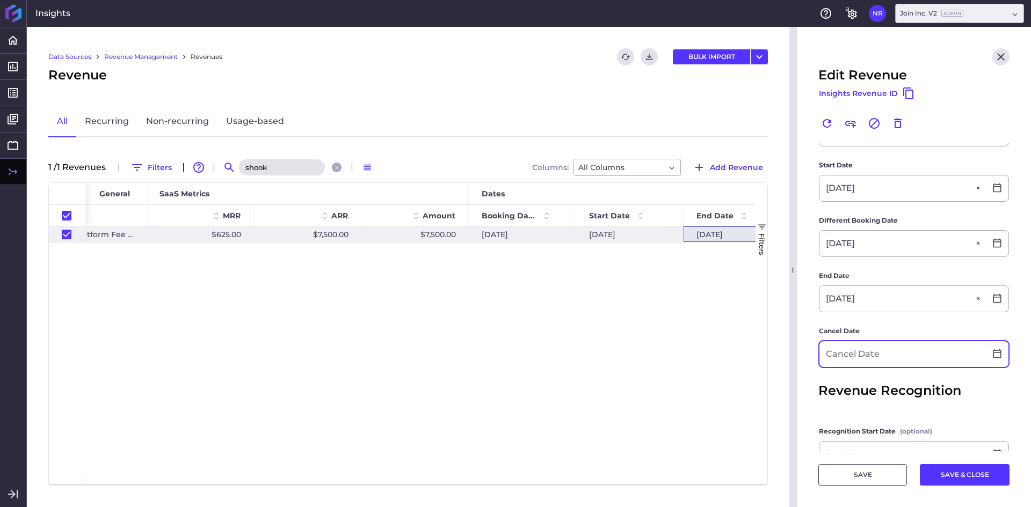
click at [854, 355] on input at bounding box center [902, 354] width 166 height 26
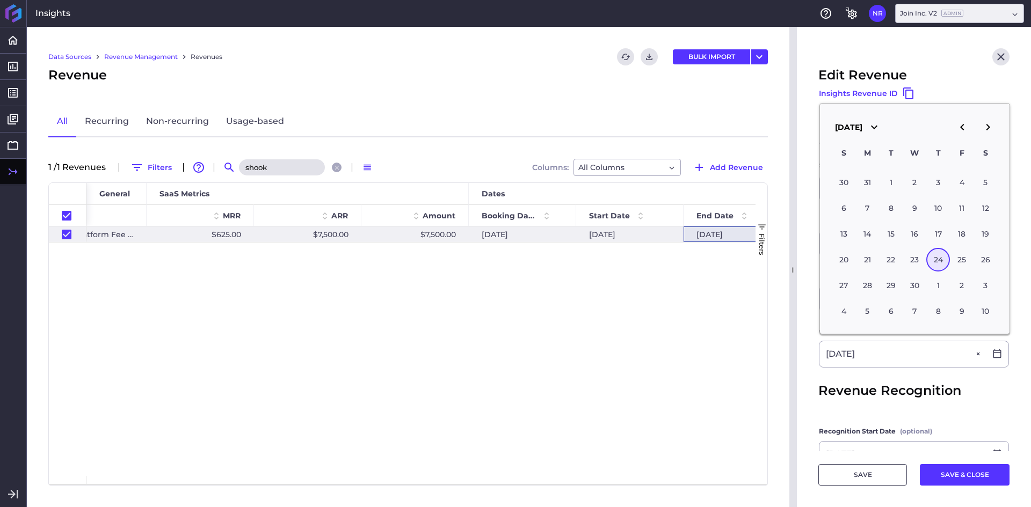
type input "[DATE]"
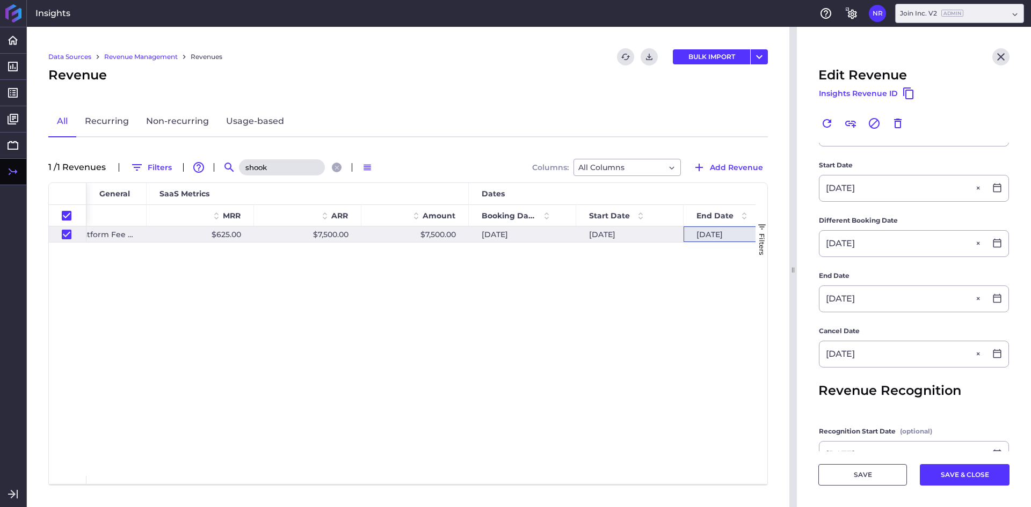
click at [809, 342] on main "Customer Shook Construction Shook Construction Product Join Platform Join Platf…" at bounding box center [914, 248] width 234 height 640
click at [974, 480] on button "SAVE & CLOSE" at bounding box center [965, 474] width 90 height 21
checkbox input "false"
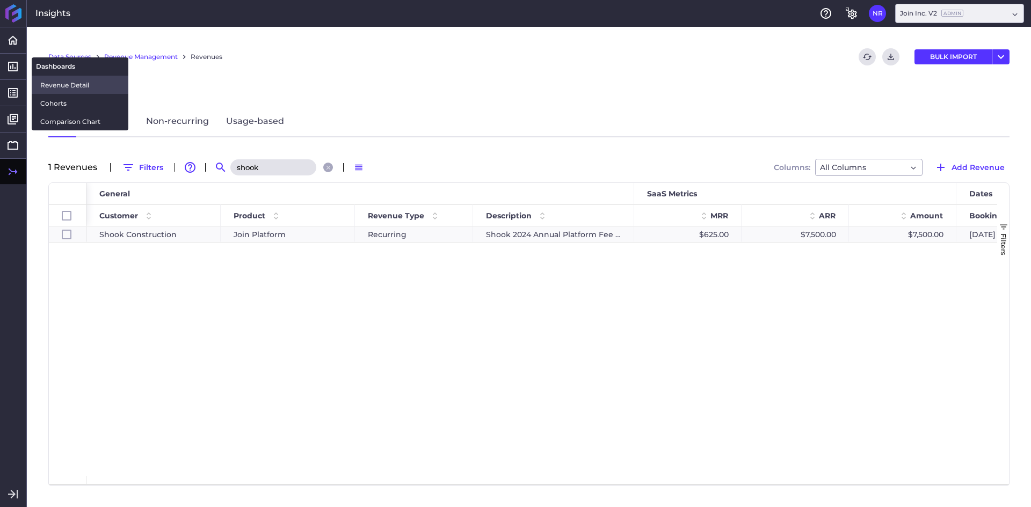
click at [52, 79] on span "Revenue Detail" at bounding box center [79, 84] width 79 height 11
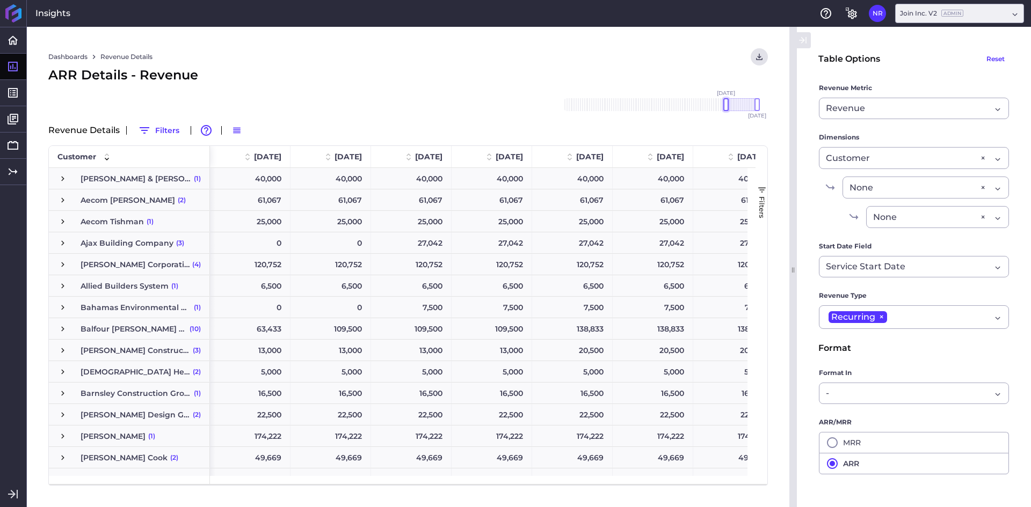
drag, startPoint x: 732, startPoint y: 103, endPoint x: 726, endPoint y: 103, distance: 5.9
click at [726, 103] on div at bounding box center [725, 104] width 5 height 13
click at [727, 102] on div at bounding box center [727, 104] width 5 height 13
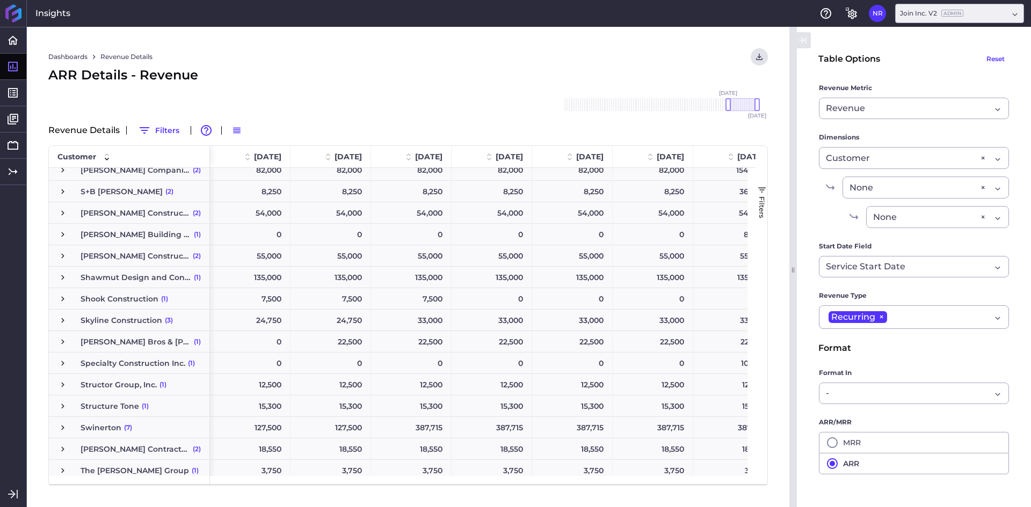
click at [57, 296] on div "Shook Construction (1)" at bounding box center [129, 298] width 161 height 21
click at [58, 299] on span "Press SPACE to select this row." at bounding box center [63, 299] width 10 height 10
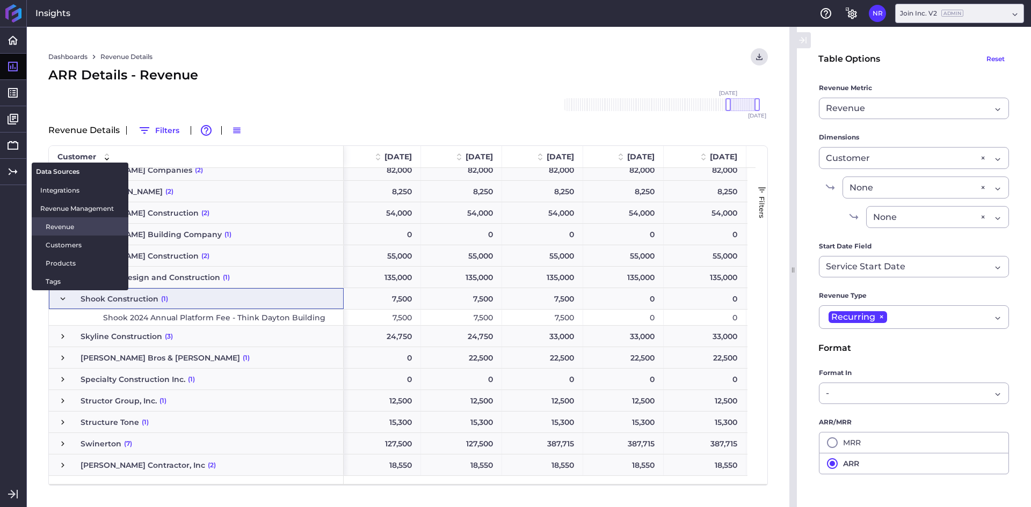
click at [66, 227] on span "Revenue" at bounding box center [83, 226] width 74 height 11
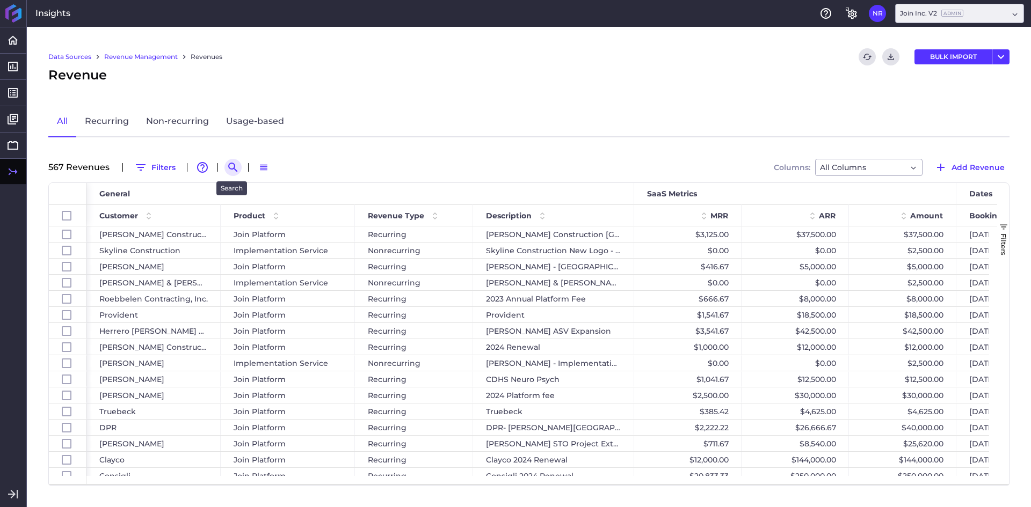
click at [236, 171] on icon "Search by" at bounding box center [233, 167] width 13 height 13
click at [283, 170] on input at bounding box center [286, 167] width 86 height 16
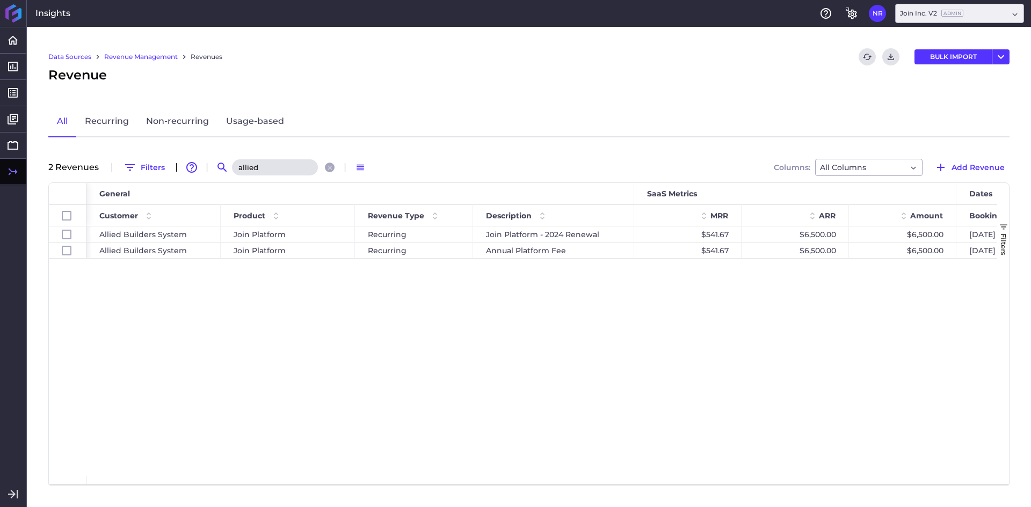
type input "allied"
drag, startPoint x: 316, startPoint y: 367, endPoint x: 323, endPoint y: 383, distance: 17.1
click at [317, 366] on div "Allied Builders System Join Platform Recurring Join Platform - 2024 Renewal $54…" at bounding box center [541, 352] width 910 height 250
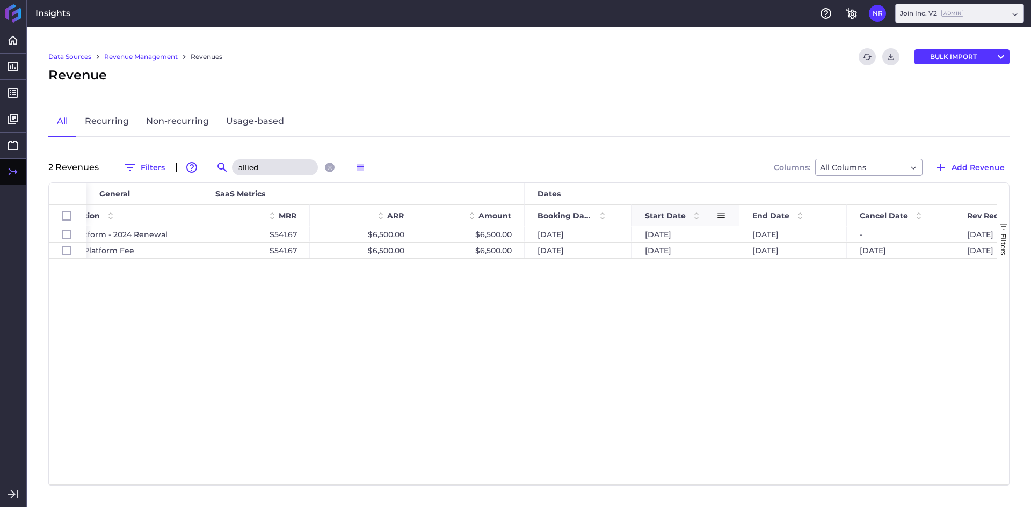
click at [668, 217] on span "Start Date" at bounding box center [665, 216] width 41 height 10
click at [575, 347] on div "Recurring Join Platform - 2024 Renewal $541.67 $6,500.00 $6,500.00 [DATE] [DATE…" at bounding box center [541, 352] width 910 height 250
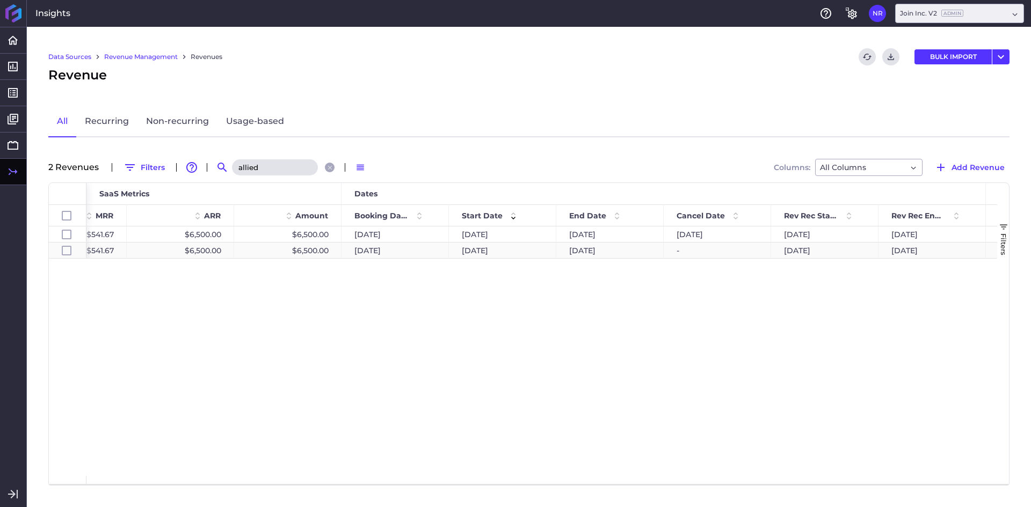
click at [618, 251] on div "[DATE]" at bounding box center [609, 251] width 107 height 16
checkbox input "false"
checkbox input "true"
checkbox input "false"
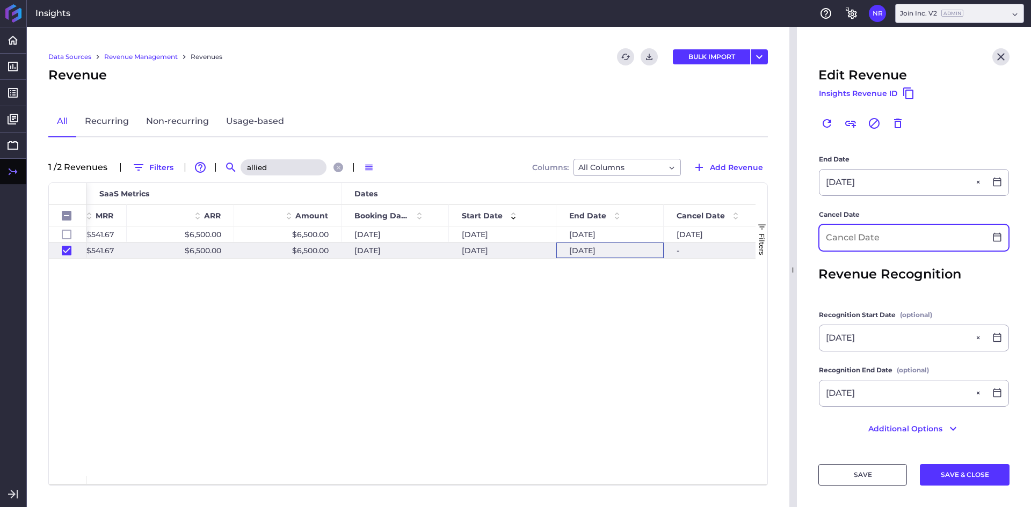
click at [836, 236] on input at bounding box center [902, 238] width 166 height 26
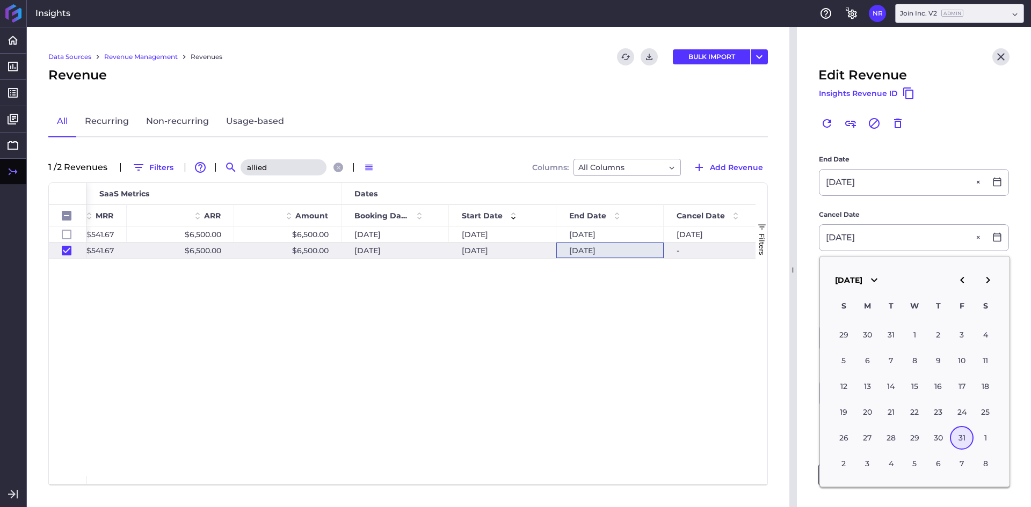
type input "[DATE]"
click at [806, 243] on main "Previous Revenue Annual Platform Fee Unlink this revenue Customer Allied Builde…" at bounding box center [914, 103] width 234 height 697
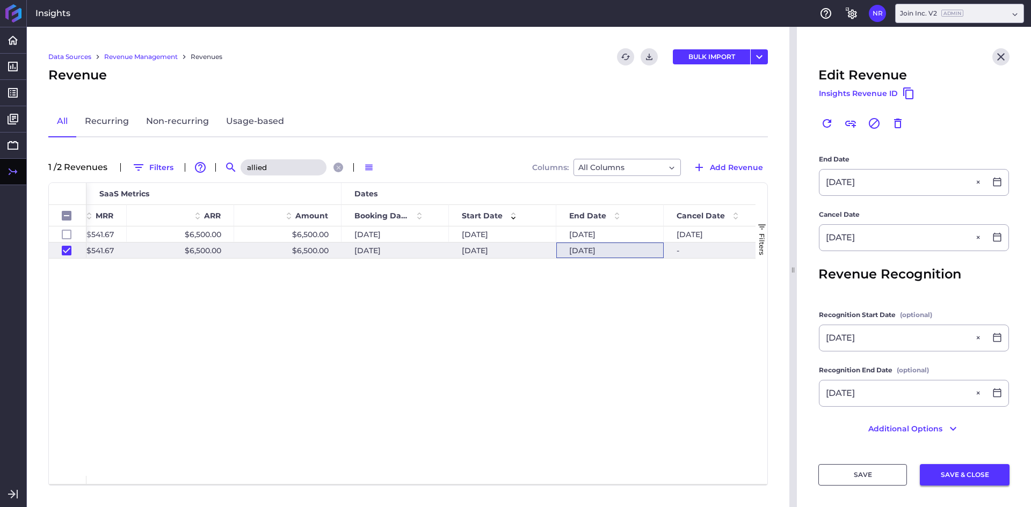
click at [942, 471] on button "SAVE & CLOSE" at bounding box center [965, 474] width 90 height 21
checkbox input "false"
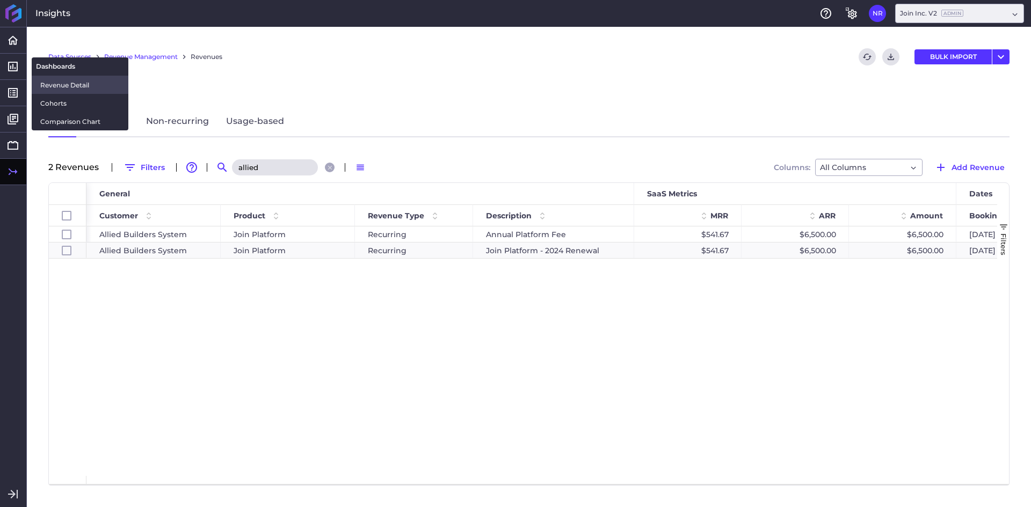
click at [62, 82] on span "Revenue Detail" at bounding box center [79, 84] width 79 height 11
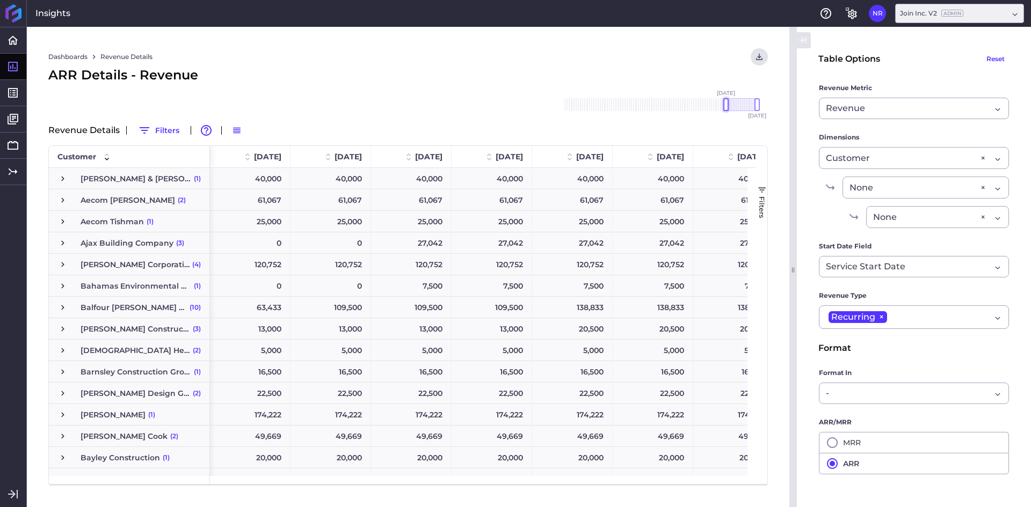
drag, startPoint x: 730, startPoint y: 101, endPoint x: 723, endPoint y: 102, distance: 6.5
click at [723, 102] on div at bounding box center [725, 104] width 5 height 13
click at [54, 287] on div "Allied Builders System (1)" at bounding box center [129, 285] width 161 height 21
click at [60, 285] on span "Press SPACE to select this row." at bounding box center [63, 286] width 10 height 10
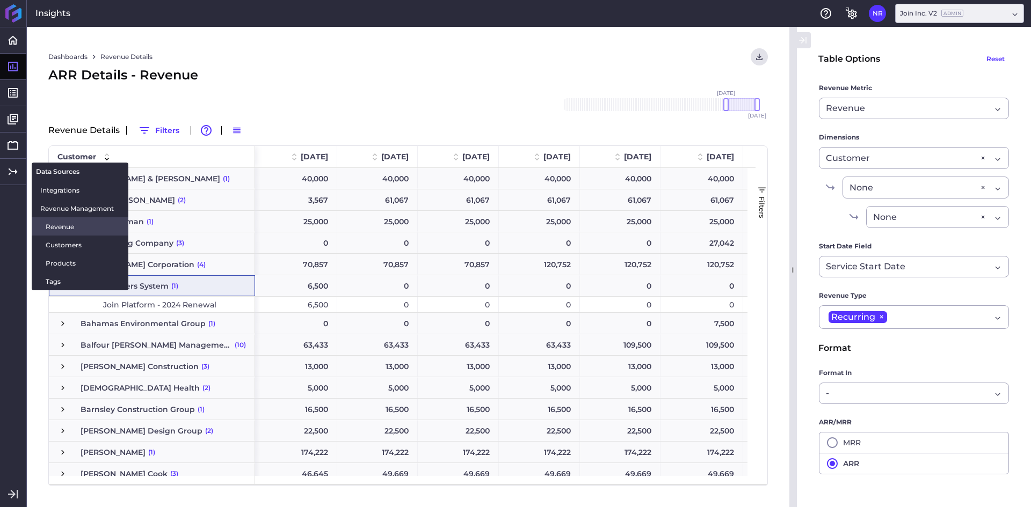
drag, startPoint x: 55, startPoint y: 224, endPoint x: 129, endPoint y: 212, distance: 75.0
click at [55, 224] on span "Revenue" at bounding box center [83, 226] width 74 height 11
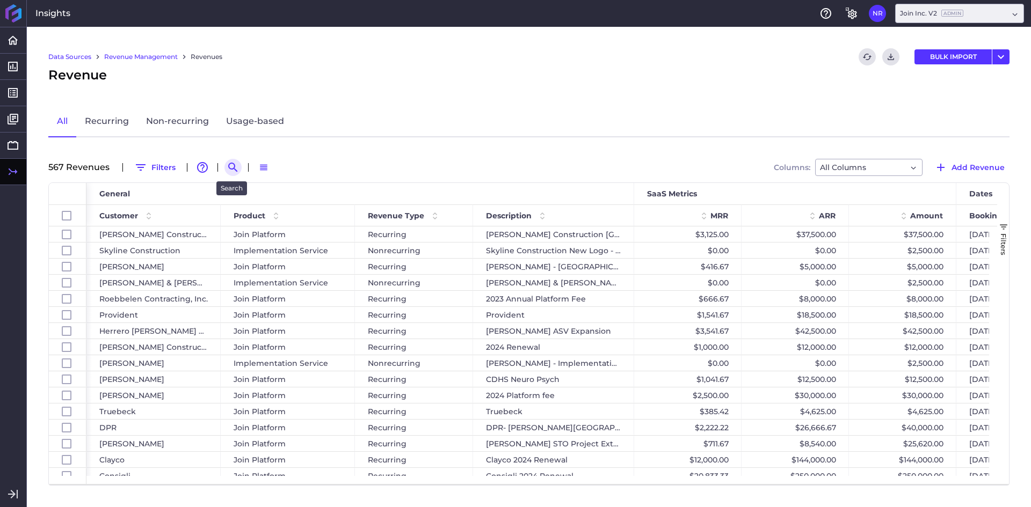
click at [234, 169] on icon "Search by" at bounding box center [233, 167] width 13 height 13
click at [281, 173] on input at bounding box center [286, 167] width 86 height 16
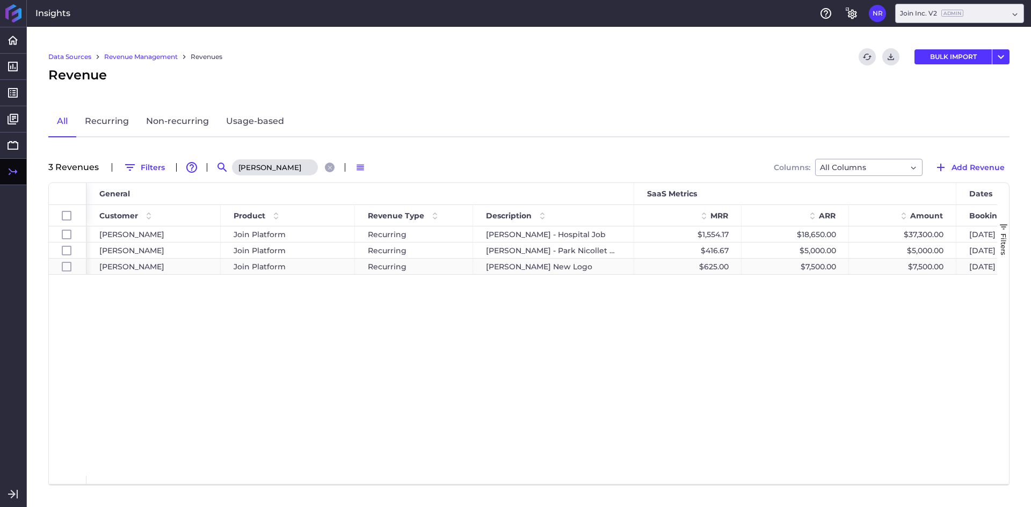
type input "[PERSON_NAME]"
click at [369, 296] on div "[PERSON_NAME] Join Platform Recurring [PERSON_NAME] - Hospital Job $1,554.17 $1…" at bounding box center [541, 352] width 910 height 250
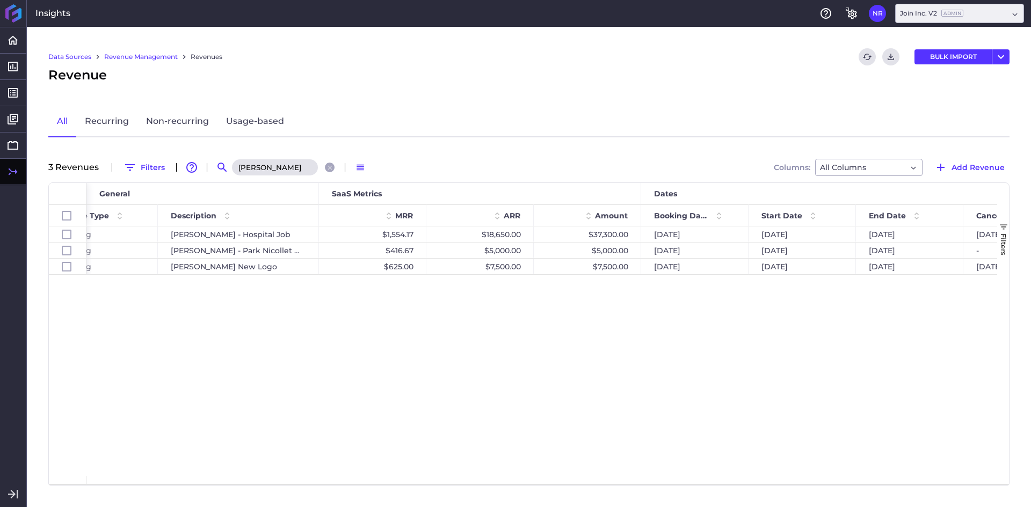
scroll to position [0, 322]
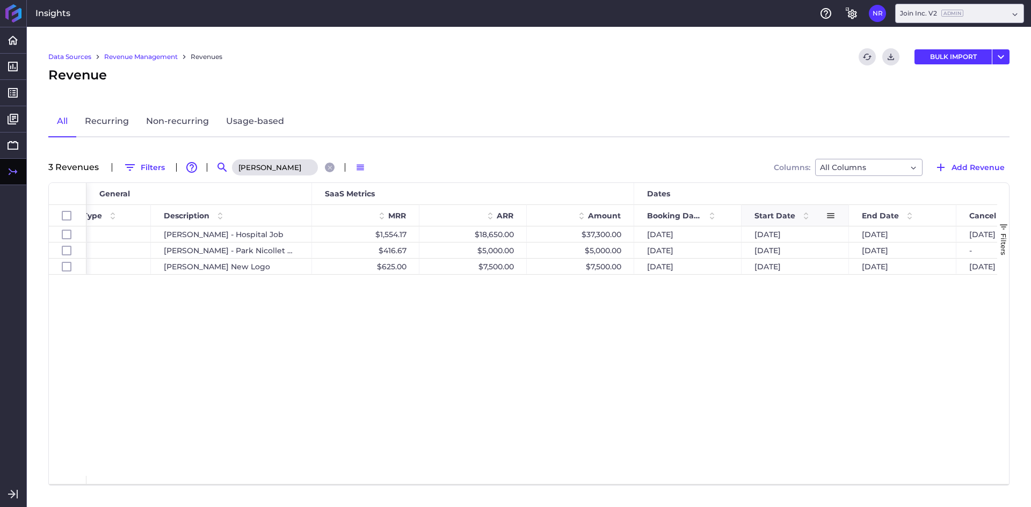
click at [778, 211] on span "Start Date" at bounding box center [774, 216] width 41 height 10
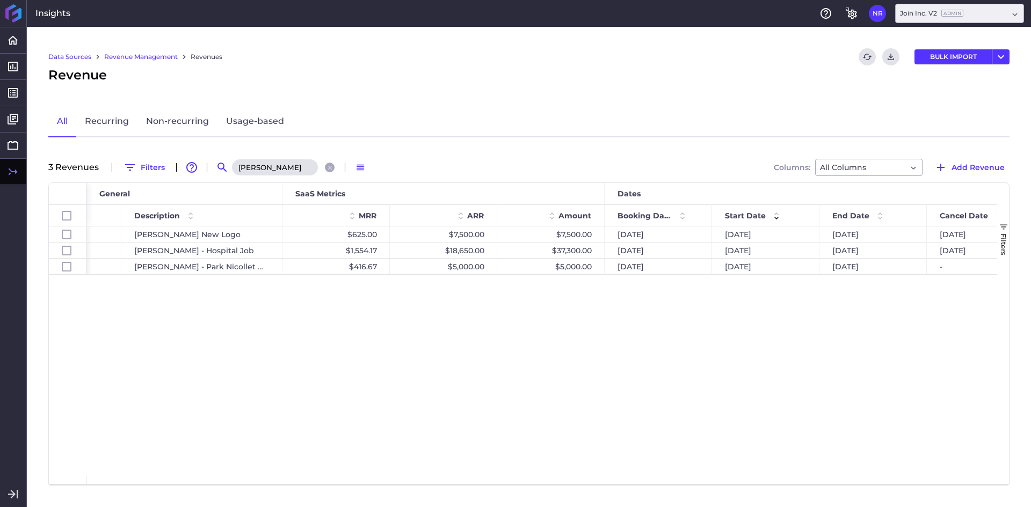
scroll to position [0, 355]
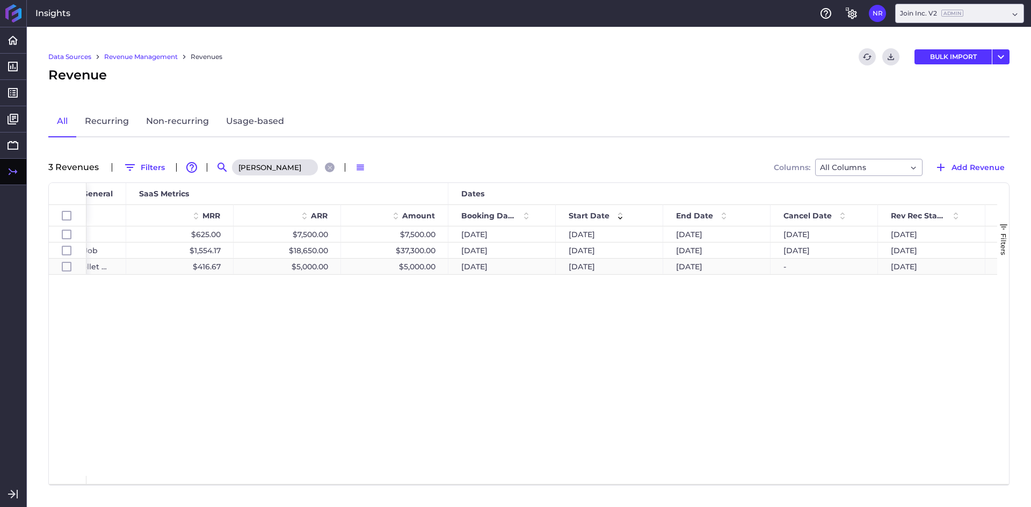
click at [714, 269] on div "[DATE]" at bounding box center [716, 267] width 107 height 16
checkbox input "false"
checkbox input "true"
checkbox input "false"
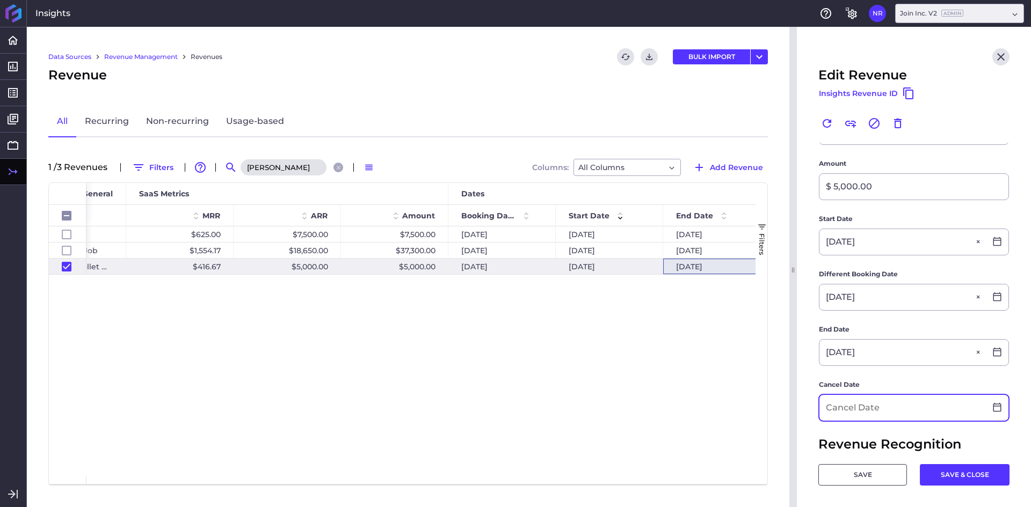
click at [833, 409] on input at bounding box center [902, 408] width 166 height 26
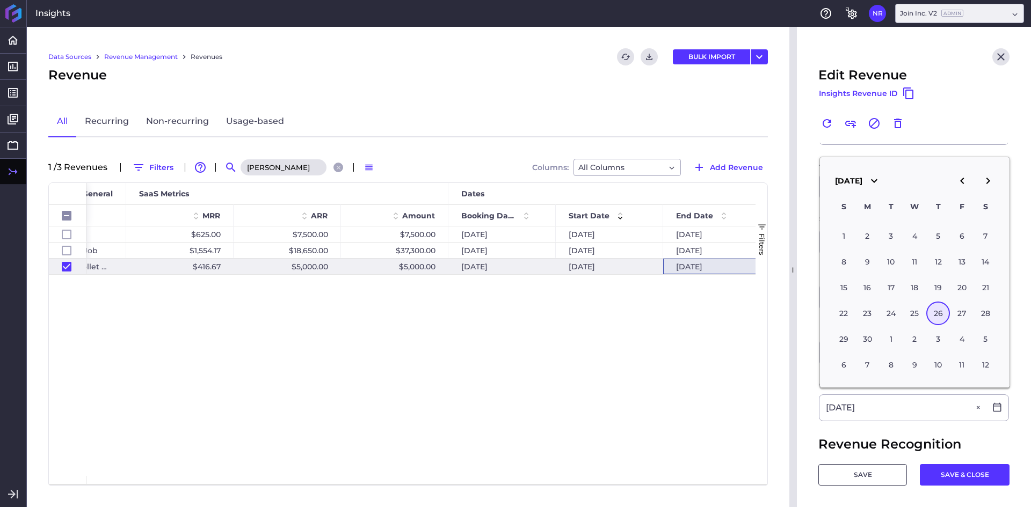
type input "[DATE]"
click at [805, 390] on main "Customer [PERSON_NAME] [PERSON_NAME] Product Join Platform Join Platform Recurr…" at bounding box center [914, 302] width 234 height 640
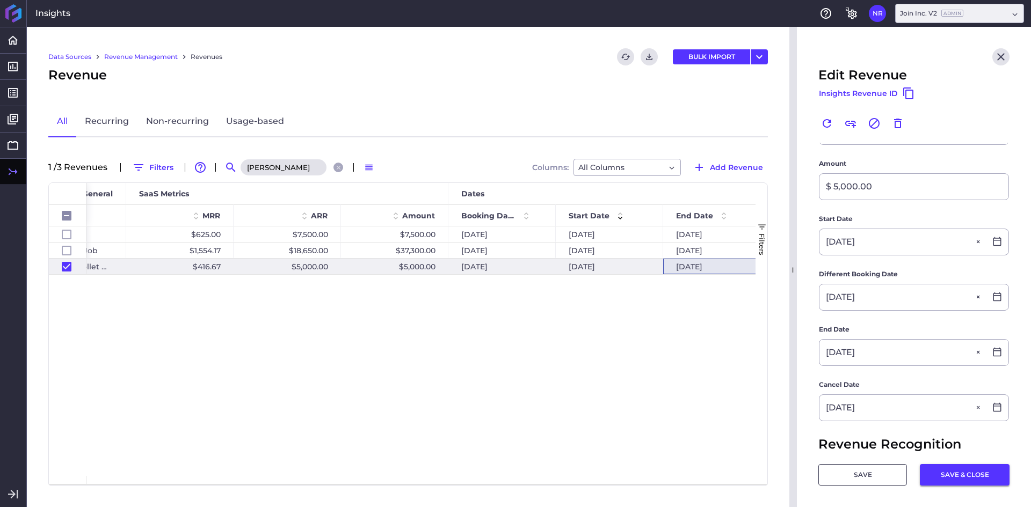
click at [955, 480] on button "SAVE & CLOSE" at bounding box center [965, 474] width 90 height 21
checkbox input "false"
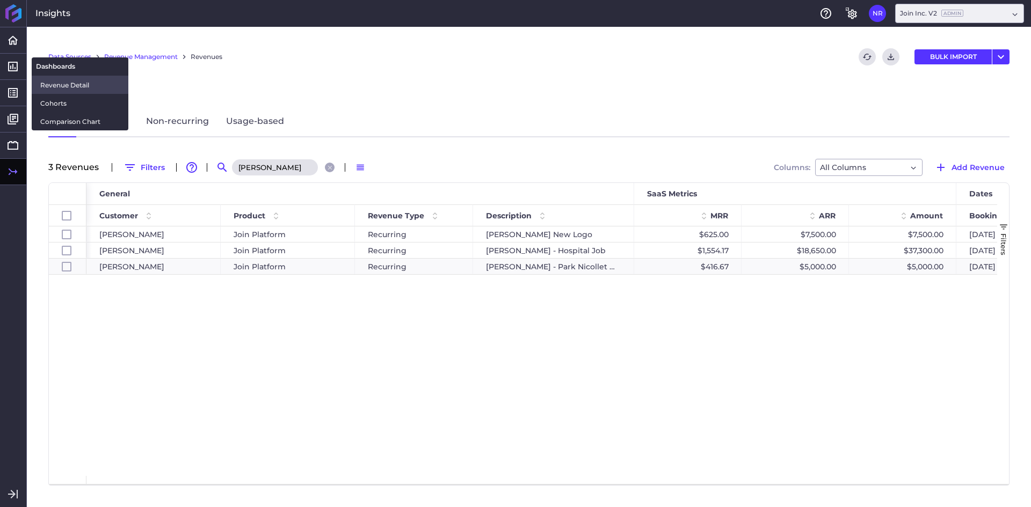
click at [52, 83] on span "Revenue Detail" at bounding box center [79, 84] width 79 height 11
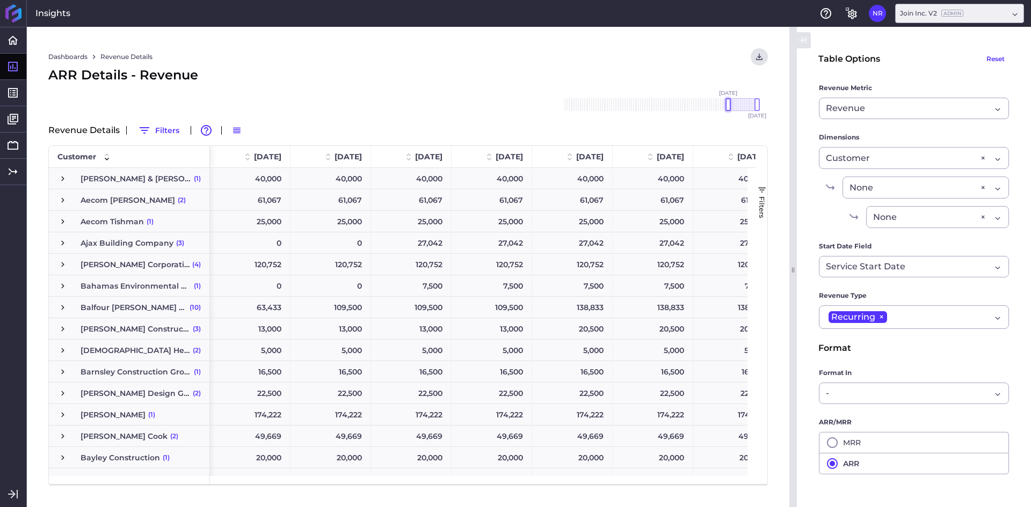
click at [727, 106] on div at bounding box center [727, 104] width 5 height 13
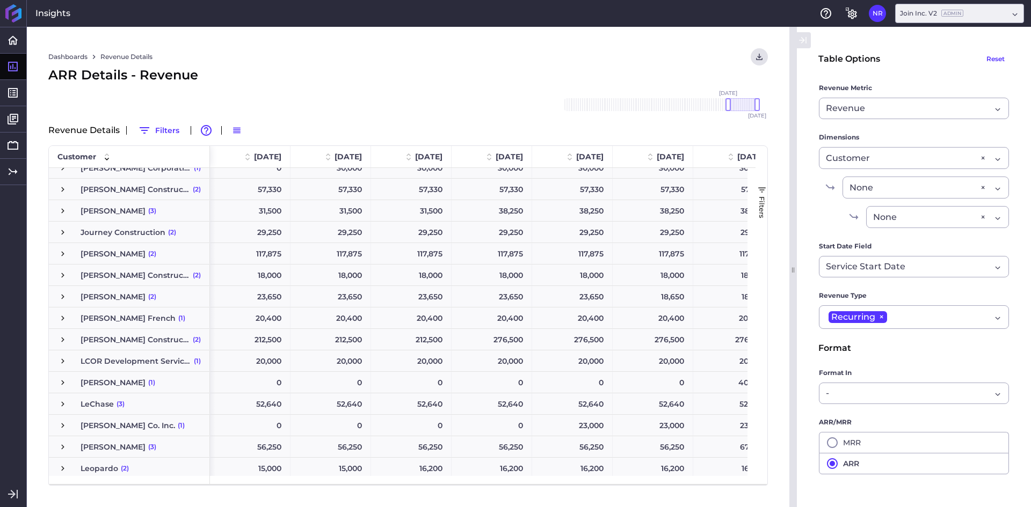
click at [65, 296] on span "Press SPACE to select this row." at bounding box center [63, 297] width 10 height 10
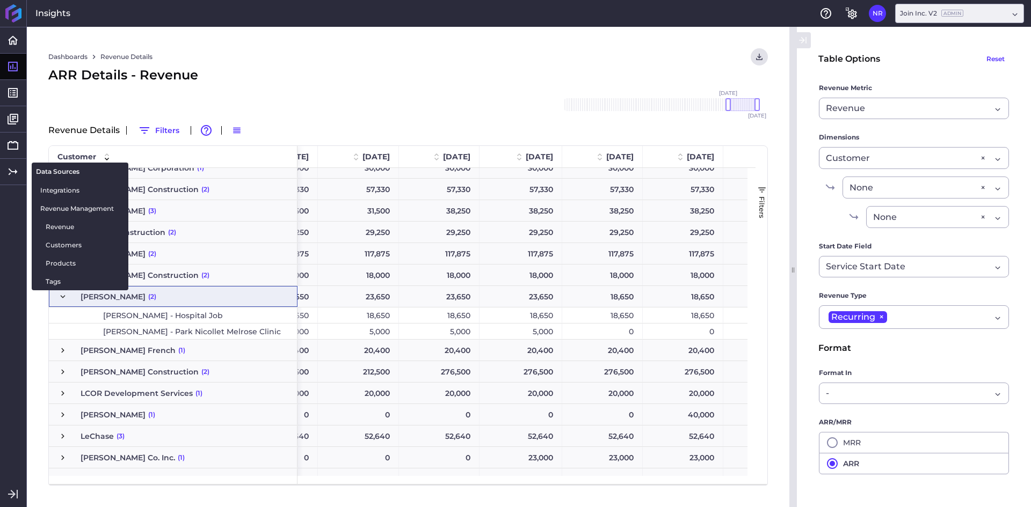
drag, startPoint x: 62, startPoint y: 229, endPoint x: 129, endPoint y: 207, distance: 70.6
click at [62, 229] on span "Revenue" at bounding box center [83, 226] width 74 height 11
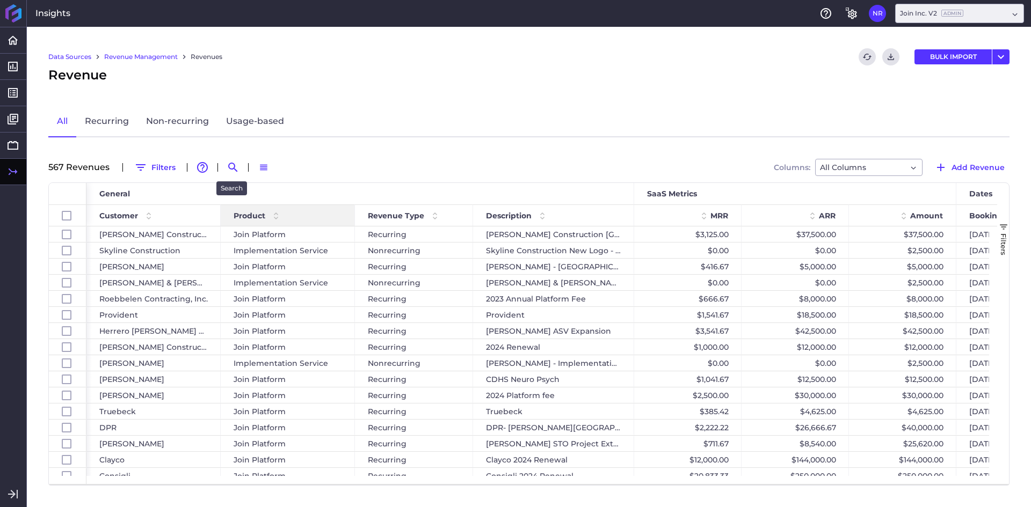
drag, startPoint x: 226, startPoint y: 168, endPoint x: 247, endPoint y: 205, distance: 42.8
click at [227, 168] on icon "Search by" at bounding box center [233, 167] width 13 height 13
click at [274, 168] on input at bounding box center [286, 167] width 86 height 16
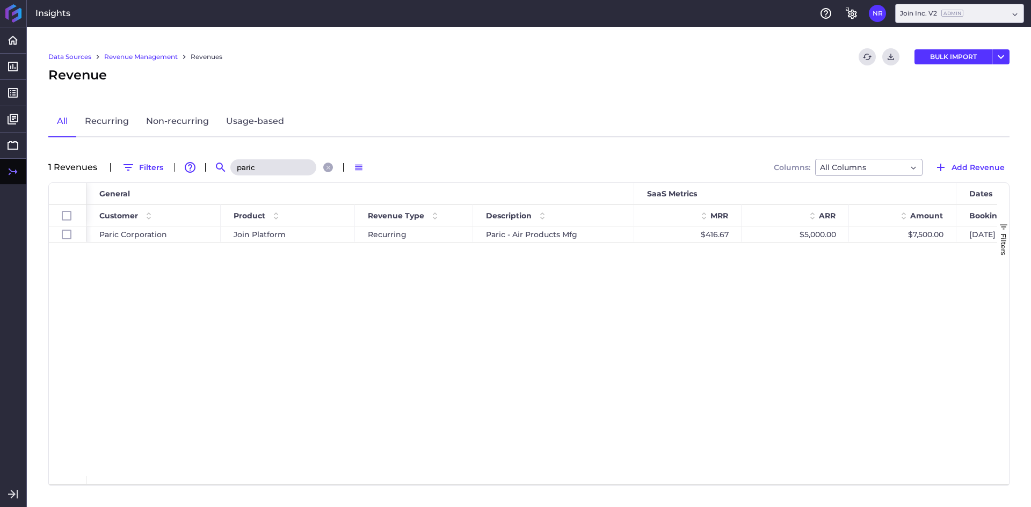
type input "paric"
drag, startPoint x: 340, startPoint y: 355, endPoint x: 399, endPoint y: 442, distance: 105.4
click at [341, 356] on div "Paric Corporation Join Platform Recurring Paric - Air Products Mfg $416.67 $5,0…" at bounding box center [541, 352] width 910 height 250
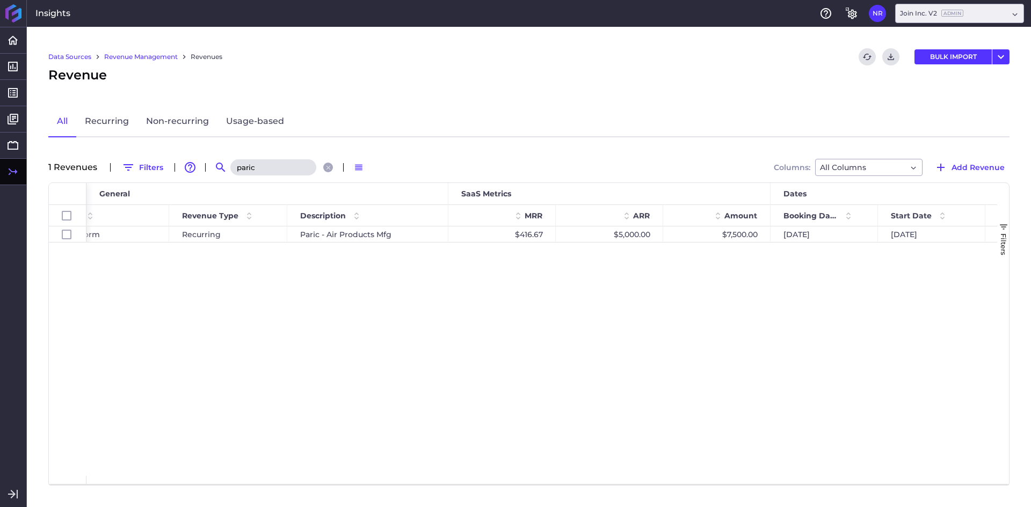
scroll to position [0, 315]
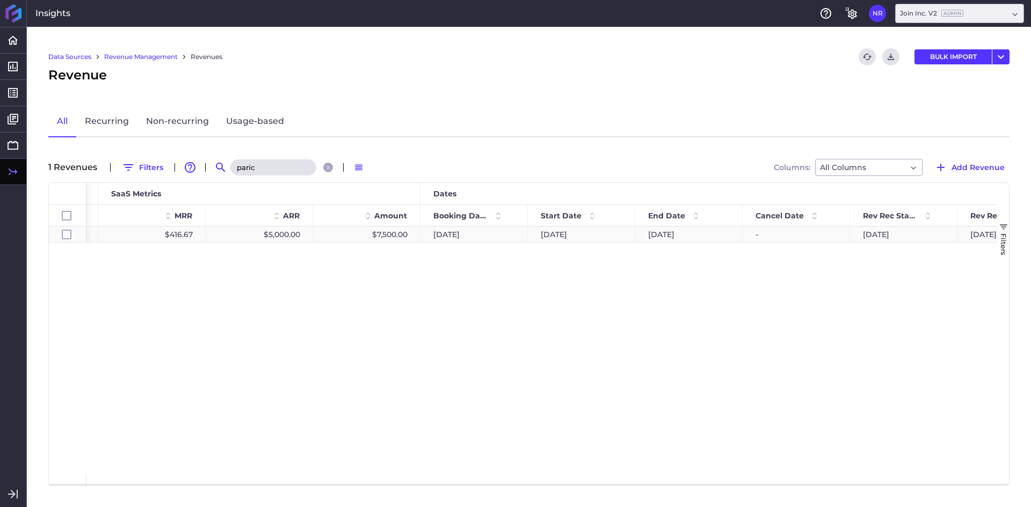
click at [674, 234] on div "[DATE]" at bounding box center [688, 235] width 107 height 16
checkbox input "true"
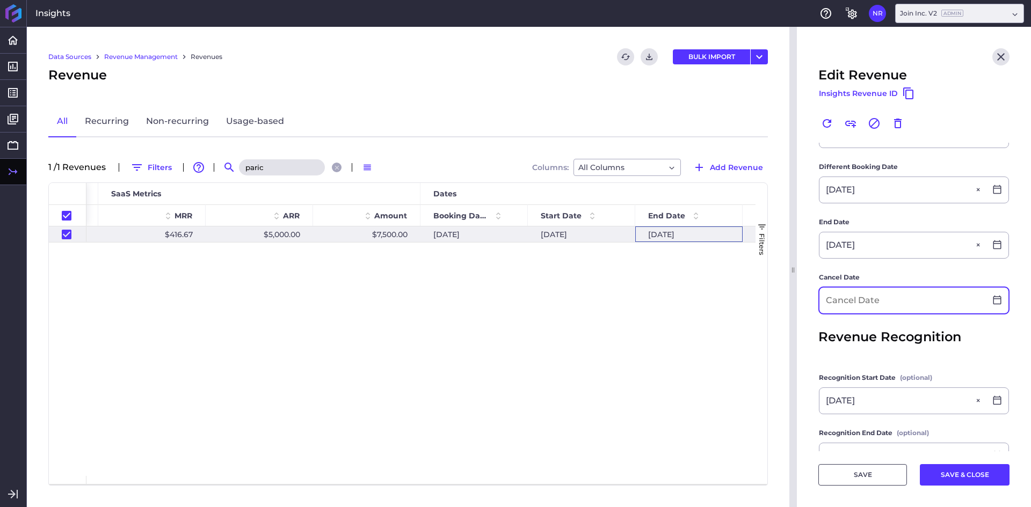
click at [870, 304] on input at bounding box center [902, 301] width 166 height 26
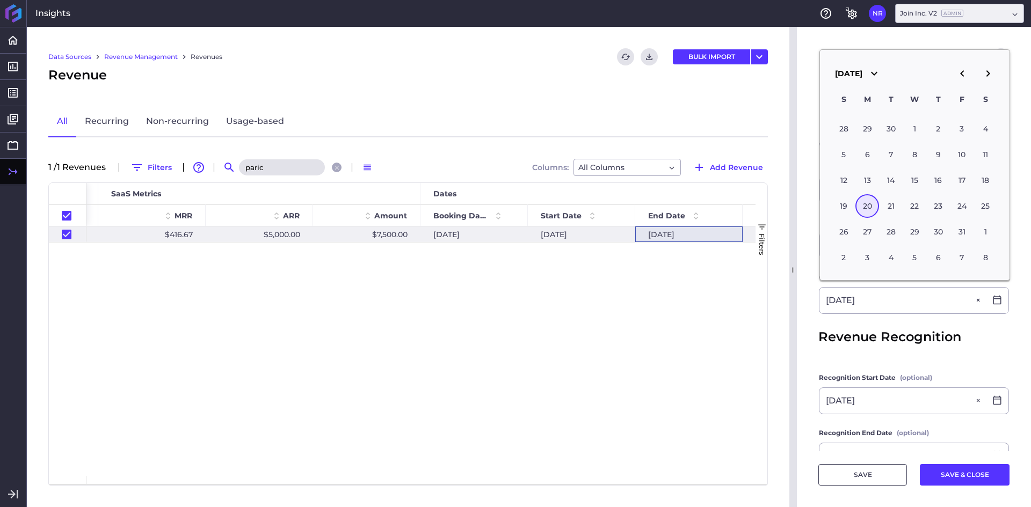
type input "[DATE]"
click at [814, 308] on main "Customer Paric Corporation Paric Corporation Product Join Platform Join Platfor…" at bounding box center [914, 194] width 234 height 640
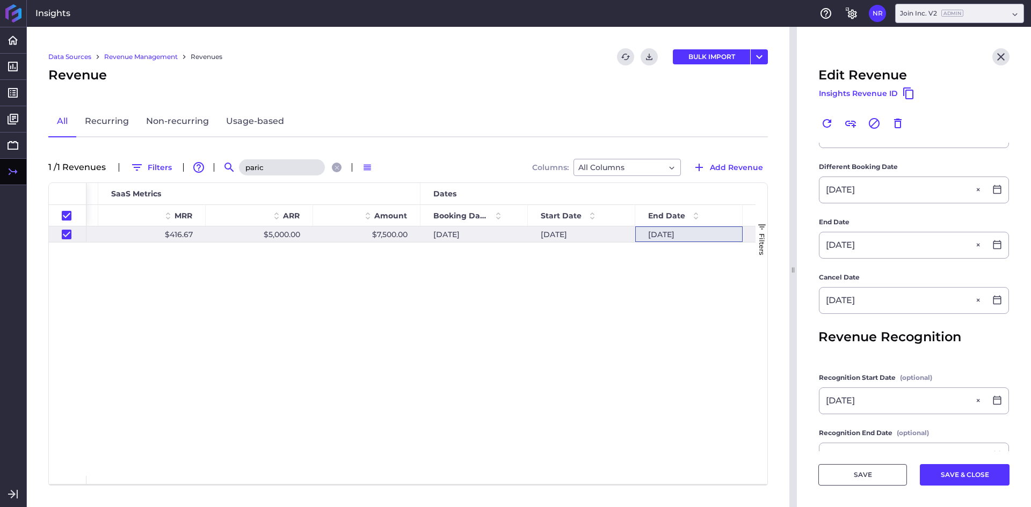
click at [942, 480] on button "SAVE & CLOSE" at bounding box center [965, 474] width 90 height 21
checkbox input "false"
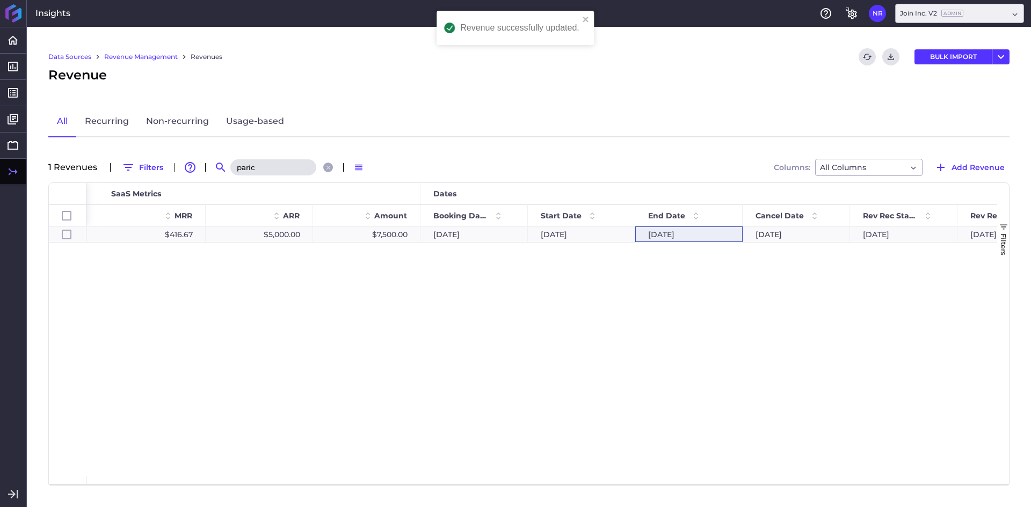
click at [247, 166] on input "paric" at bounding box center [273, 167] width 86 height 16
click at [289, 165] on input "paric" at bounding box center [273, 167] width 86 height 16
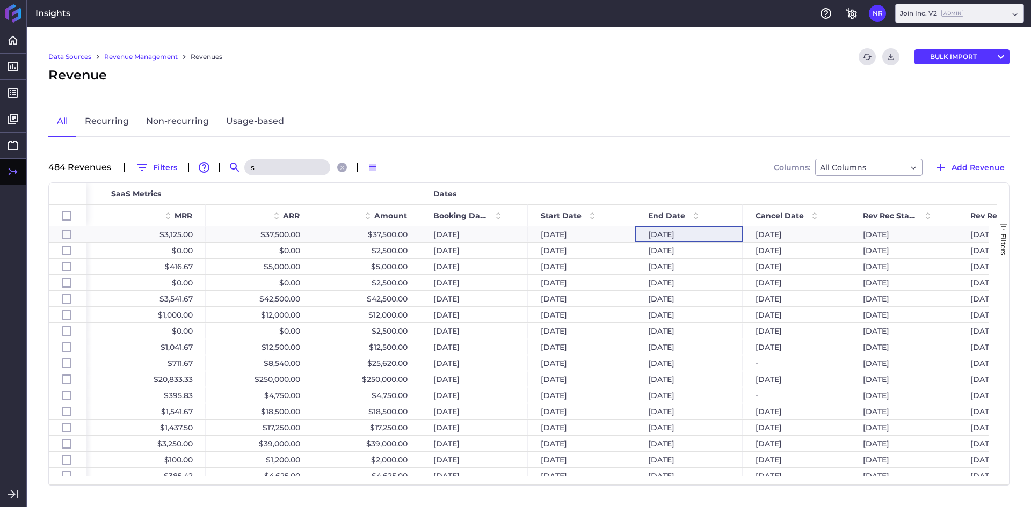
click at [287, 165] on input "s" at bounding box center [287, 167] width 86 height 16
click at [469, 89] on div "Data Sources Revenue Management Revenues Refresh table data Download CSV BULK I…" at bounding box center [529, 267] width 1004 height 480
click at [550, 213] on span "Start Date" at bounding box center [561, 216] width 41 height 10
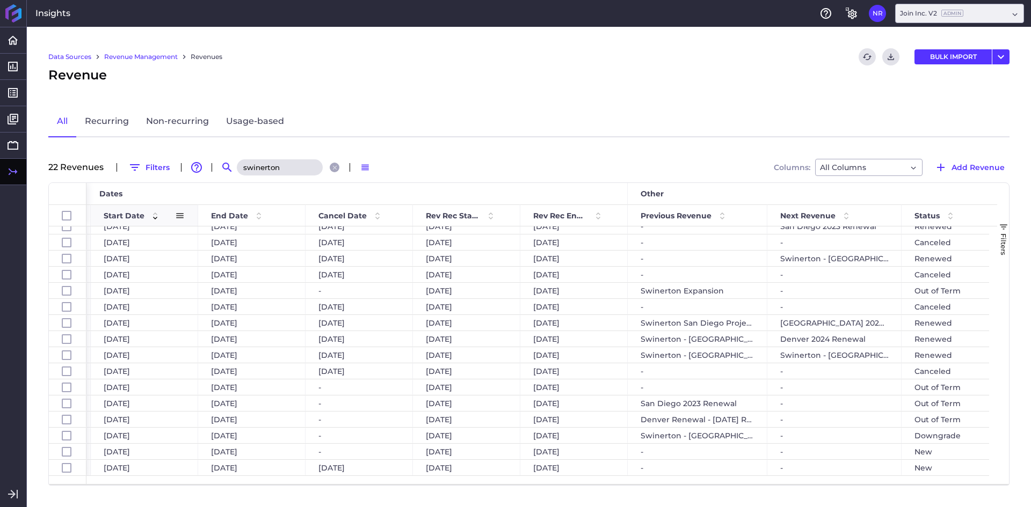
scroll to position [0, 1013]
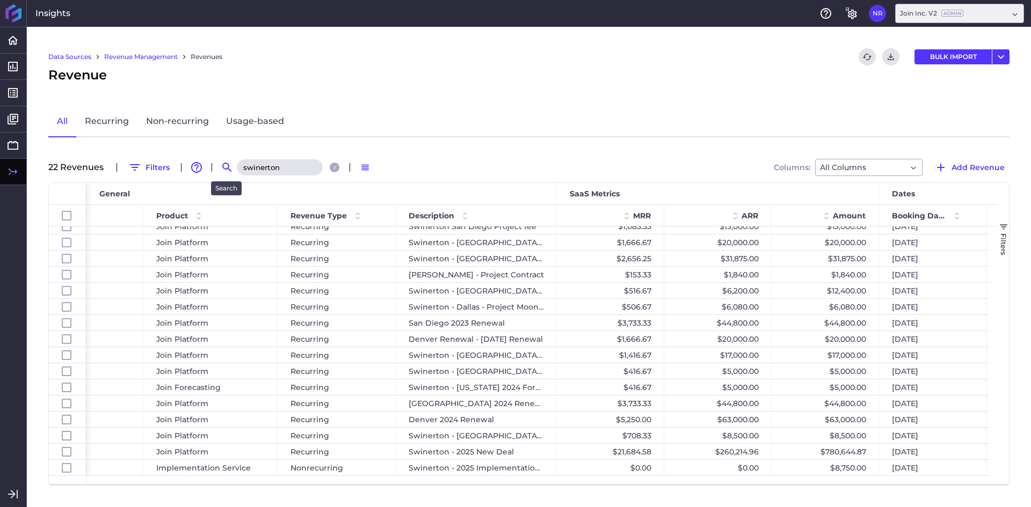
click at [243, 173] on input "swinerton" at bounding box center [280, 167] width 86 height 16
click at [243, 171] on input "swinerton" at bounding box center [280, 167] width 86 height 16
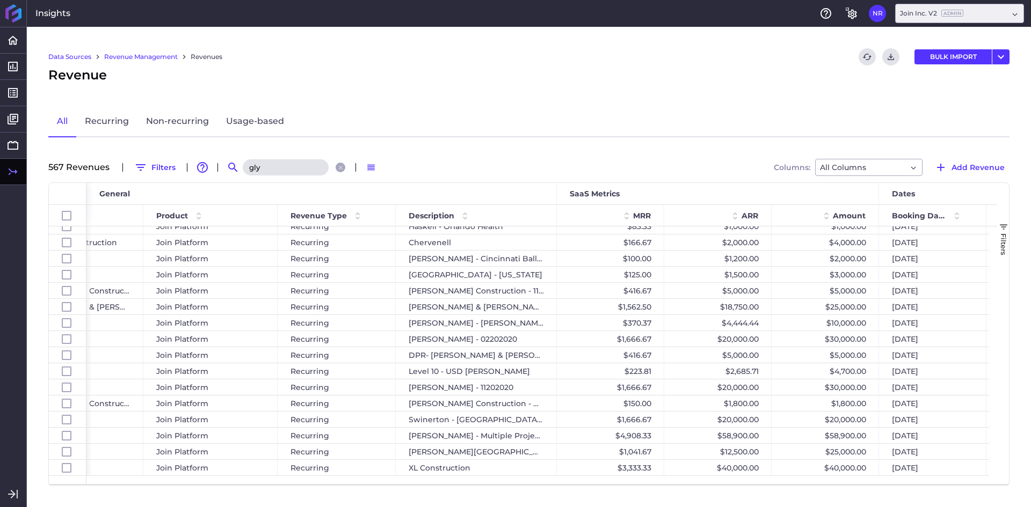
scroll to position [0, 0]
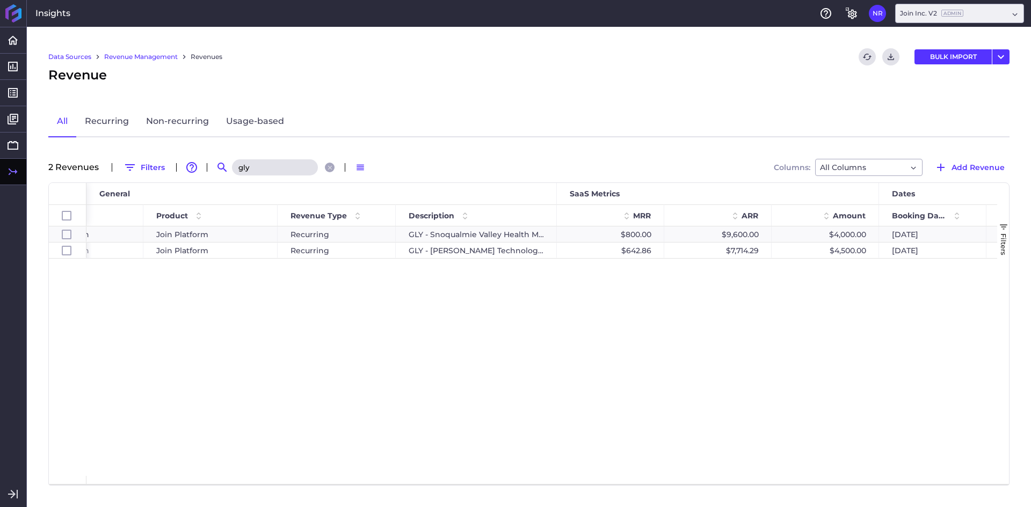
type input "gly"
click at [536, 76] on div "Revenue" at bounding box center [528, 74] width 961 height 19
click at [530, 359] on div "GLY Construction Join Platform Recurring GLY - Snoqualmie Valley Health MOB $80…" at bounding box center [541, 352] width 910 height 250
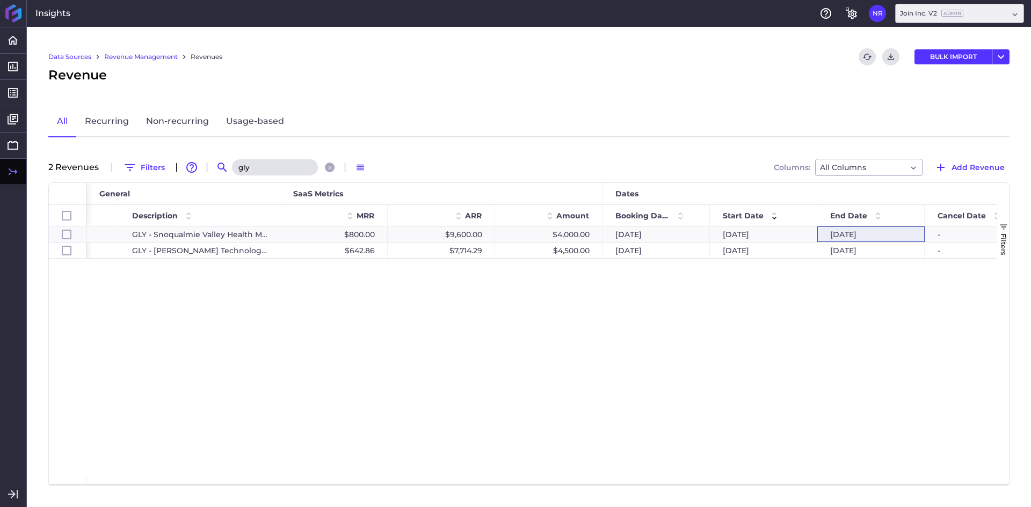
scroll to position [0, 414]
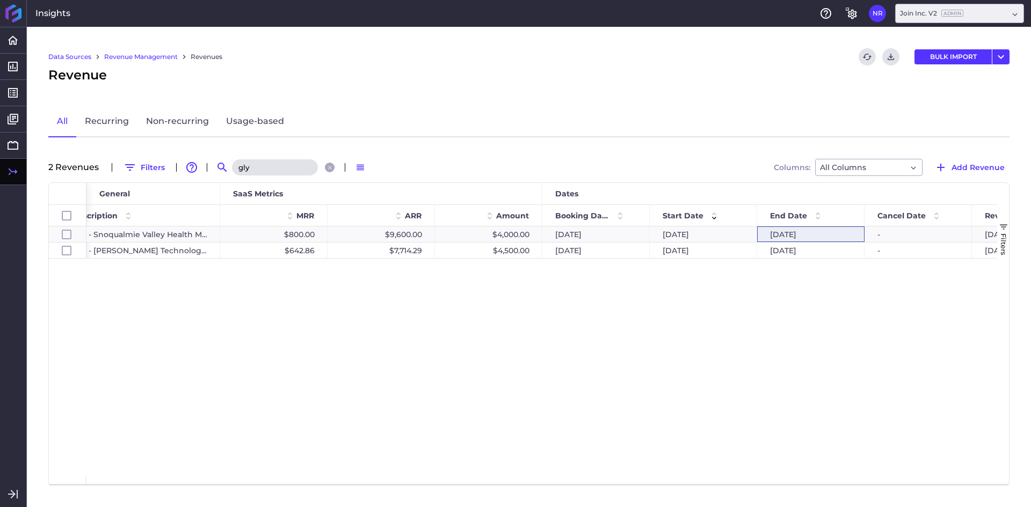
click at [631, 103] on div "Data Sources Revenue Management Revenues Refresh table data Download CSV BULK I…" at bounding box center [529, 267] width 1004 height 480
click at [697, 364] on div "Recurring GLY - Snoqualmie Valley Health MOB $800.00 $9,600.00 $4,000.00 [DATE]…" at bounding box center [541, 352] width 910 height 250
click at [784, 236] on div "[DATE]" at bounding box center [810, 235] width 107 height 16
checkbox input "false"
checkbox input "true"
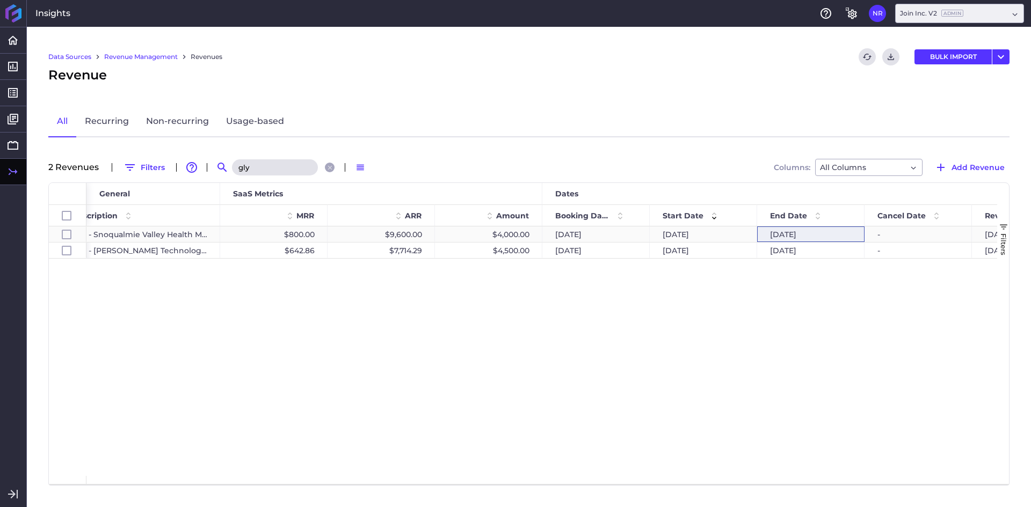
checkbox input "false"
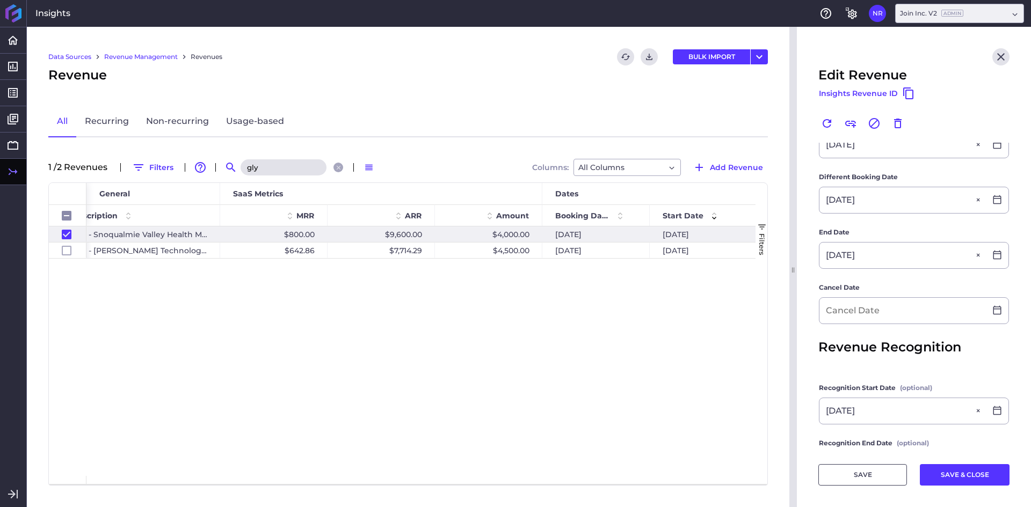
scroll to position [331, 0]
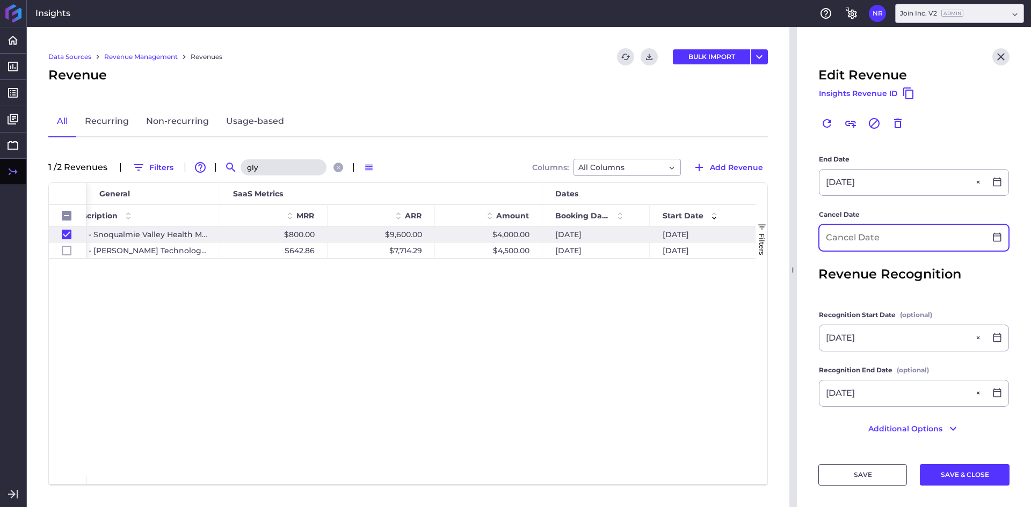
click at [843, 246] on input at bounding box center [902, 238] width 166 height 26
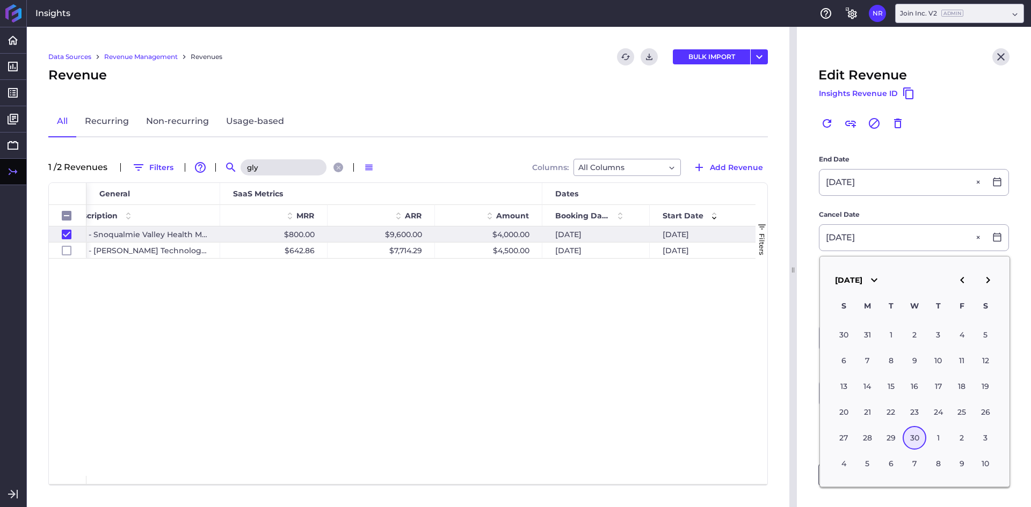
type input "[DATE]"
click at [808, 234] on main "Customer GLY Construction GLY Construction Product Join Platform Join Platform …" at bounding box center [914, 132] width 234 height 640
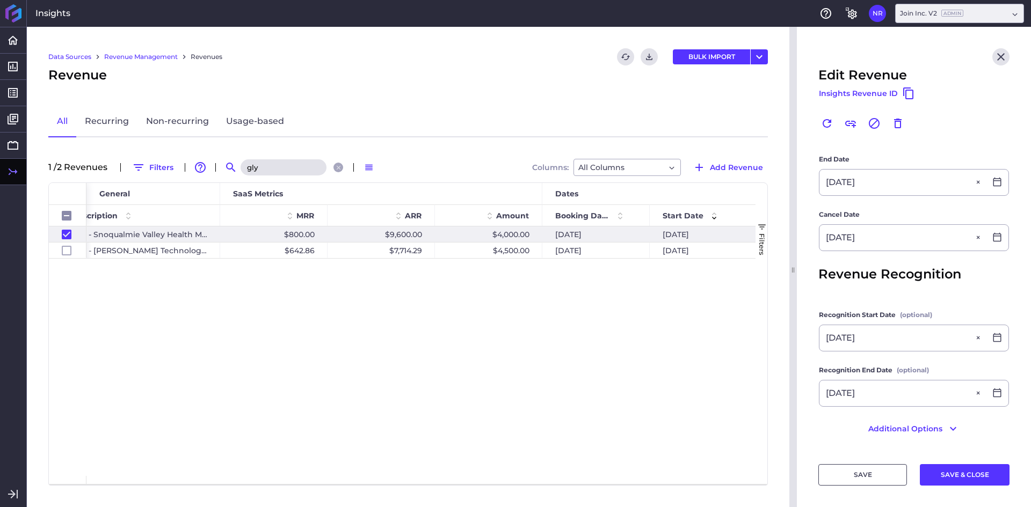
click at [965, 480] on button "SAVE & CLOSE" at bounding box center [965, 474] width 90 height 21
checkbox input "false"
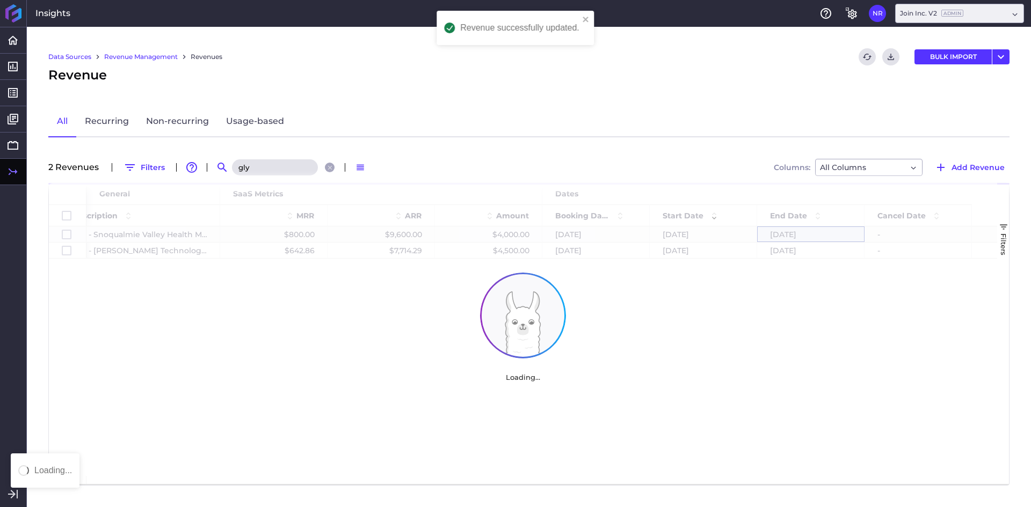
scroll to position [0, 0]
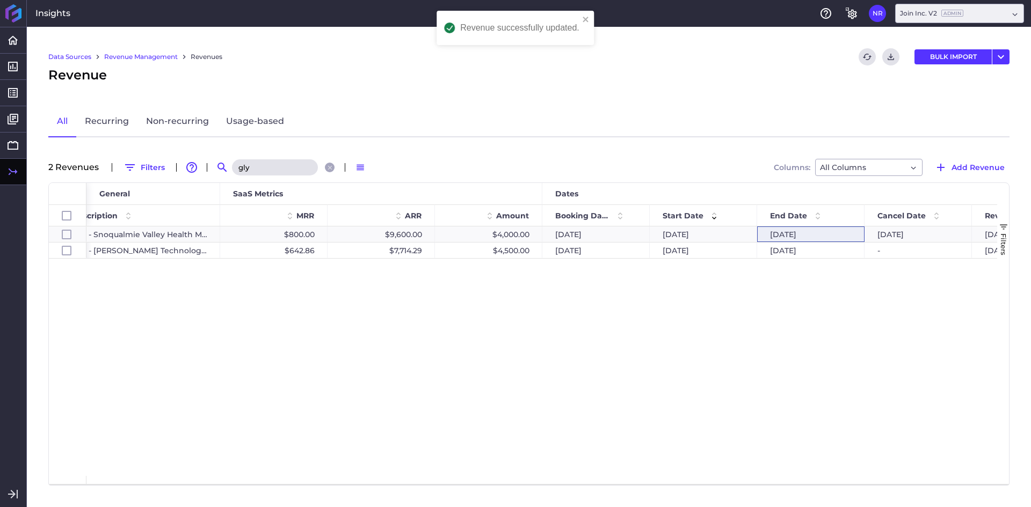
click at [491, 98] on div "Data Sources Revenue Management Revenues Refresh table data Download CSV BULK I…" at bounding box center [529, 267] width 1004 height 480
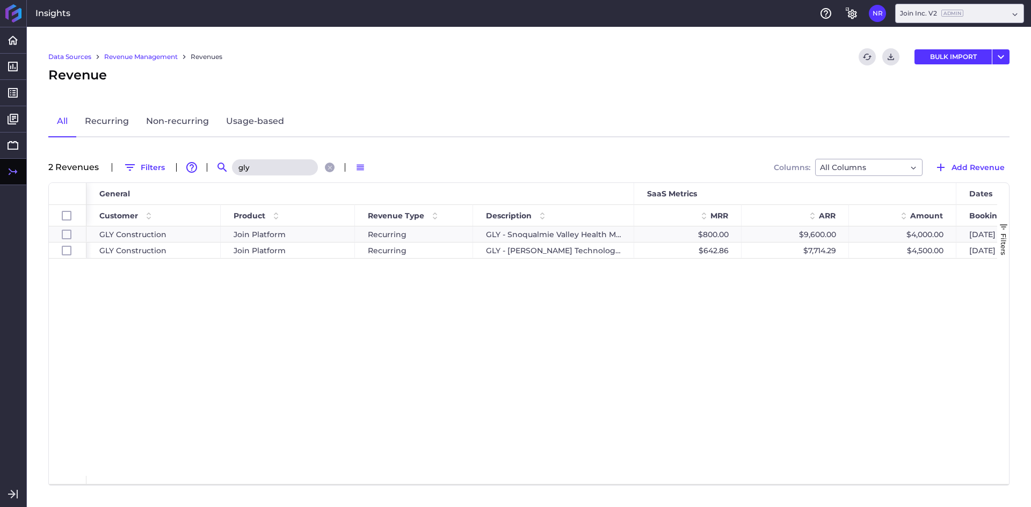
click at [405, 52] on div "Data Sources Revenue Management Revenues Refresh table data Download CSV BULK I…" at bounding box center [528, 56] width 961 height 17
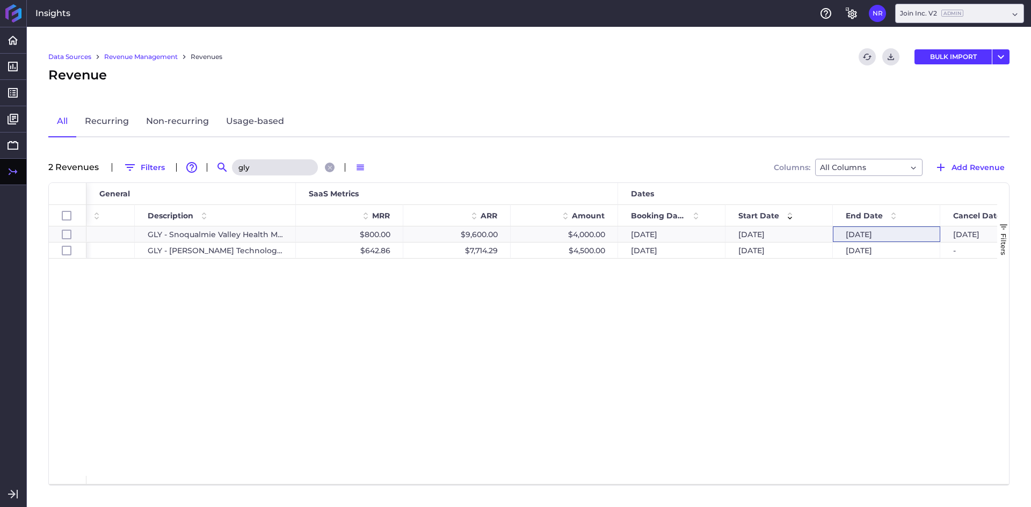
scroll to position [0, 369]
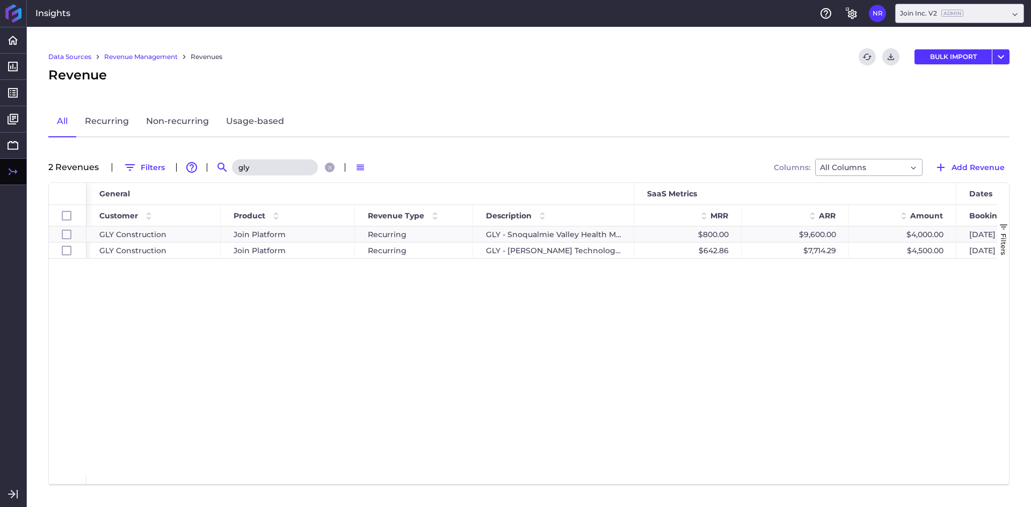
click at [487, 52] on div "Data Sources Revenue Management Revenues Refresh table data Download CSV BULK I…" at bounding box center [528, 56] width 961 height 17
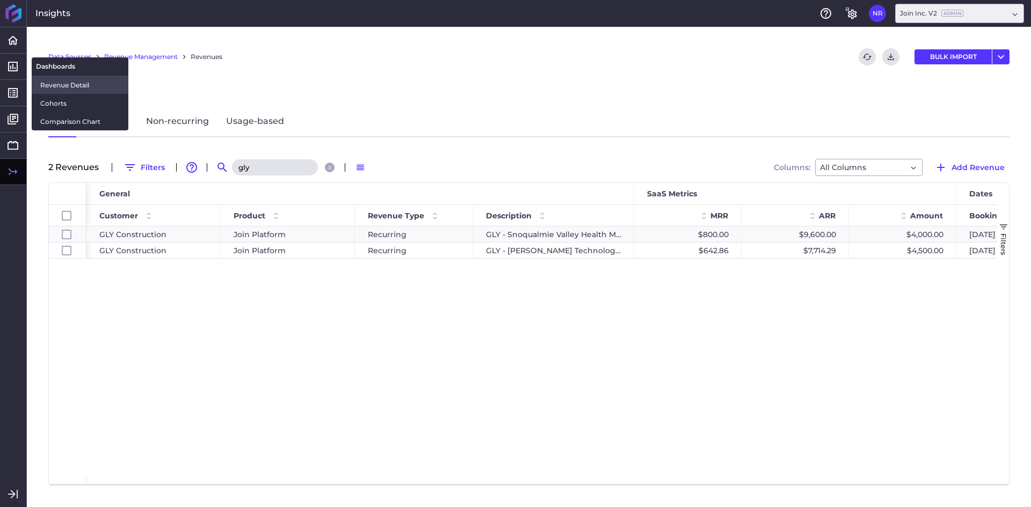
click at [51, 83] on span "Revenue Detail" at bounding box center [79, 84] width 79 height 11
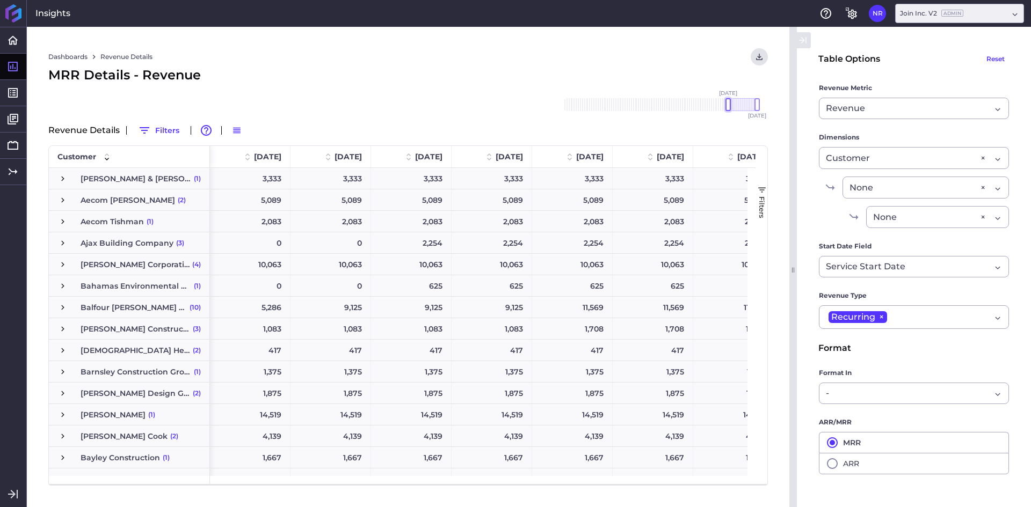
click at [727, 104] on div at bounding box center [727, 104] width 5 height 13
click at [286, 71] on div "MRR Details - Revenue" at bounding box center [407, 74] width 719 height 19
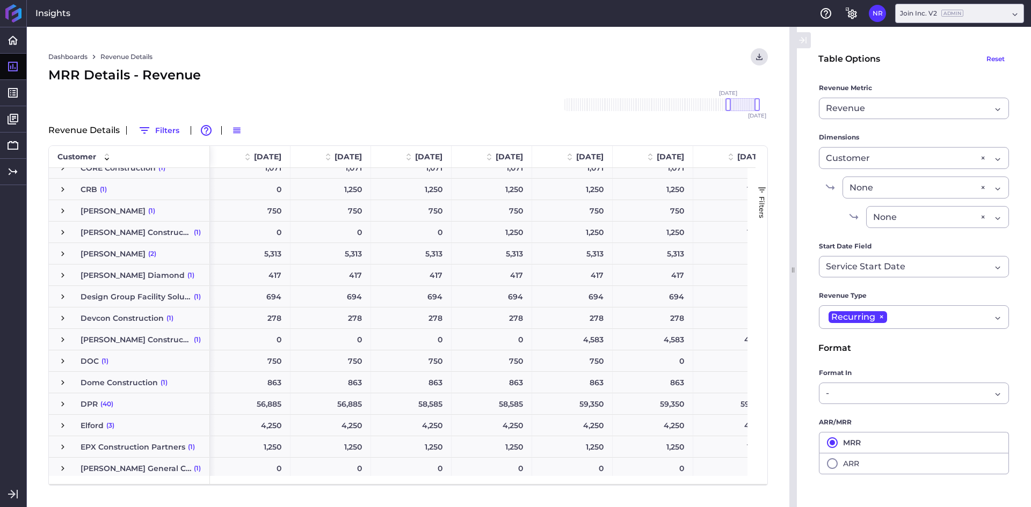
scroll to position [819, 0]
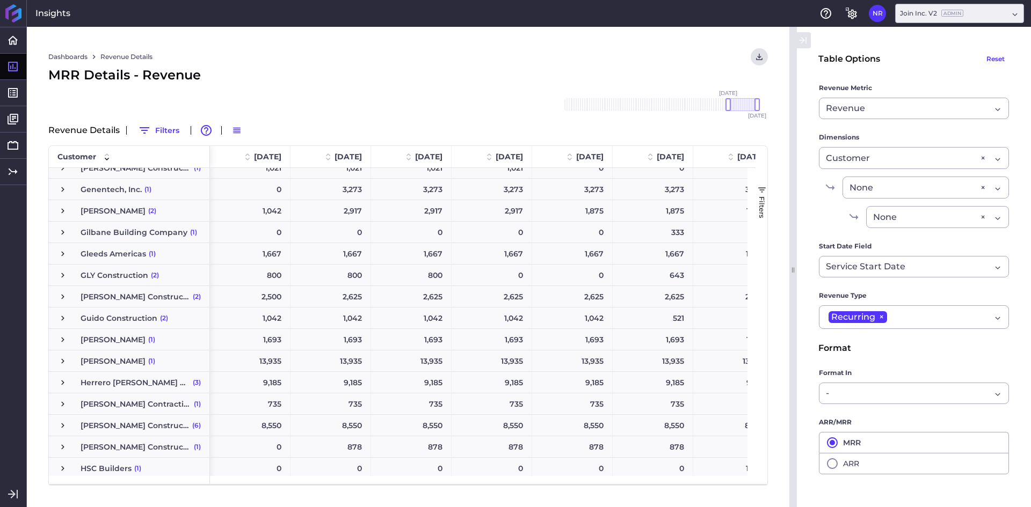
click at [64, 275] on span "Press SPACE to select this row." at bounding box center [63, 276] width 10 height 10
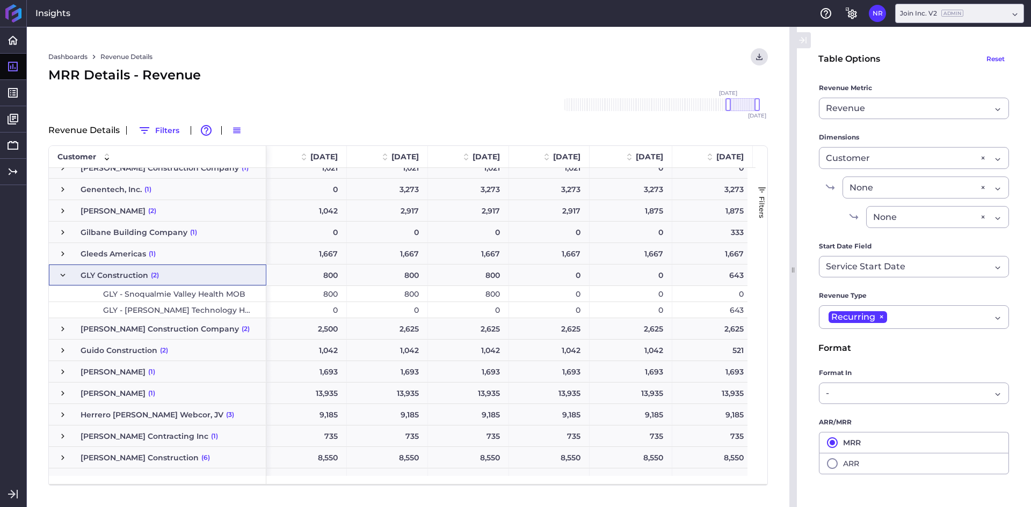
drag, startPoint x: 466, startPoint y: 58, endPoint x: 456, endPoint y: 58, distance: 10.7
click at [466, 58] on div "Dashboards Revenue Details Download CSV... Download CSV Download CSV with under…" at bounding box center [407, 56] width 719 height 17
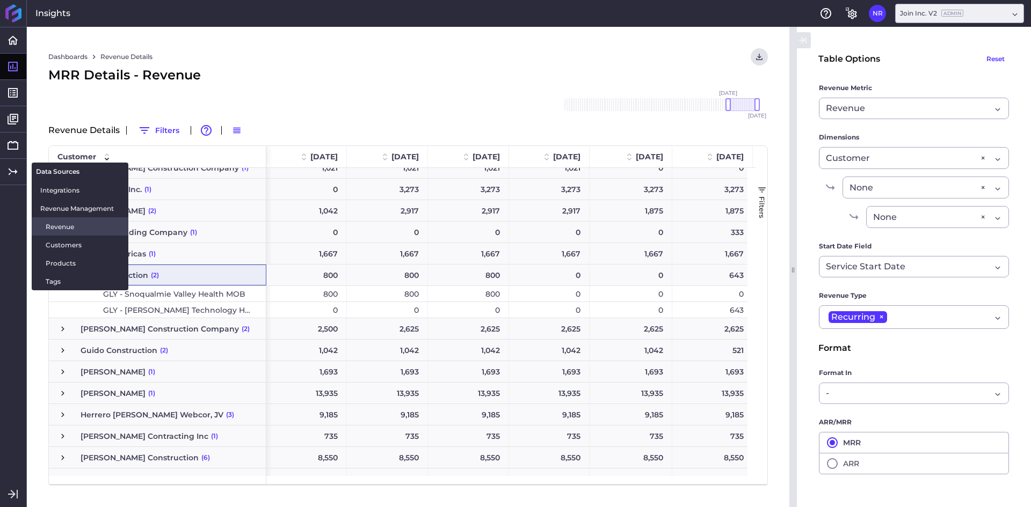
click at [46, 223] on span "Revenue" at bounding box center [83, 226] width 74 height 11
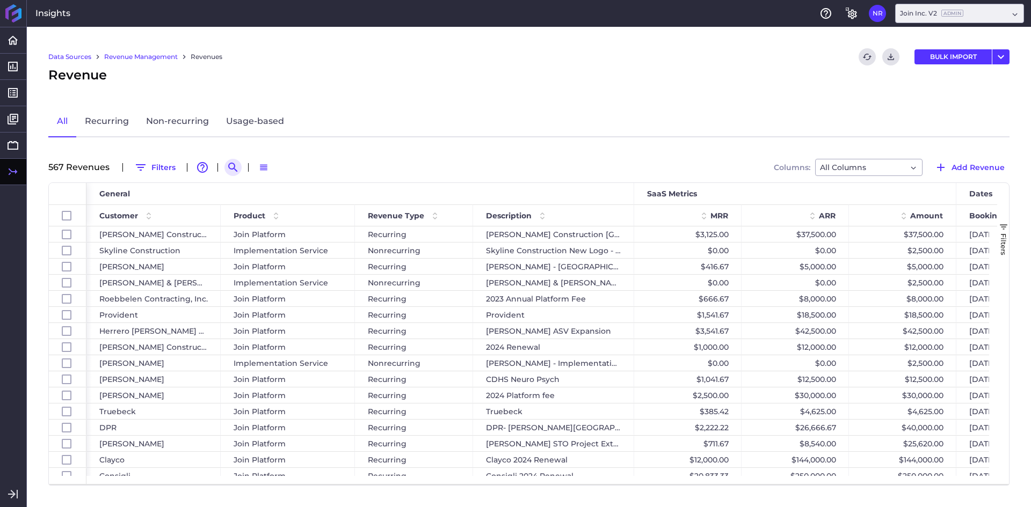
click at [235, 167] on icon "Search by" at bounding box center [233, 167] width 13 height 13
click at [261, 170] on input at bounding box center [286, 167] width 86 height 16
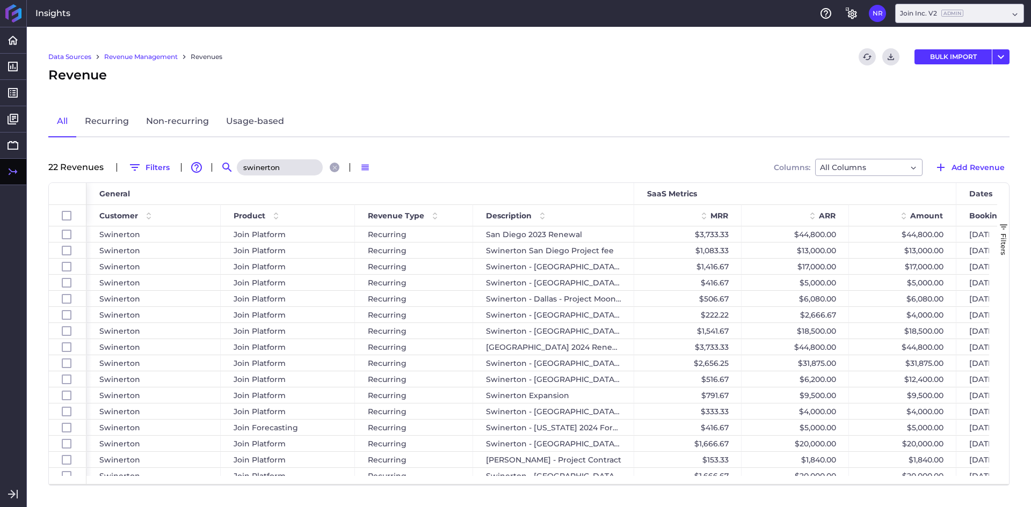
type input "swinerton"
click at [419, 85] on div "Data Sources Revenue Management Revenues Refresh table data Download CSV BULK I…" at bounding box center [529, 267] width 1004 height 480
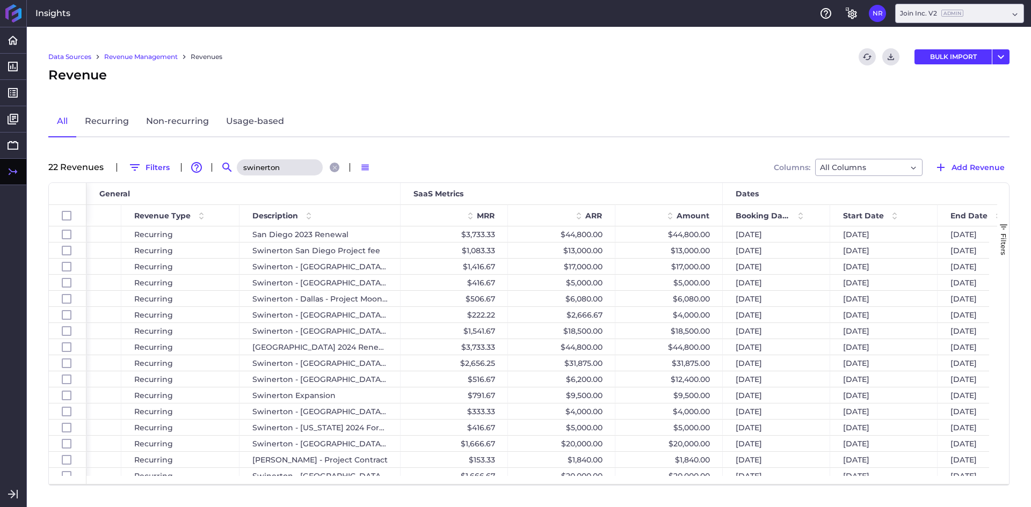
scroll to position [0, 300]
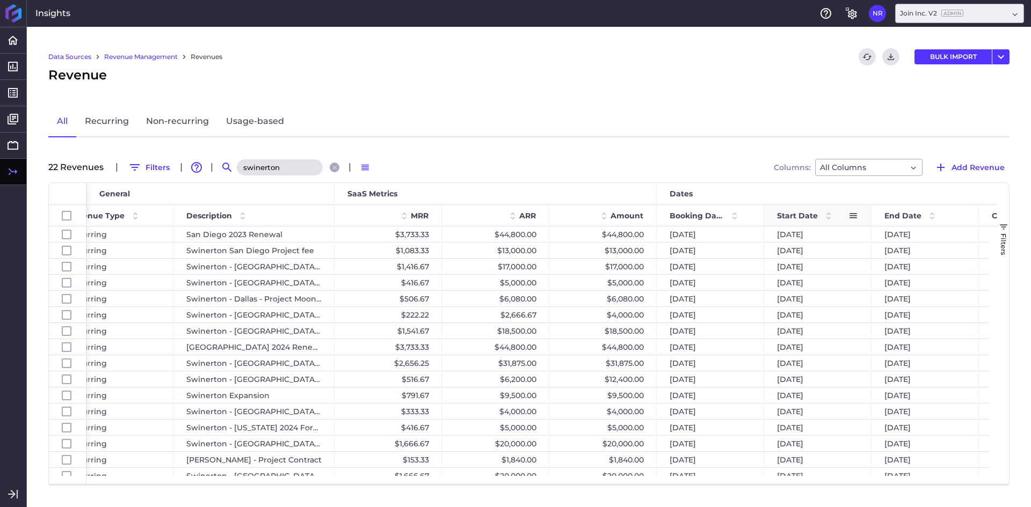
click at [804, 211] on span "Start Date" at bounding box center [797, 216] width 41 height 10
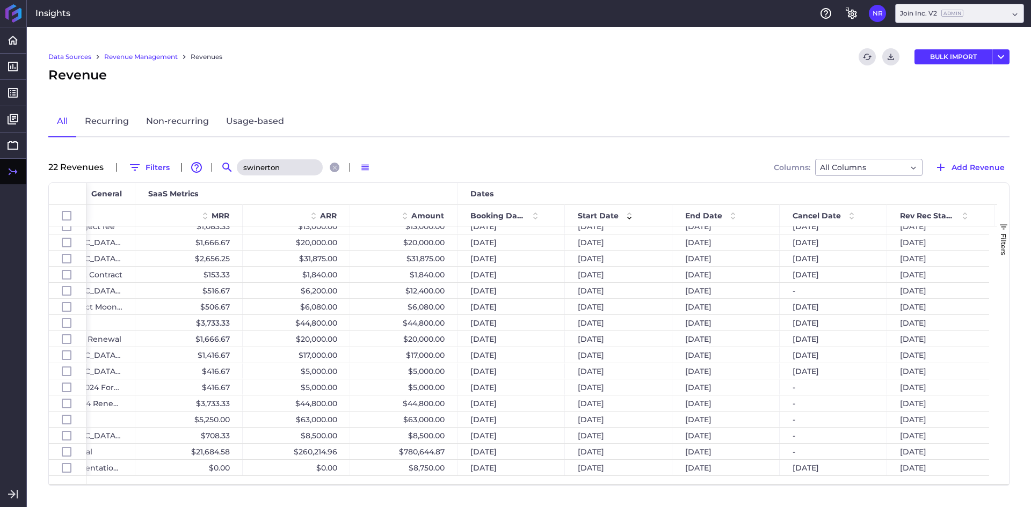
scroll to position [0, 500]
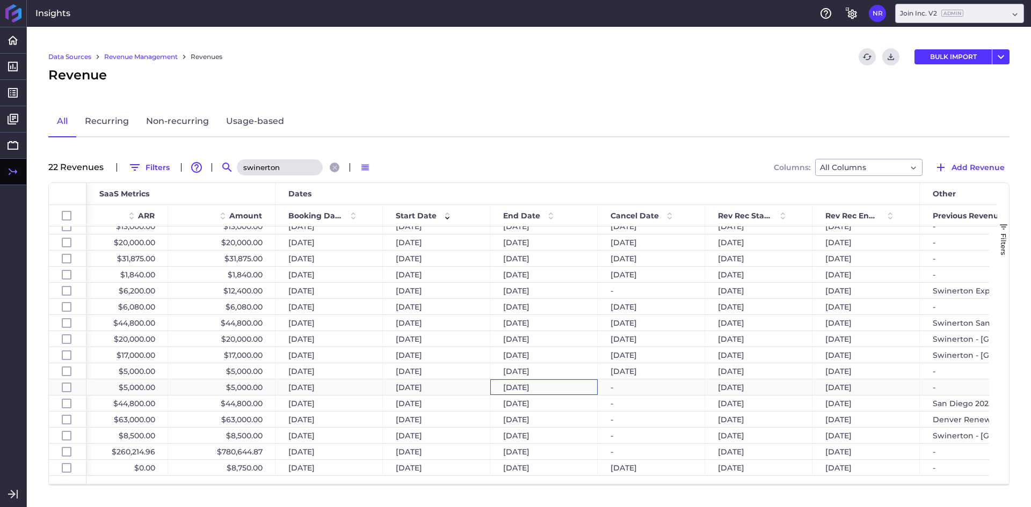
click at [534, 386] on div "[DATE]" at bounding box center [543, 388] width 107 height 16
checkbox input "false"
checkbox input "true"
checkbox input "false"
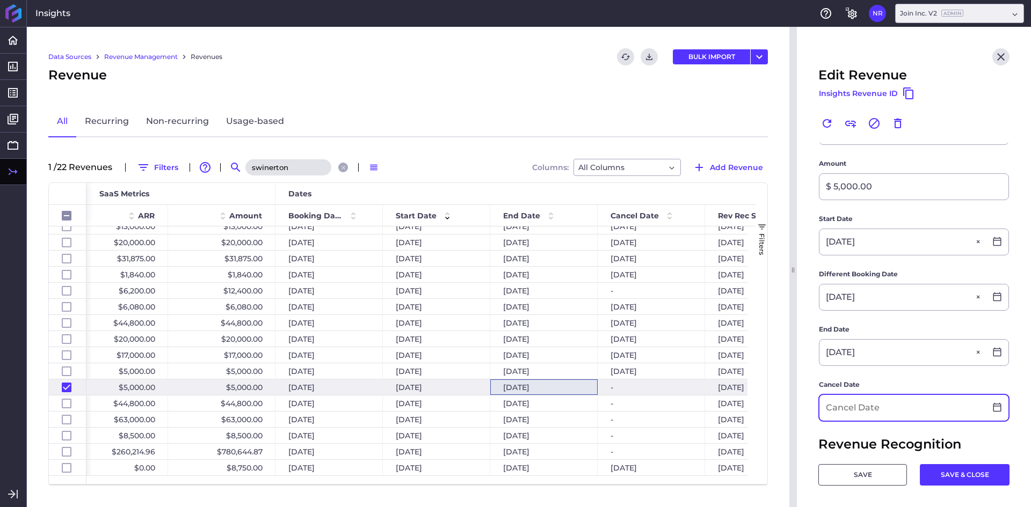
click at [873, 405] on input at bounding box center [902, 408] width 166 height 26
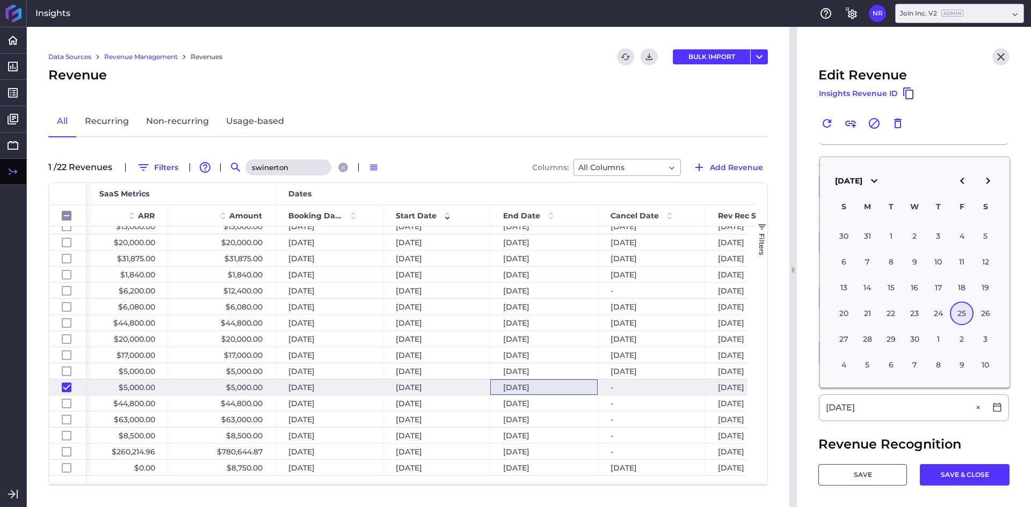
type input "[DATE]"
click at [811, 409] on main "Customer Swinerton Swinerton Product Join Forecasting Join Forecasting Recurrin…" at bounding box center [914, 302] width 234 height 640
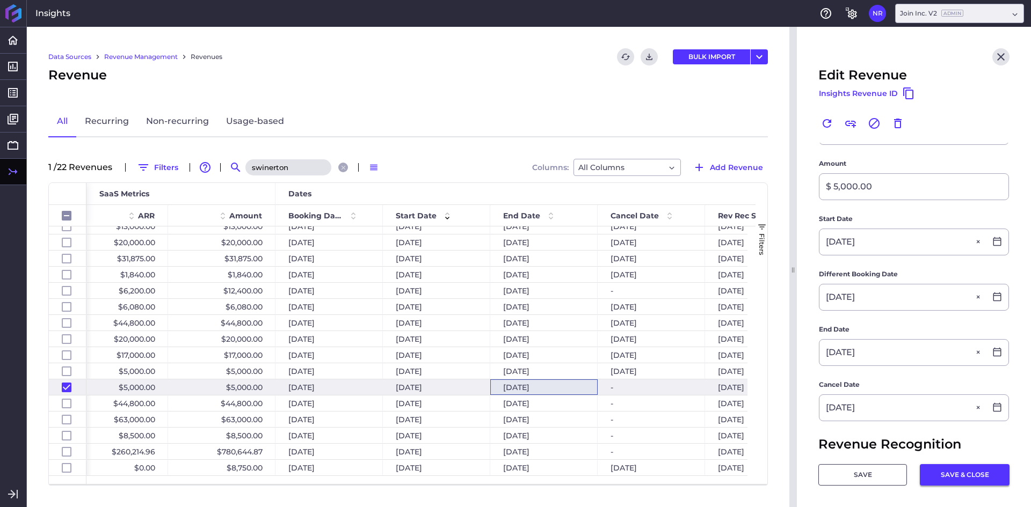
click at [955, 477] on button "SAVE & CLOSE" at bounding box center [965, 474] width 90 height 21
checkbox input "false"
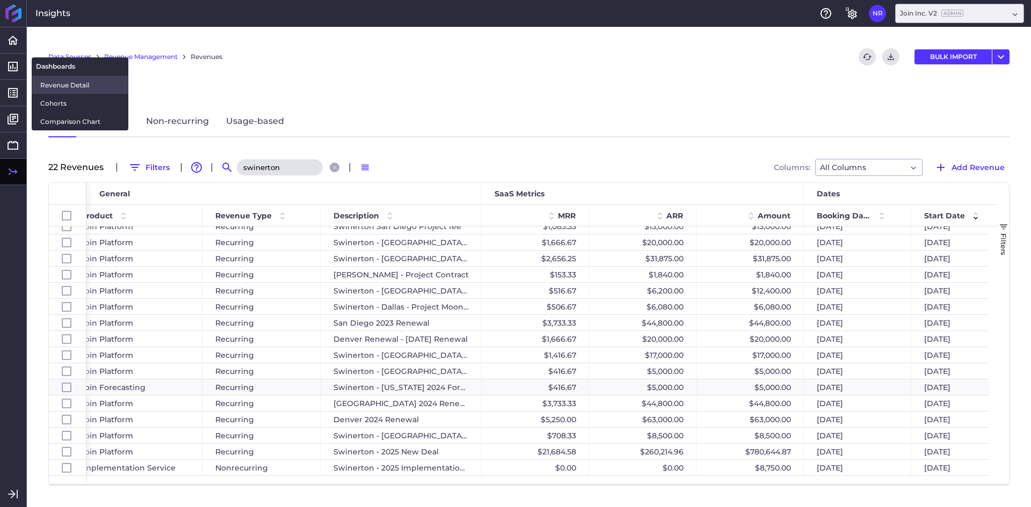
click at [69, 82] on span "Revenue Detail" at bounding box center [79, 84] width 79 height 11
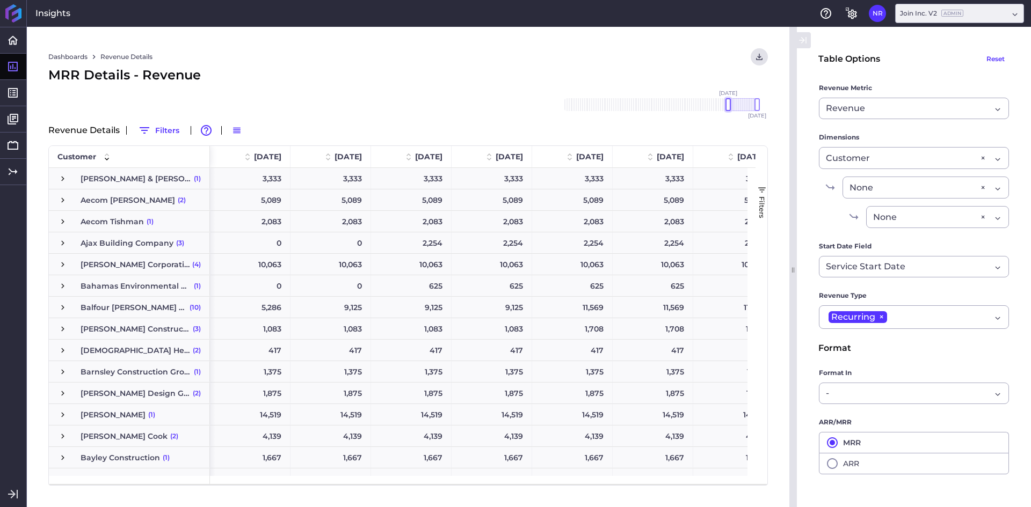
drag, startPoint x: 733, startPoint y: 106, endPoint x: 728, endPoint y: 109, distance: 6.3
click at [728, 109] on div at bounding box center [727, 104] width 5 height 13
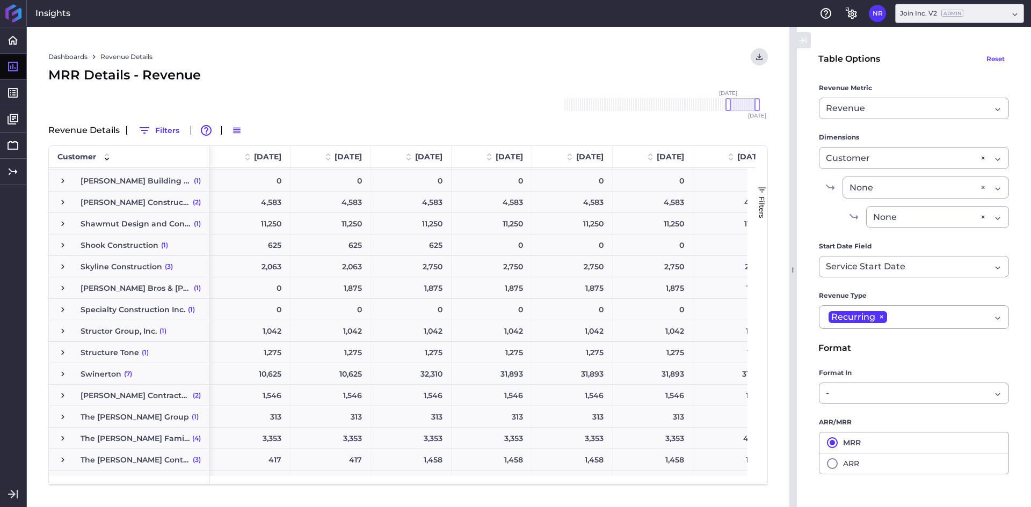
click at [67, 372] on span "Press SPACE to select this row." at bounding box center [63, 374] width 10 height 10
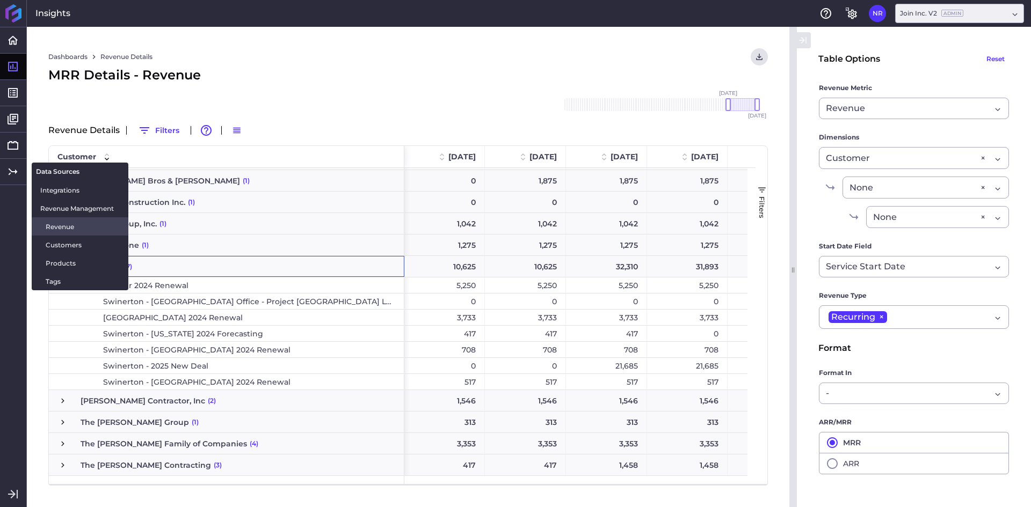
click at [45, 229] on link "Revenue" at bounding box center [80, 226] width 97 height 18
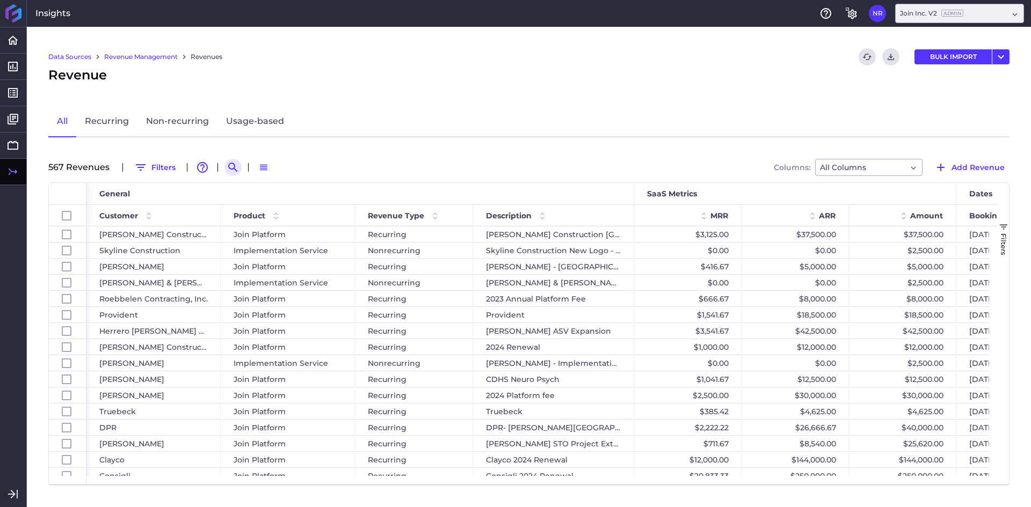
click at [227, 167] on icon "Search by" at bounding box center [233, 167] width 13 height 13
click at [285, 171] on input at bounding box center [286, 167] width 86 height 16
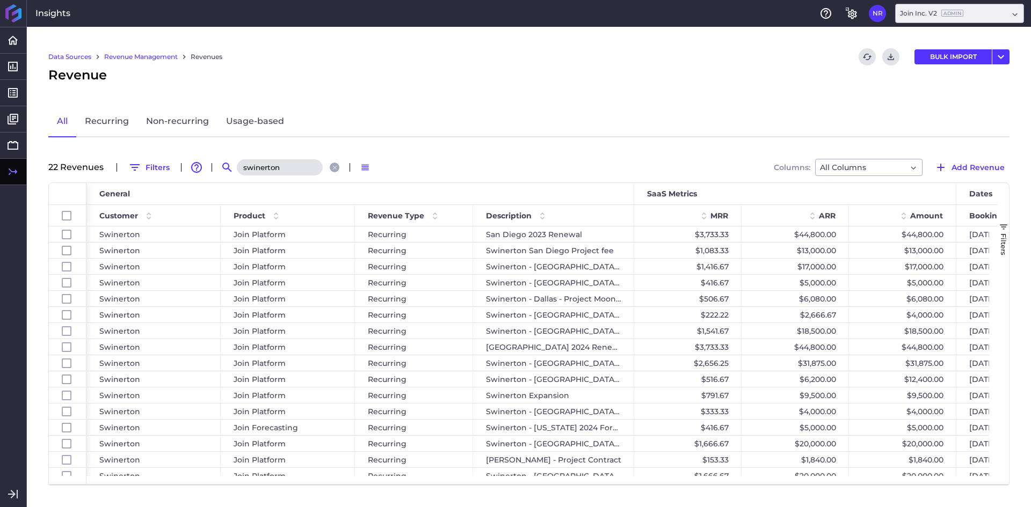
type input "swinerton"
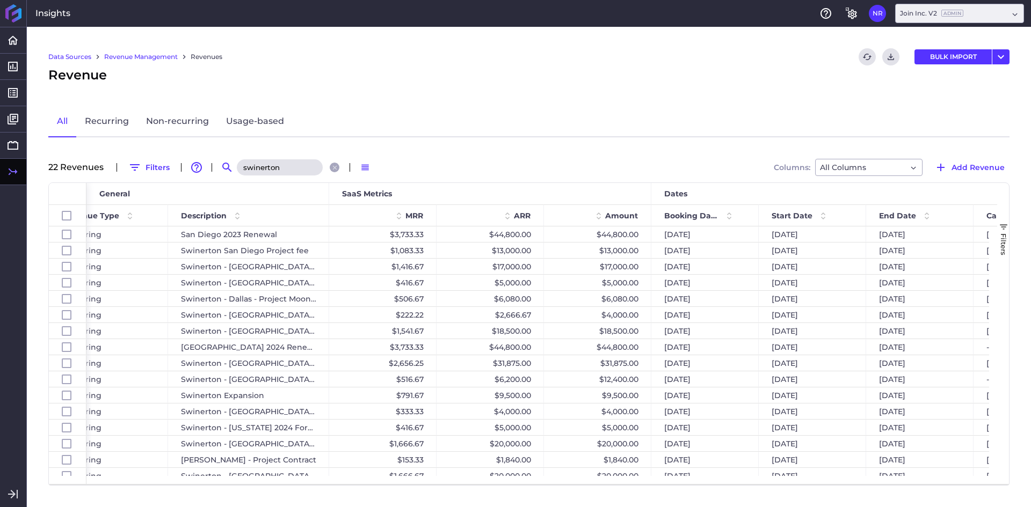
scroll to position [0, 333]
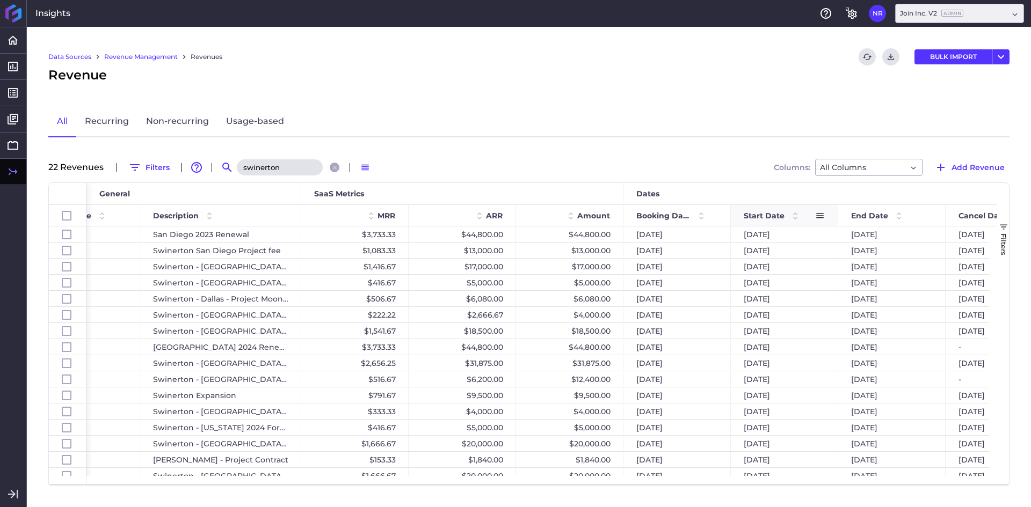
click at [789, 211] on span at bounding box center [795, 215] width 13 height 13
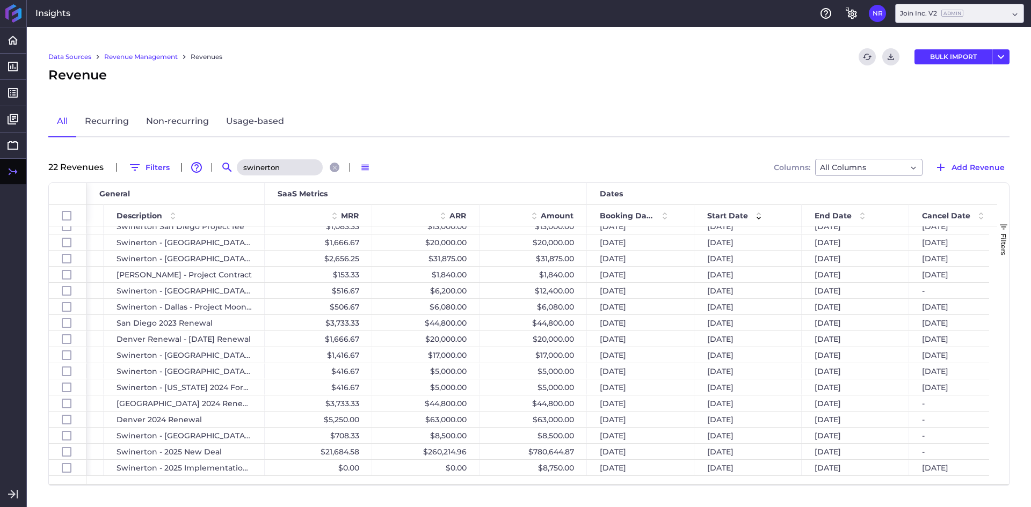
scroll to position [0, 0]
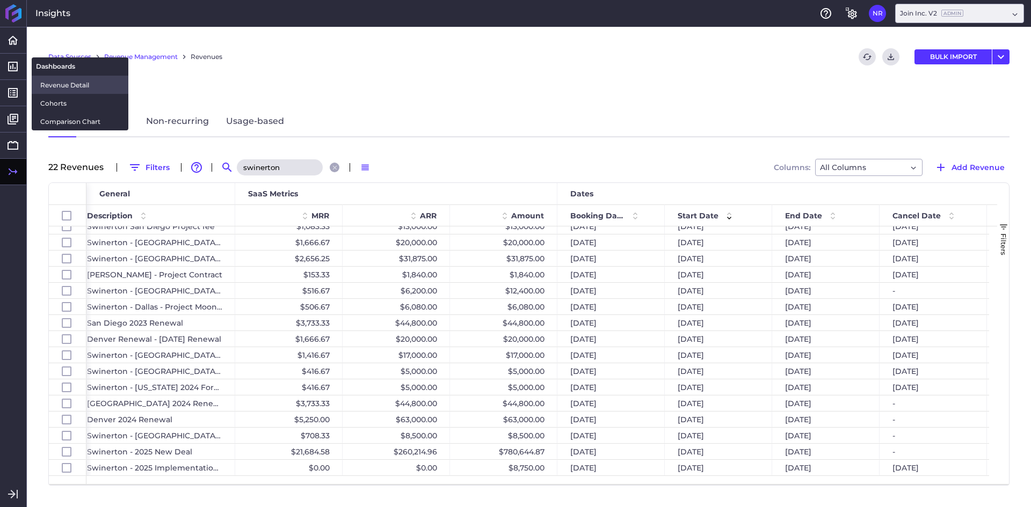
click at [48, 82] on span "Revenue Detail" at bounding box center [79, 84] width 79 height 11
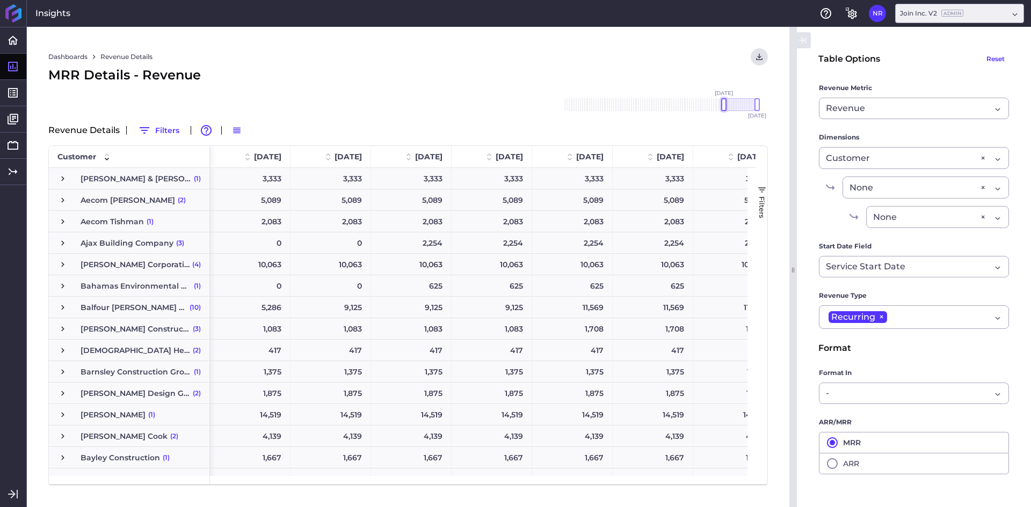
drag, startPoint x: 732, startPoint y: 106, endPoint x: 722, endPoint y: 106, distance: 9.7
click at [722, 106] on div at bounding box center [723, 104] width 5 height 13
click at [724, 105] on div at bounding box center [725, 104] width 5 height 13
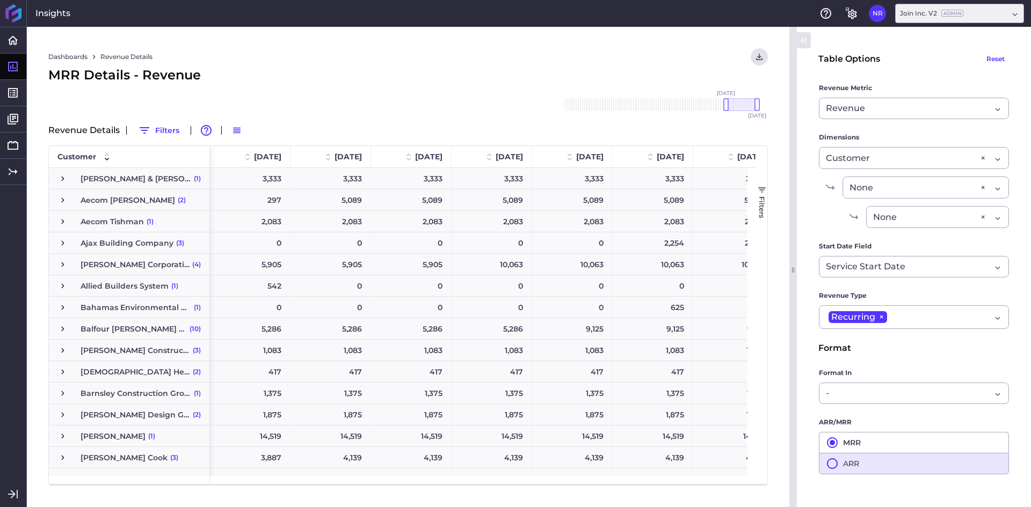
click at [830, 464] on icon "button" at bounding box center [832, 463] width 13 height 13
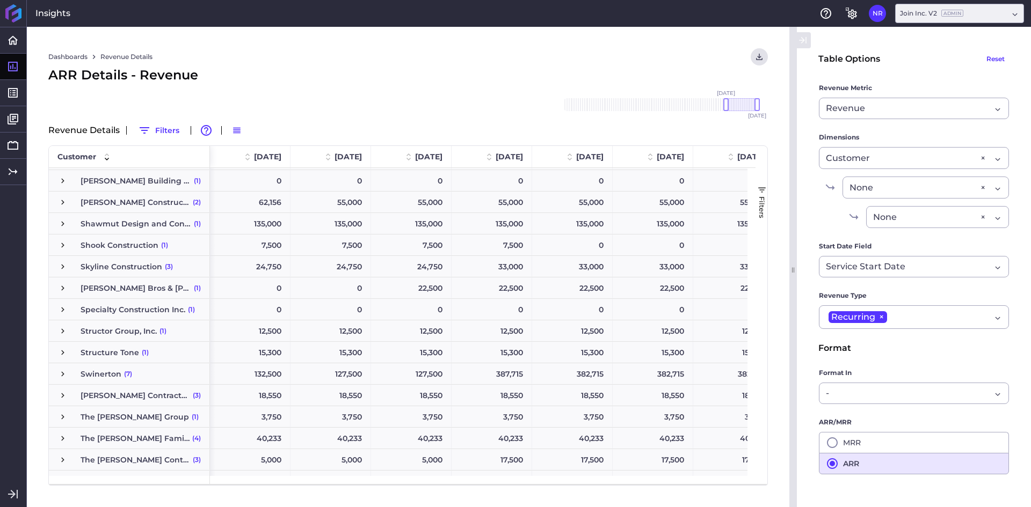
click at [58, 374] on span "Press SPACE to select this row." at bounding box center [63, 374] width 10 height 10
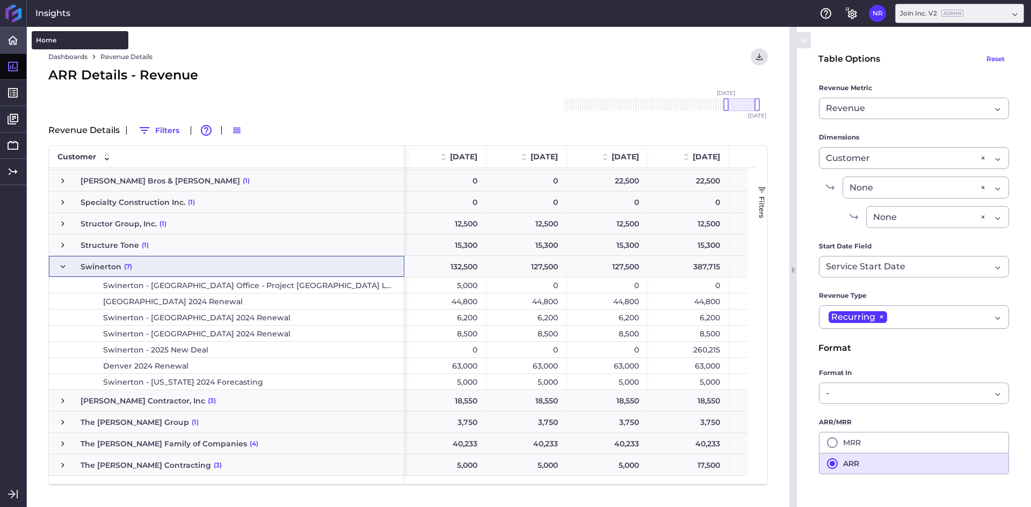
click at [6, 41] on link "Home" at bounding box center [13, 40] width 26 height 26
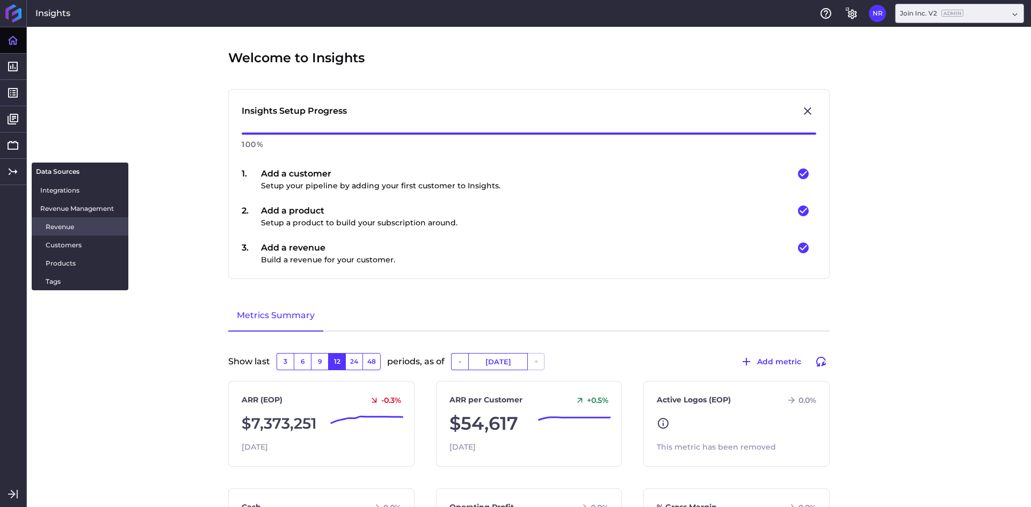
click at [58, 223] on span "Revenue" at bounding box center [83, 226] width 74 height 11
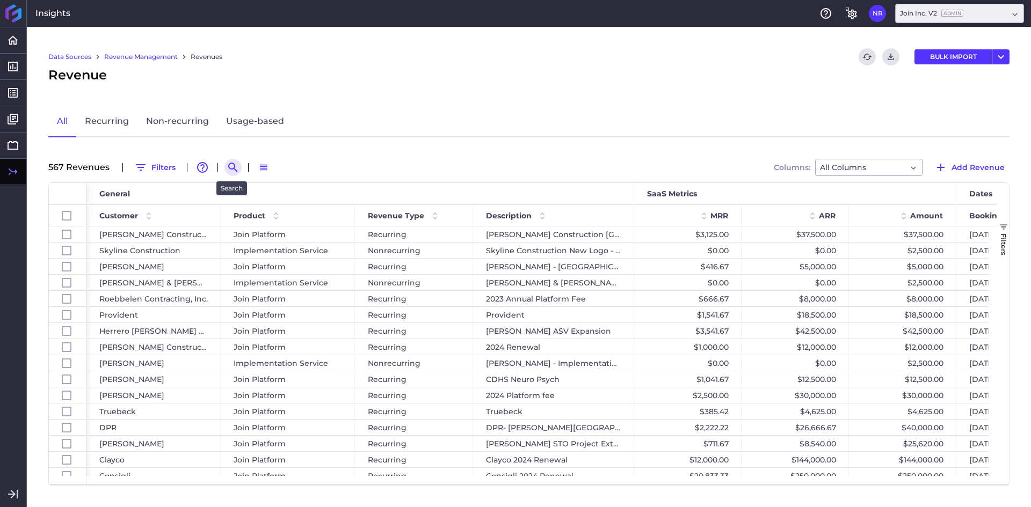
click at [227, 165] on icon "Search by" at bounding box center [233, 167] width 13 height 13
click at [261, 172] on input at bounding box center [286, 167] width 86 height 16
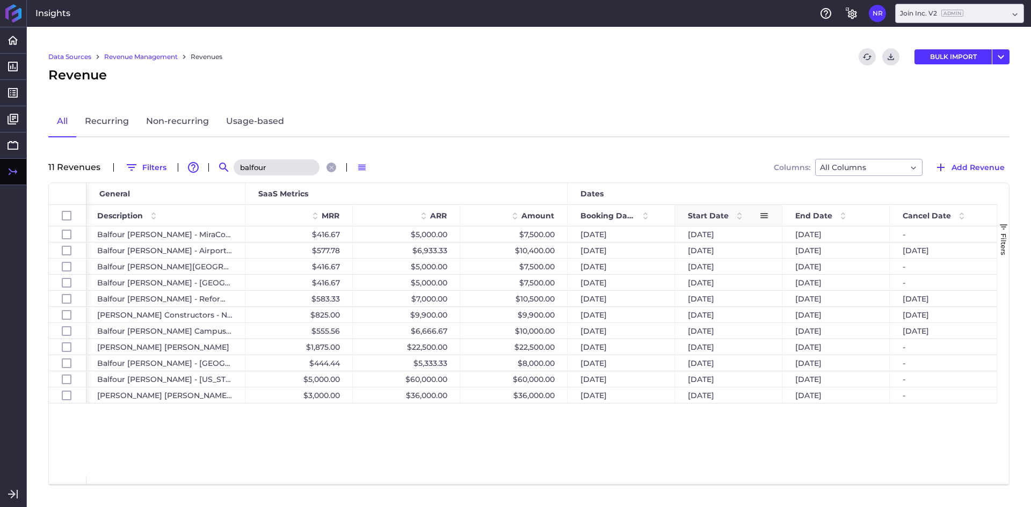
type input "balfour"
click at [709, 213] on span "Start Date" at bounding box center [708, 216] width 41 height 10
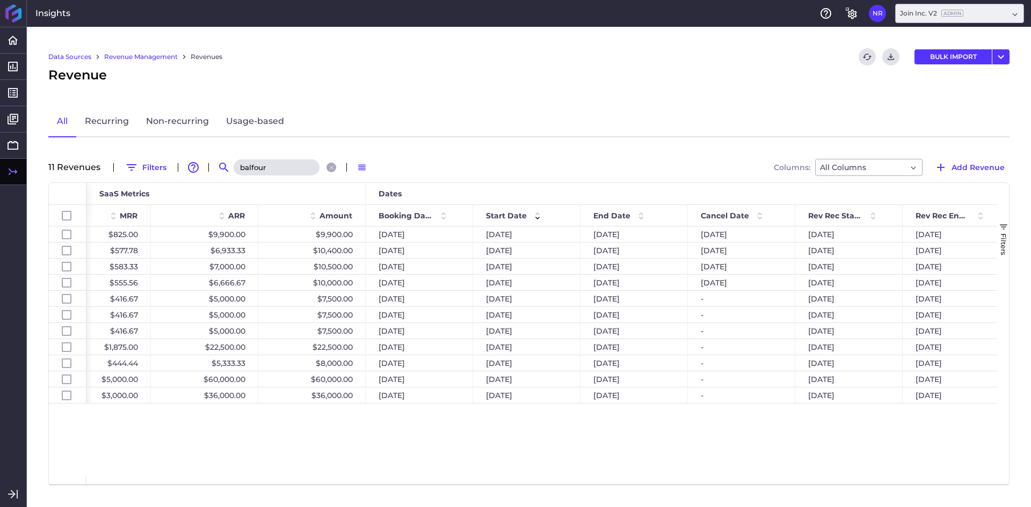
scroll to position [0, 535]
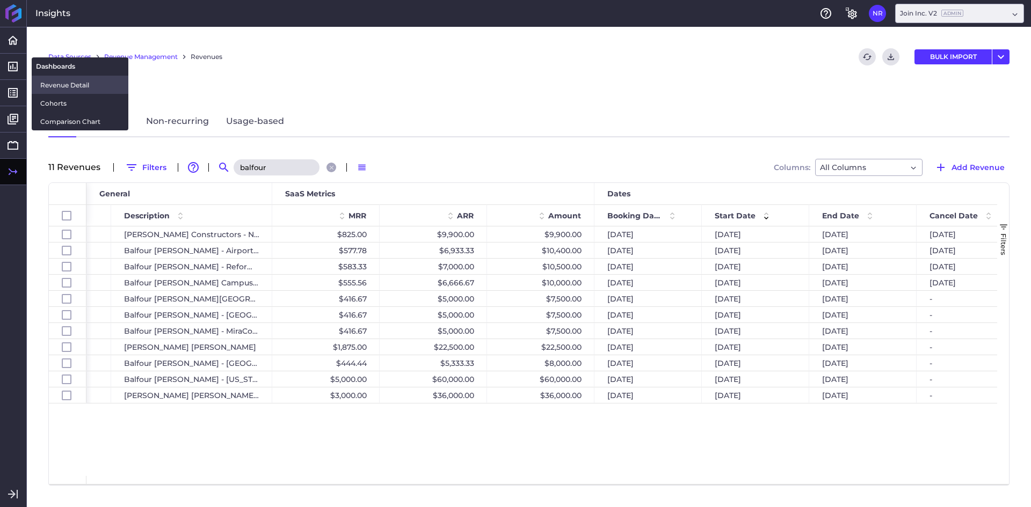
click at [43, 78] on link "Revenue Detail" at bounding box center [80, 85] width 97 height 18
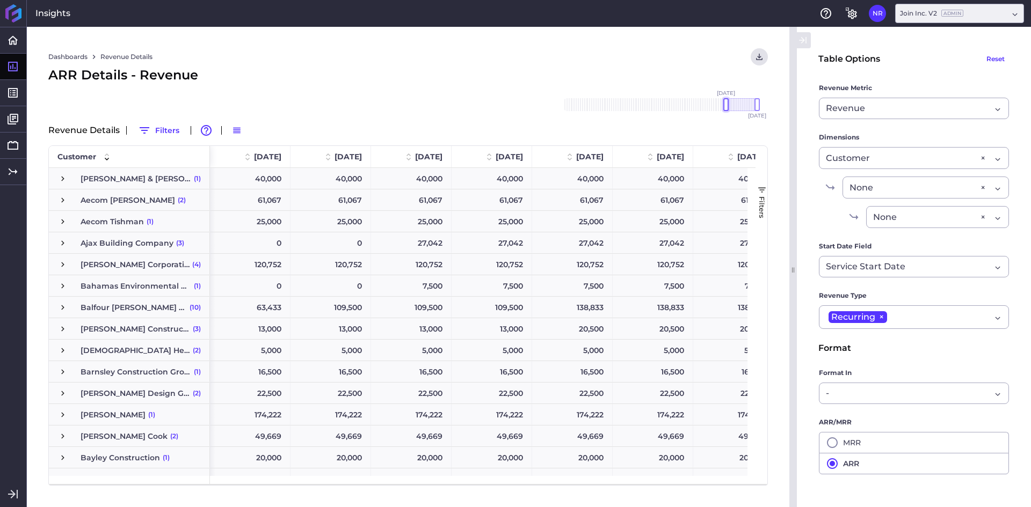
drag, startPoint x: 731, startPoint y: 102, endPoint x: 724, endPoint y: 105, distance: 7.0
click at [724, 105] on div at bounding box center [725, 104] width 5 height 13
click at [61, 328] on span "Press SPACE to select this row." at bounding box center [63, 329] width 10 height 10
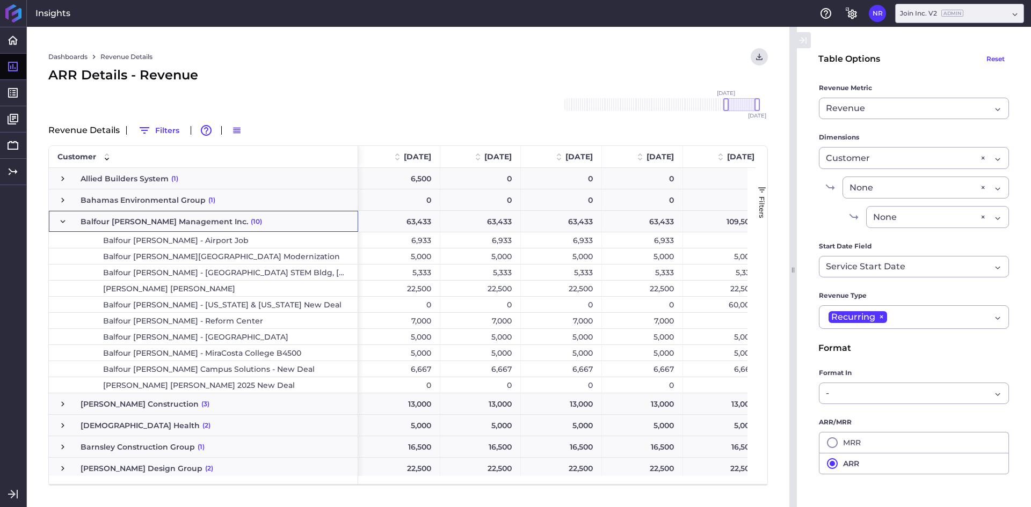
click at [352, 55] on div "Dashboards Revenue Details Download CSV... Download CSV Download CSV with under…" at bounding box center [407, 56] width 719 height 17
click at [385, 55] on div "Dashboards Revenue Details Download CSV... Download CSV Download CSV with under…" at bounding box center [407, 56] width 719 height 17
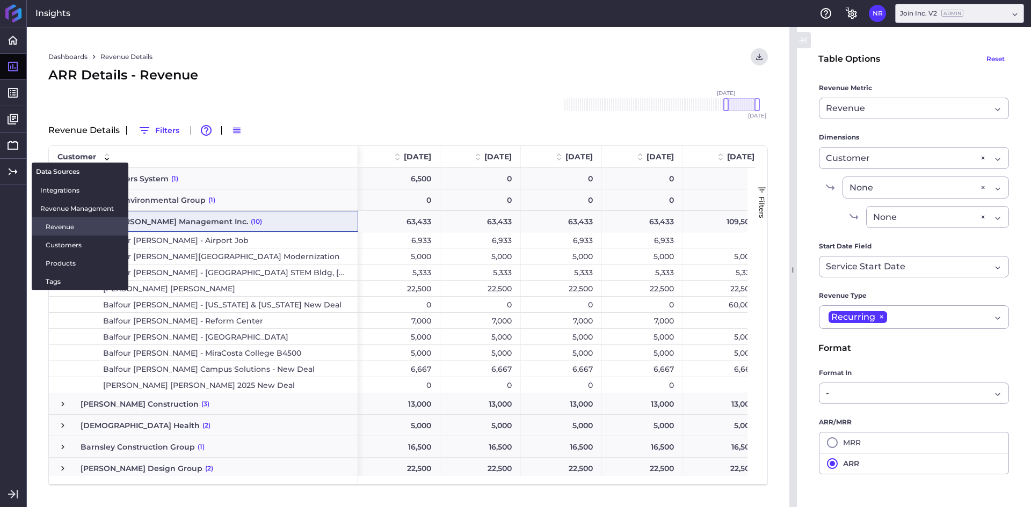
click at [59, 224] on span "Revenue" at bounding box center [83, 226] width 74 height 11
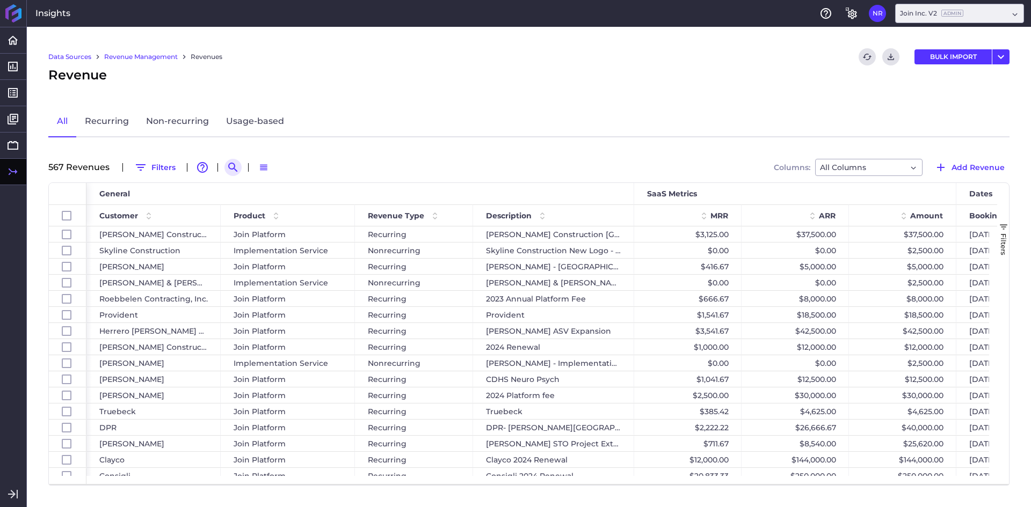
click at [224, 163] on div at bounding box center [232, 167] width 17 height 17
click at [229, 169] on icon "Search by" at bounding box center [233, 167] width 13 height 13
click at [269, 164] on input at bounding box center [286, 167] width 86 height 16
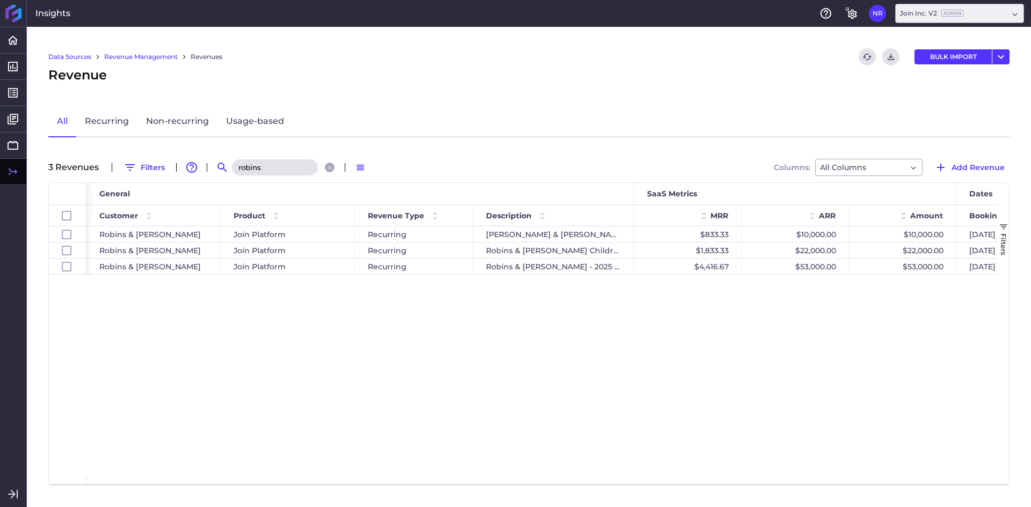
type input "robins"
click at [336, 334] on div "Robins & [PERSON_NAME] Join Platform Recurring Robins & [PERSON_NAME] - Carilli…" at bounding box center [541, 352] width 910 height 250
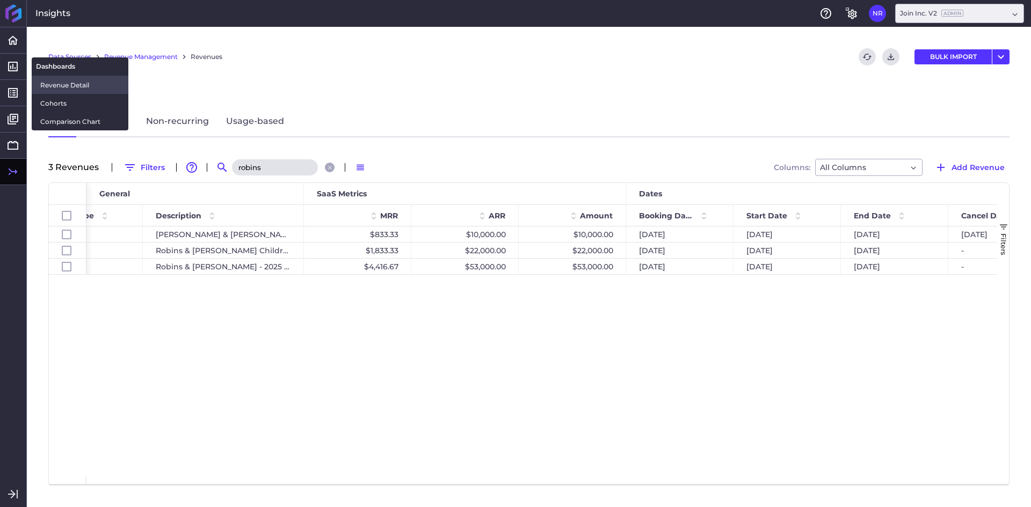
click at [60, 83] on span "Revenue Detail" at bounding box center [79, 84] width 79 height 11
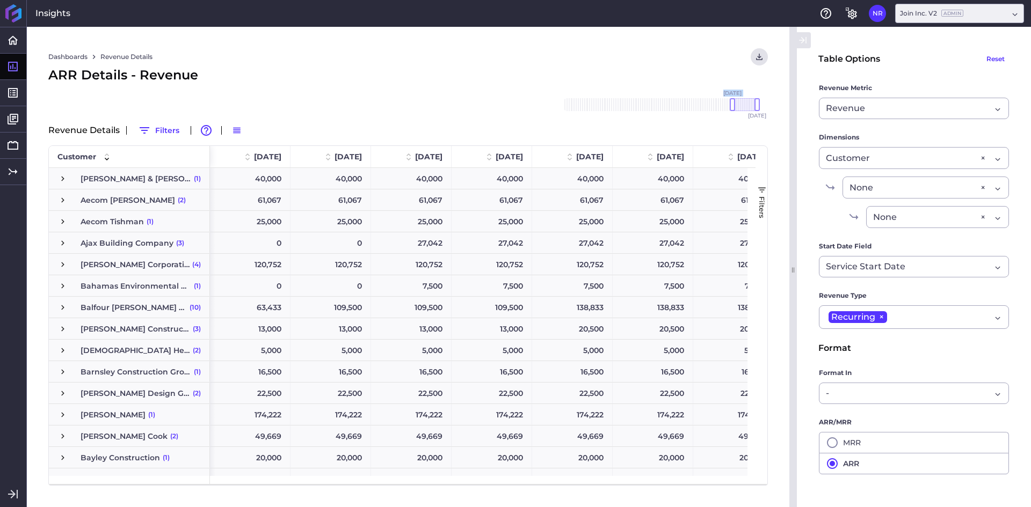
click at [725, 106] on div "Nov '18 Dec '18 Jan '19 Feb '19 Mar '19 Apr '19 May '19 Jun '19 Jul '19 Aug '19…" at bounding box center [660, 104] width 193 height 13
click at [701, 73] on div "ARR Details - Revenue" at bounding box center [407, 74] width 719 height 19
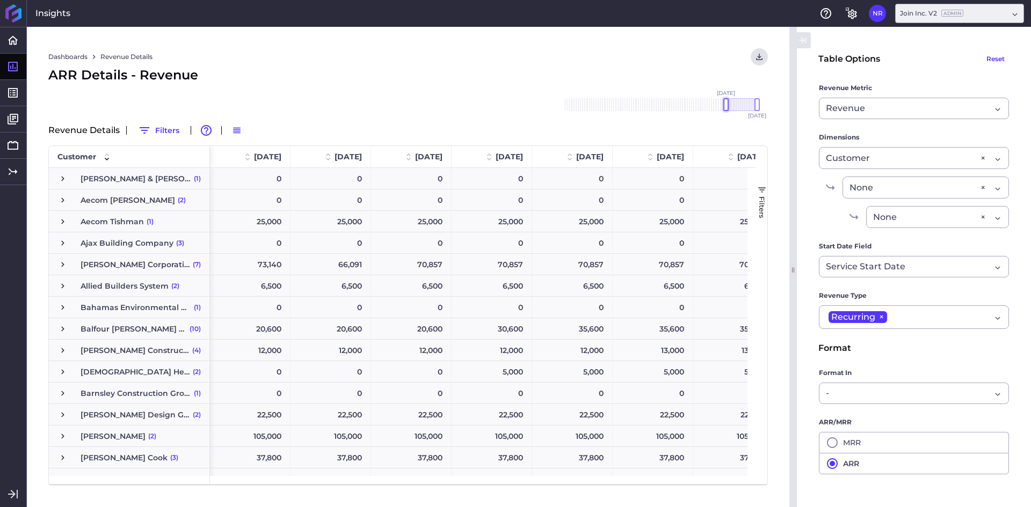
drag, startPoint x: 705, startPoint y: 103, endPoint x: 727, endPoint y: 103, distance: 22.0
click at [727, 103] on div at bounding box center [725, 104] width 5 height 13
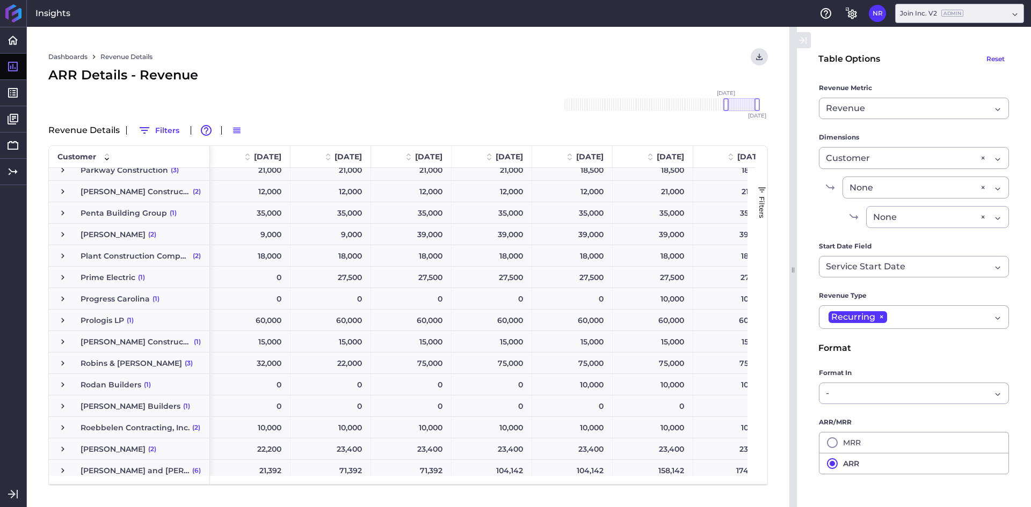
click at [58, 362] on span "Press SPACE to select this row." at bounding box center [63, 364] width 10 height 10
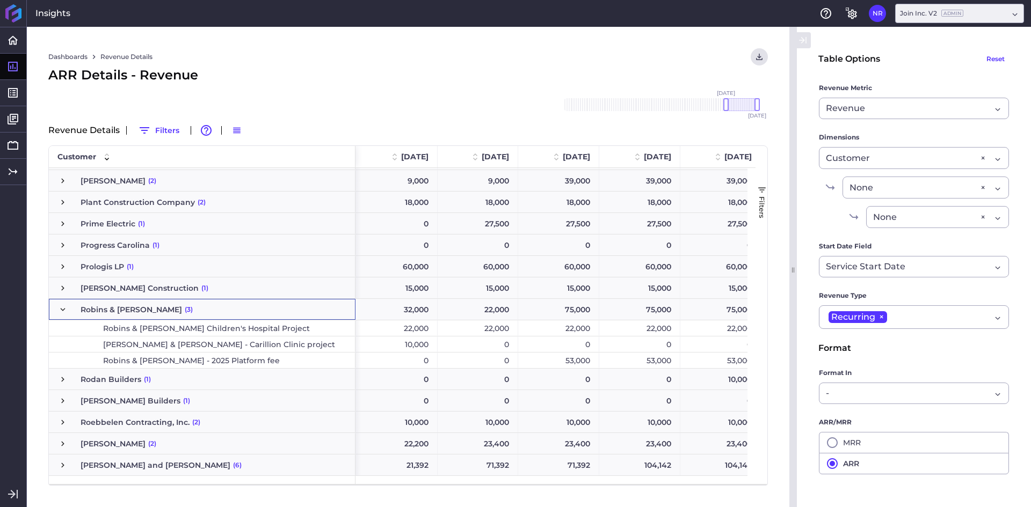
click at [382, 78] on div "ARR Details - Revenue" at bounding box center [407, 74] width 719 height 19
click at [375, 53] on div "Dashboards Revenue Details Download CSV... Download CSV Download CSV with under…" at bounding box center [407, 56] width 719 height 17
click at [677, 56] on div "Dashboards Revenue Details Download CSV... Download CSV Download CSV with under…" at bounding box center [407, 56] width 719 height 17
